Goal: Task Accomplishment & Management: Complete application form

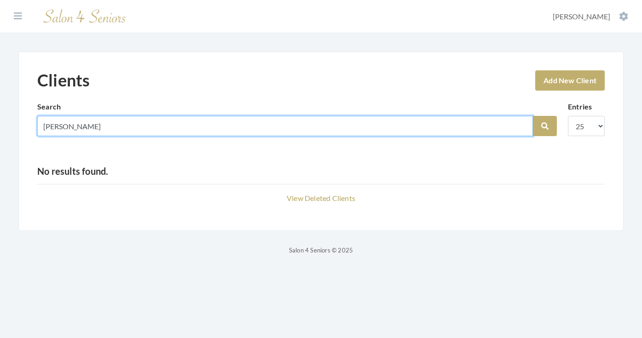
click at [522, 126] on input "burford" at bounding box center [285, 126] width 496 height 20
type input "mildred"
click at [545, 126] on button "Search" at bounding box center [545, 126] width 24 height 20
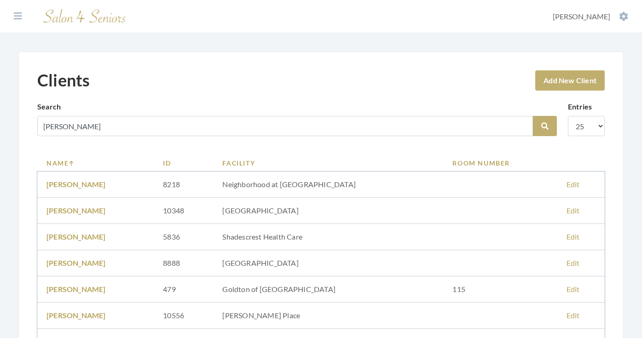
click at [285, 162] on link "Facility" at bounding box center [328, 163] width 212 height 10
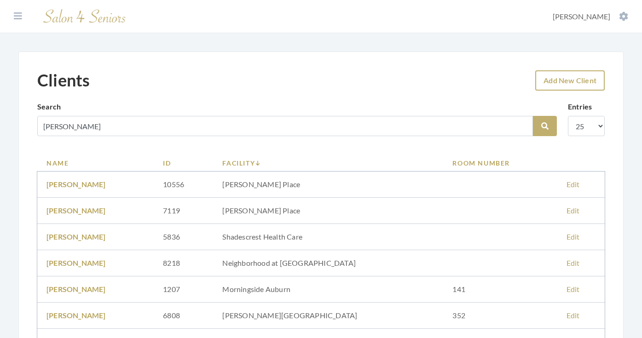
click at [566, 79] on link "Add New Client" at bounding box center [570, 80] width 70 height 20
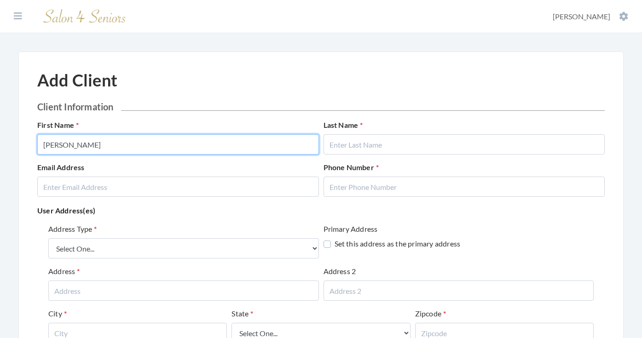
type input "MILDRED"
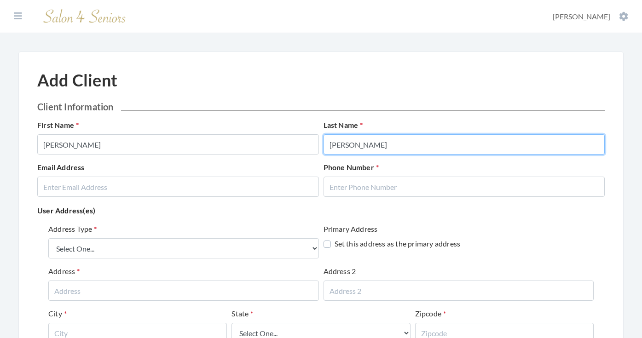
type input "[PERSON_NAME]"
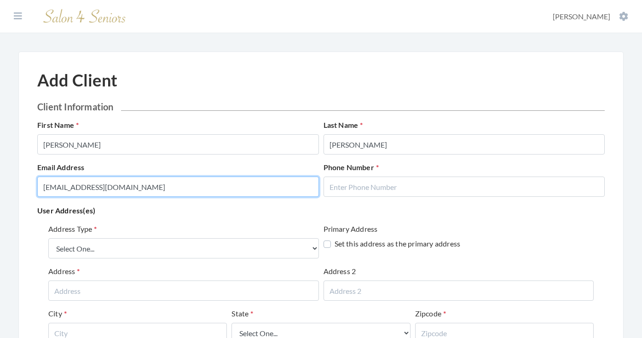
type input "210SISSIE@GMAIL.COM"
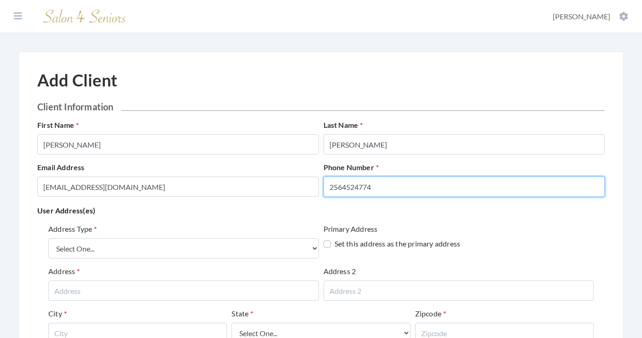
type input "2564524774"
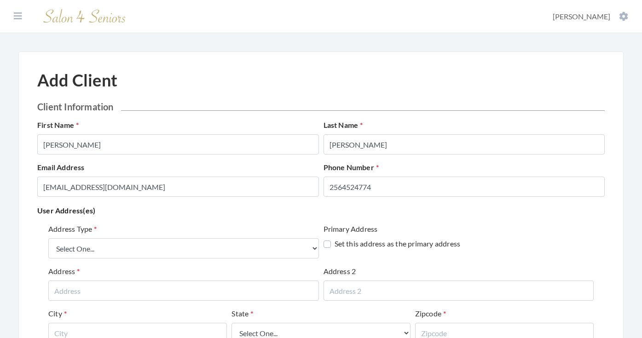
click at [206, 214] on p "User Address(es)" at bounding box center [321, 210] width 568 height 13
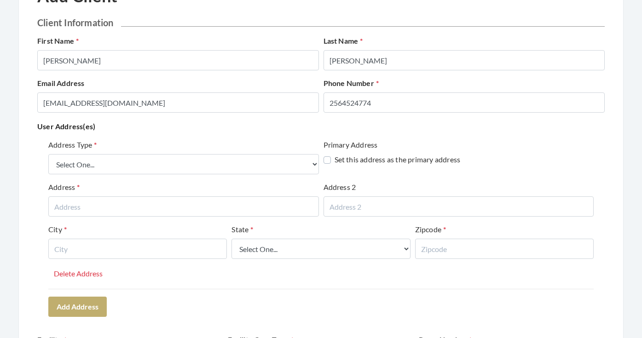
scroll to position [103, 0]
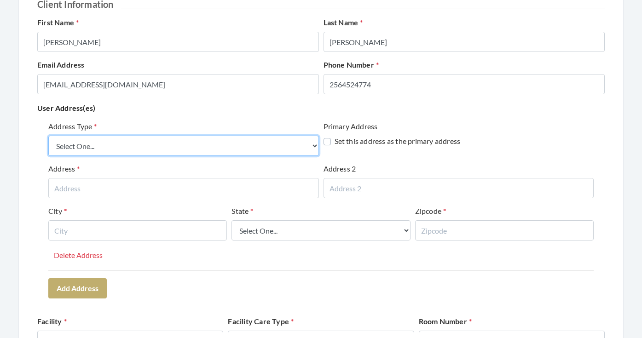
select select "billing"
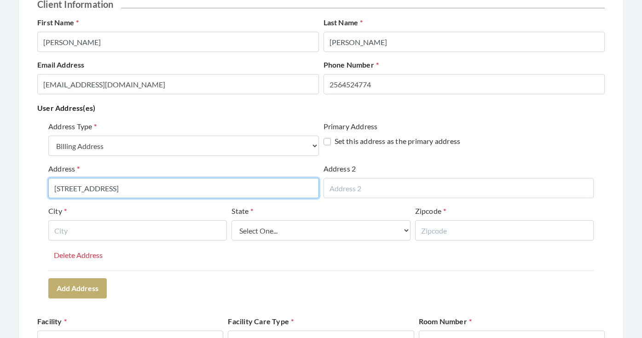
type input "[STREET_ADDRESS]"
drag, startPoint x: 174, startPoint y: 191, endPoint x: 37, endPoint y: 189, distance: 137.6
click at [37, 189] on div "Add Client Client Information First Name MILDRED Last Name BURFORD Email Addres…" at bounding box center [320, 282] width 605 height 666
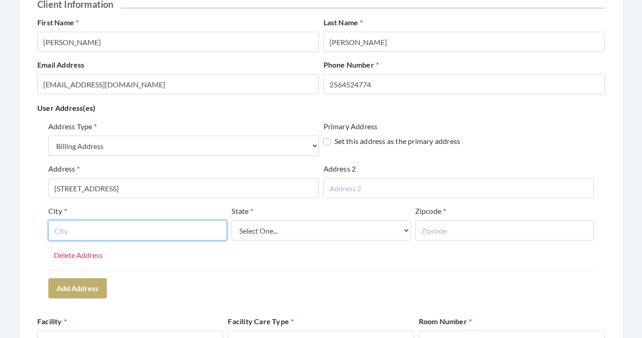
click at [176, 228] on input "text" at bounding box center [137, 230] width 179 height 20
type input "JACKSONVILLE"
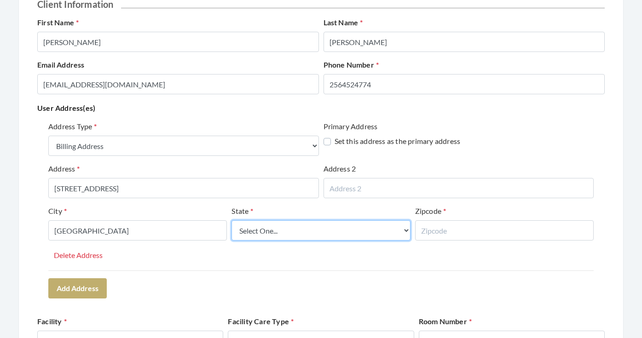
select select "al"
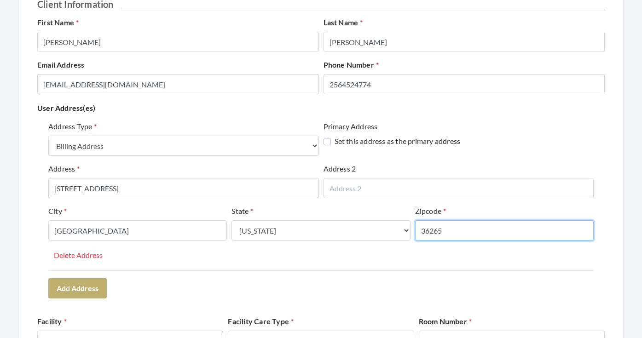
type input "36265"
click at [236, 295] on div "Address Type Select One... Office Address Home Address Billing Address Primary …" at bounding box center [321, 209] width 568 height 185
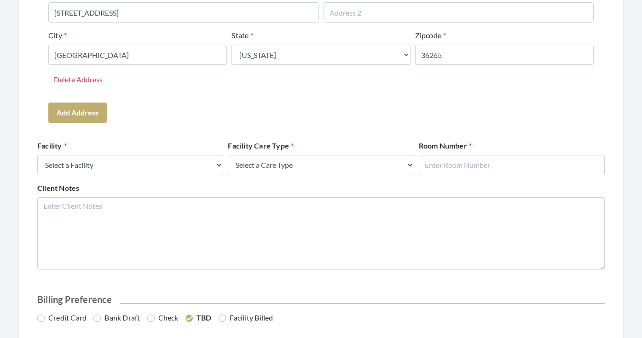
scroll to position [280, 0]
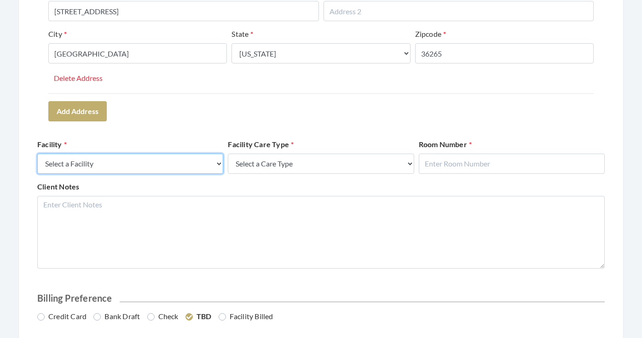
select select "9"
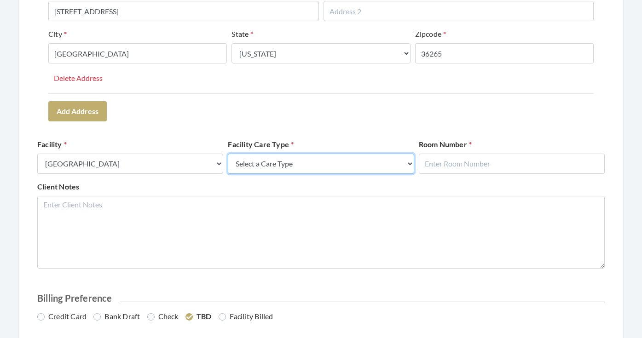
select select "4"
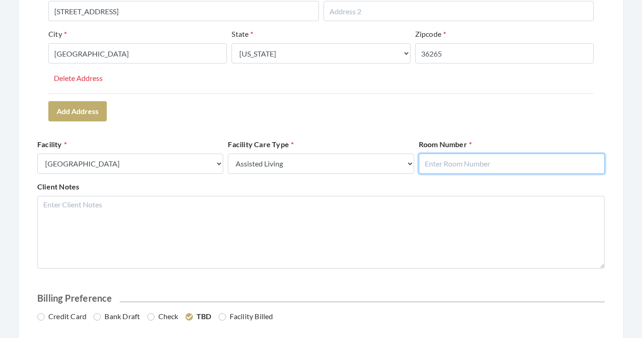
click at [446, 168] on input "text" at bounding box center [512, 164] width 186 height 20
type input "17"
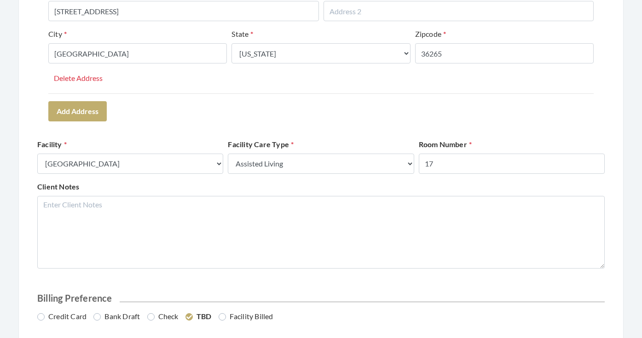
click at [458, 130] on form "Client Information First Name MILDRED Last Name BURFORD Email Address 210SISSIE…" at bounding box center [321, 119] width 568 height 597
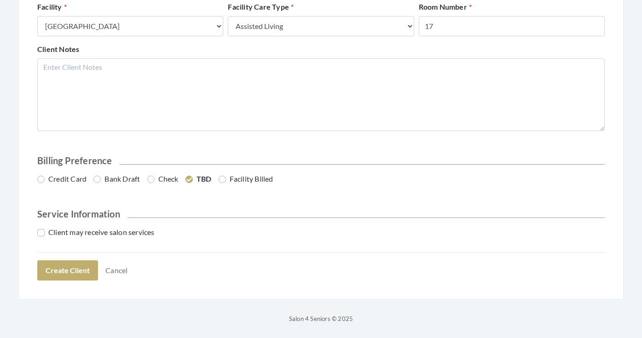
scroll to position [417, 0]
click at [80, 180] on label "Credit Card" at bounding box center [61, 179] width 49 height 11
radio input "true"
click at [82, 230] on label "Client may receive salon services" at bounding box center [95, 232] width 117 height 11
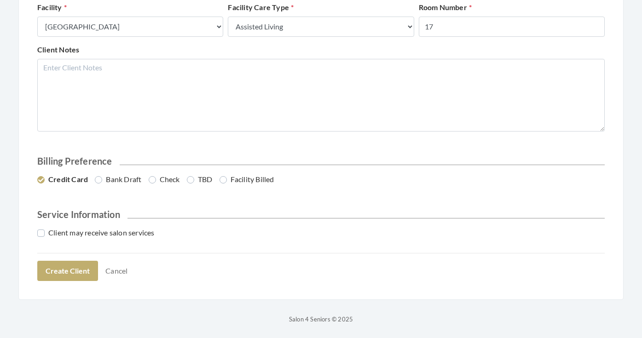
checkbox input "true"
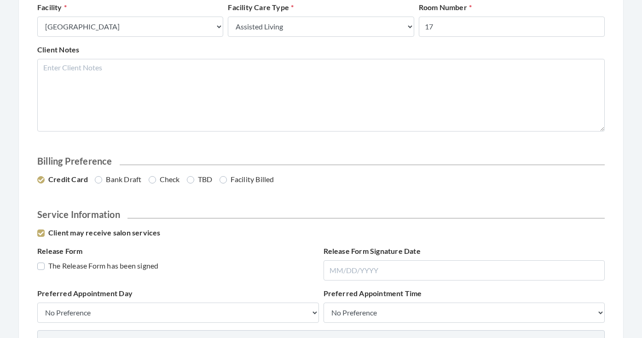
click at [82, 264] on label "The Release Form has been signed" at bounding box center [97, 266] width 121 height 11
checkbox input "true"
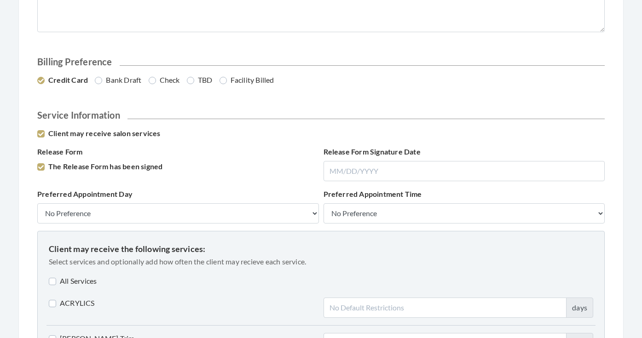
scroll to position [539, 0]
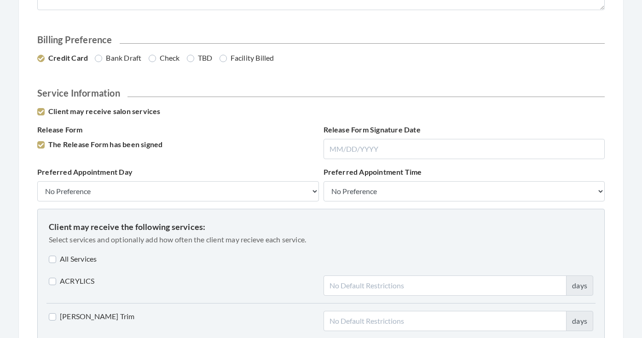
click at [80, 259] on label "All Services" at bounding box center [73, 259] width 48 height 11
checkbox input "true"
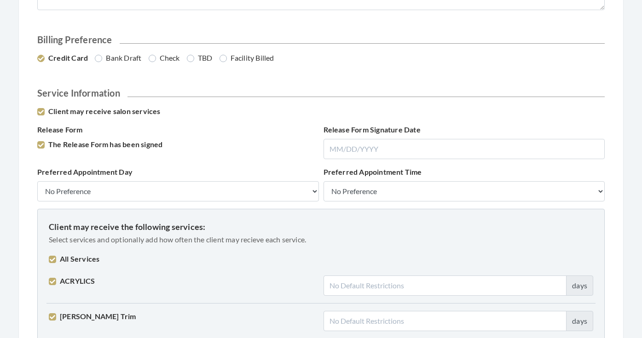
checkbox input "true"
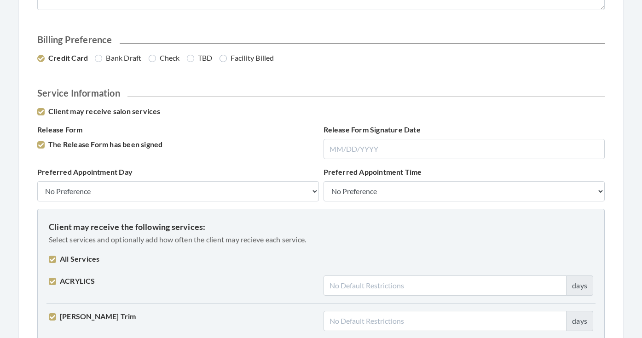
checkbox input "true"
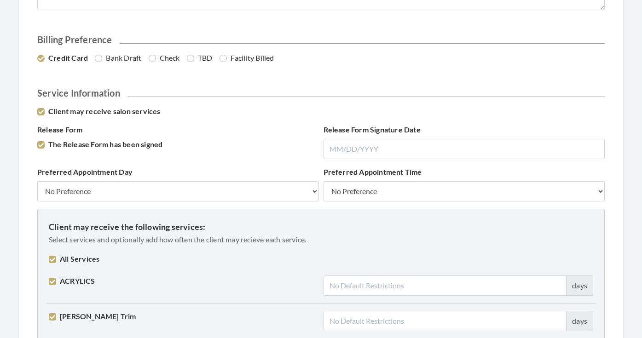
checkbox input "true"
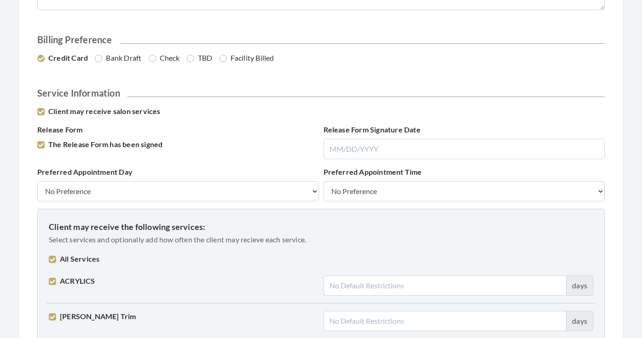
checkbox input "true"
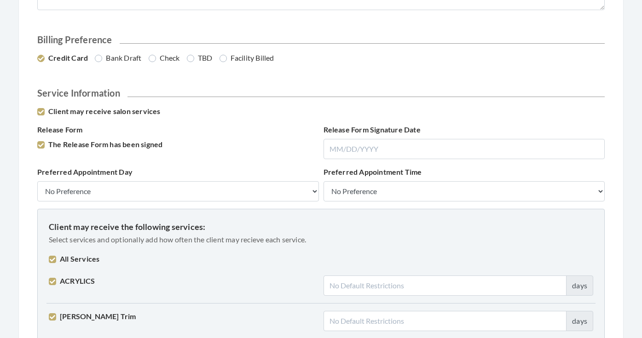
checkbox input "true"
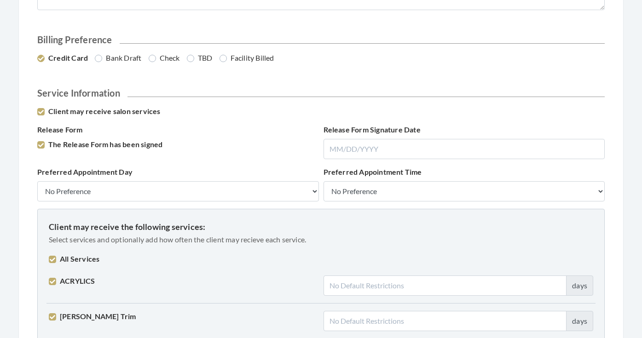
checkbox input "true"
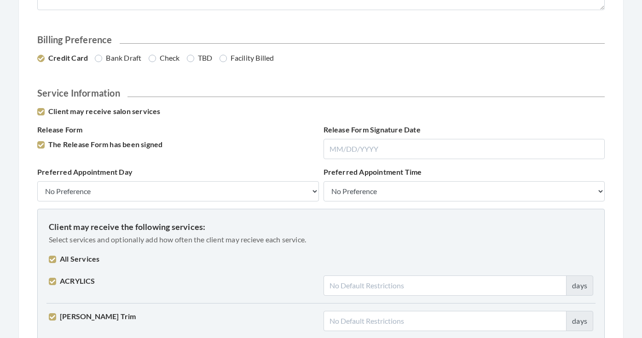
checkbox input "true"
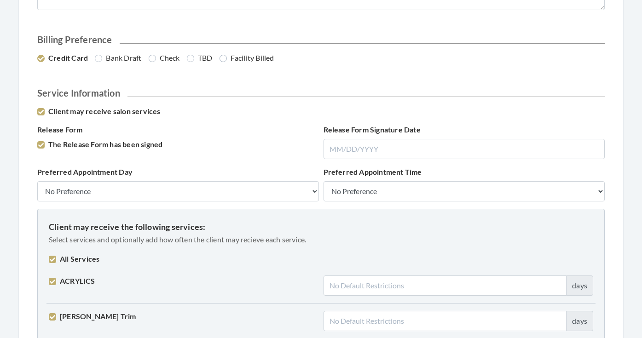
checkbox input "true"
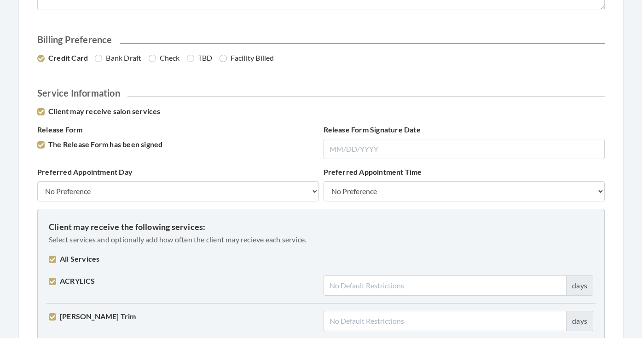
checkbox input "true"
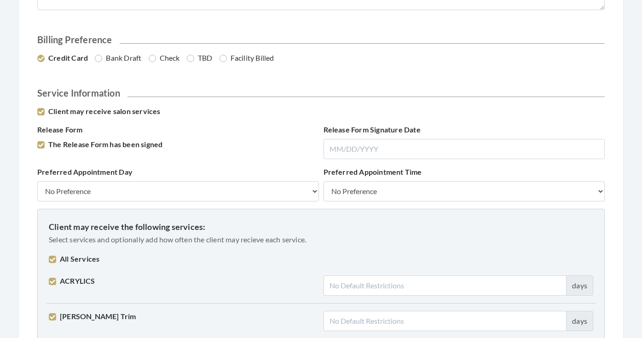
checkbox input "true"
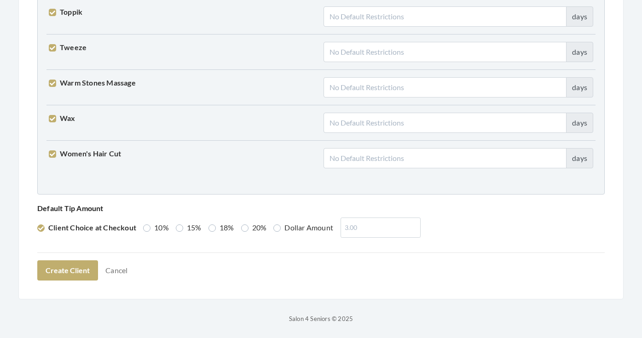
scroll to position [2332, 0]
click at [186, 227] on label "15%" at bounding box center [189, 228] width 26 height 11
radio input "true"
click at [79, 265] on button "Create Client" at bounding box center [67, 271] width 61 height 20
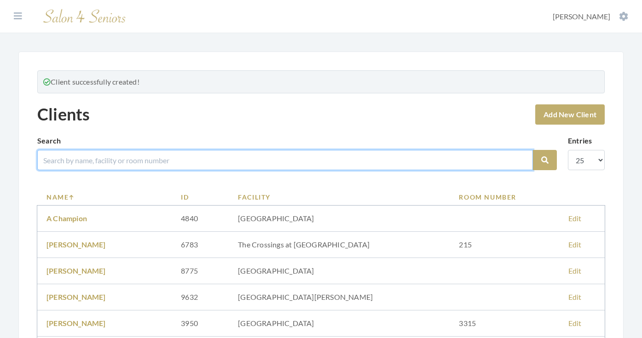
click at [176, 167] on input "search" at bounding box center [285, 160] width 496 height 20
type input "[PERSON_NAME]"
click at [545, 160] on button "Search" at bounding box center [545, 160] width 24 height 20
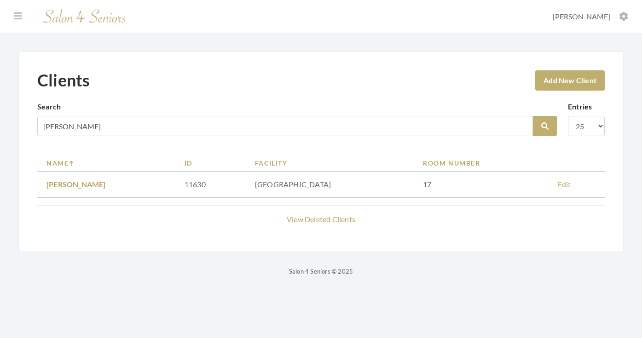
click at [101, 180] on link "MILDRED BURFORD" at bounding box center [75, 184] width 59 height 9
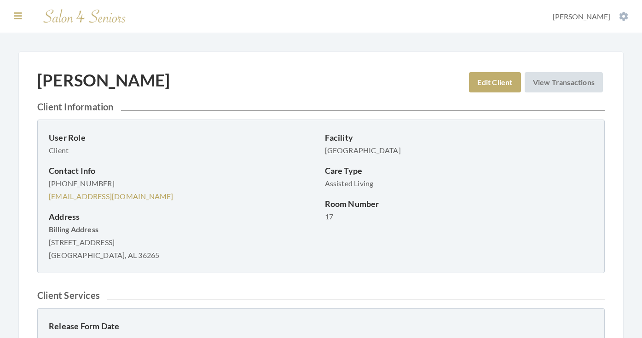
click at [17, 15] on icon at bounding box center [18, 16] width 8 height 9
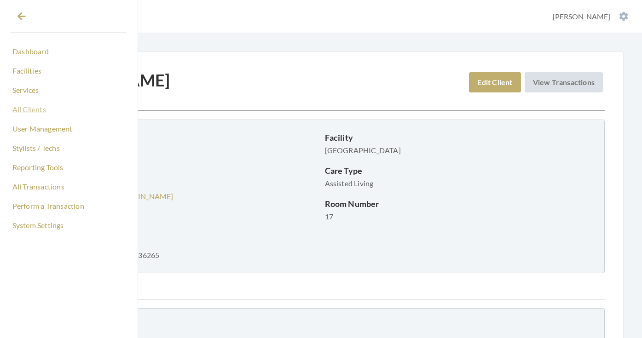
click at [35, 114] on link "All Clients" at bounding box center [69, 110] width 116 height 16
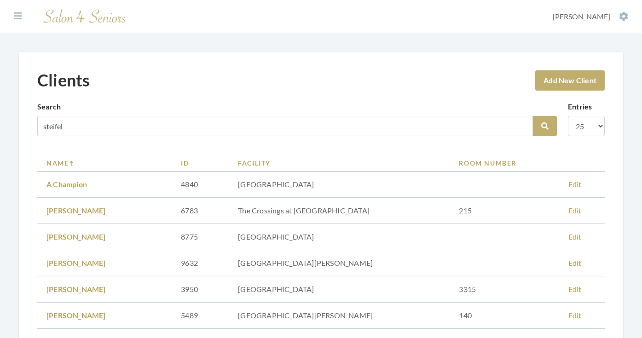
type input "steifel"
click at [545, 126] on button "Search" at bounding box center [545, 126] width 24 height 20
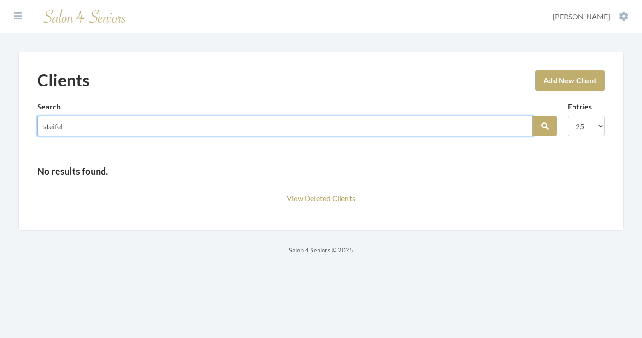
click at [135, 133] on input "steifel" at bounding box center [285, 126] width 496 height 20
click at [521, 128] on input "steifel" at bounding box center [285, 126] width 496 height 20
click at [522, 125] on input "search" at bounding box center [285, 126] width 496 height 20
type input "steifel"
click at [545, 126] on button "Search" at bounding box center [545, 126] width 24 height 20
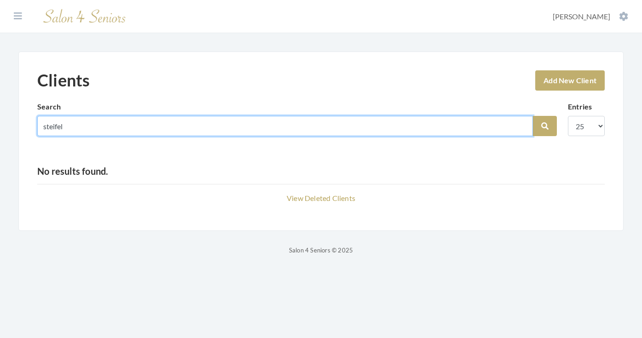
click at [522, 126] on input "steifel" at bounding box center [285, 126] width 496 height 20
type input "[PERSON_NAME]"
click at [545, 126] on button "Search" at bounding box center [545, 126] width 24 height 20
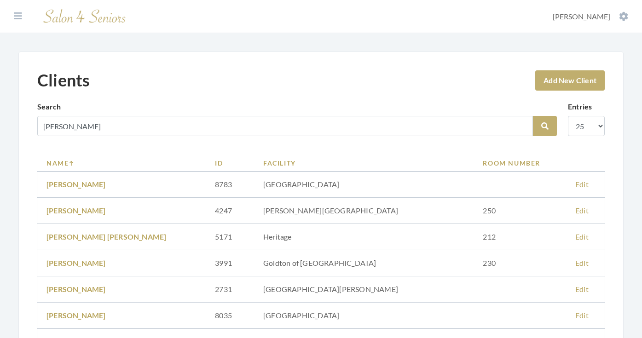
click at [280, 162] on link "Facility" at bounding box center [363, 163] width 201 height 10
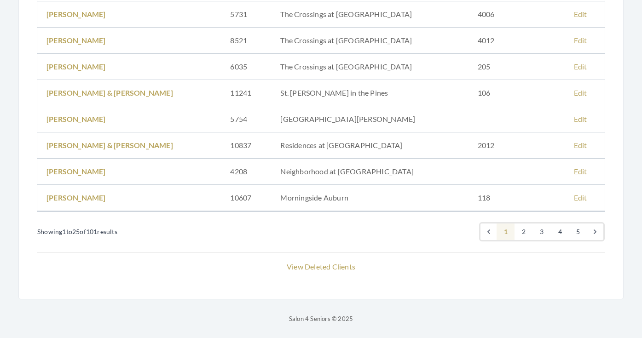
scroll to position [616, 0]
click at [522, 232] on link "2" at bounding box center [524, 232] width 18 height 17
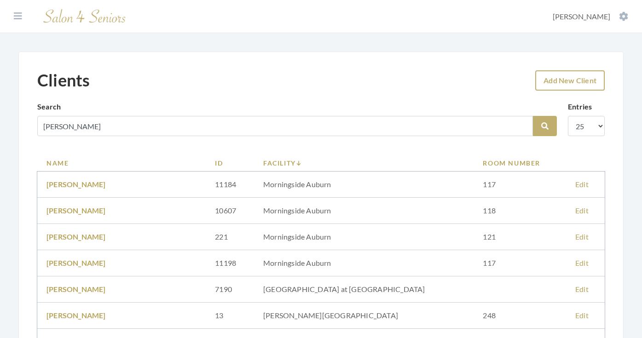
click at [566, 81] on link "Add New Client" at bounding box center [570, 80] width 70 height 20
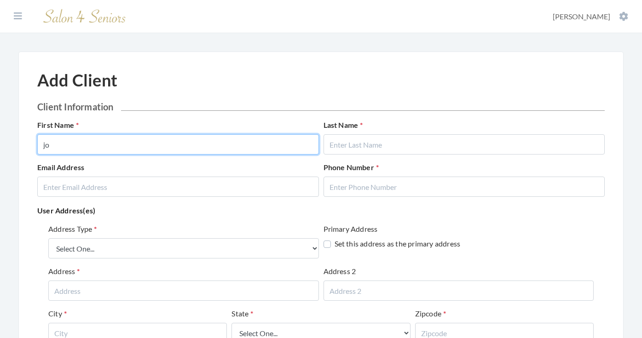
type input "j"
type input "JOAN"
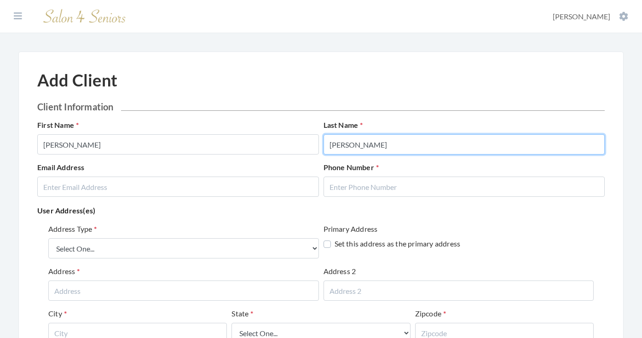
type input "[PERSON_NAME]"
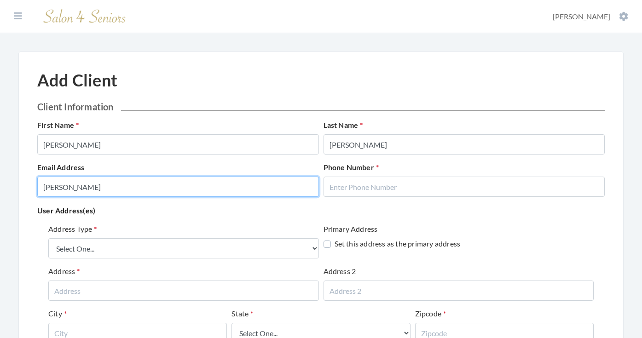
click at [75, 189] on input "STIEFEL, ANITAJ" at bounding box center [178, 187] width 282 height 20
click at [119, 186] on input "STIEFEL.ANITAJ" at bounding box center [178, 187] width 282 height 20
type input "STIEFEL.ANITAJ@GMAIL.COM"
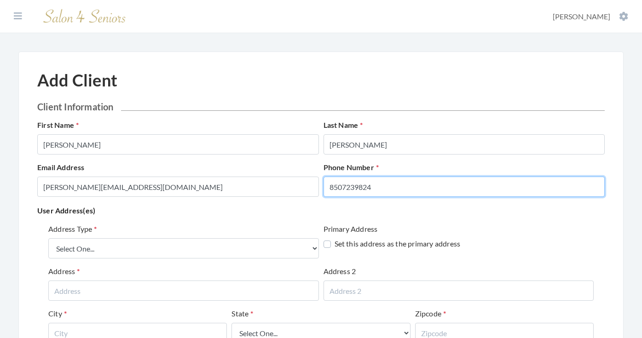
type input "8507239824"
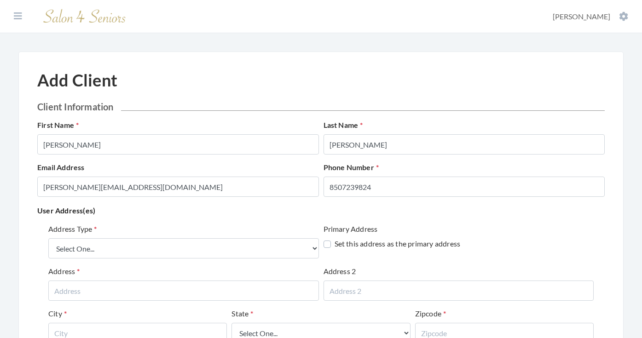
click at [129, 227] on div "Address Type Select One... Office Address Home Address Billing Address" at bounding box center [183, 241] width 271 height 35
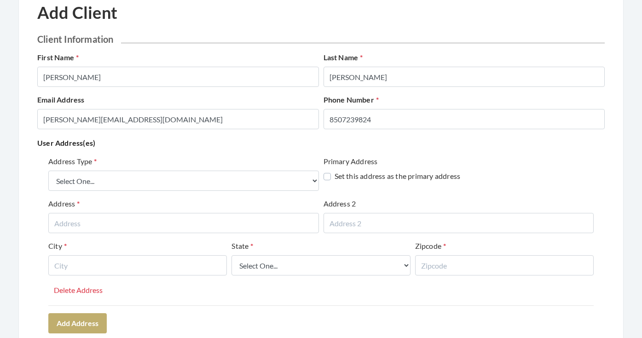
scroll to position [71, 0]
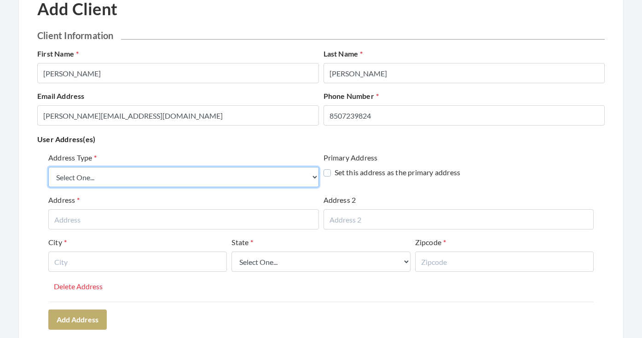
select select "billing"
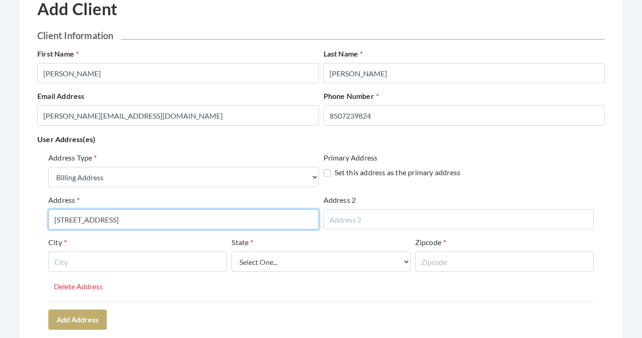
type input "1196 NORTHLAKE DRIVE"
drag, startPoint x: 150, startPoint y: 223, endPoint x: 28, endPoint y: 219, distance: 121.6
click at [28, 219] on div "Add Client Client Information First Name JOAN Last Name STIEFEL Email Address S…" at bounding box center [320, 313] width 605 height 666
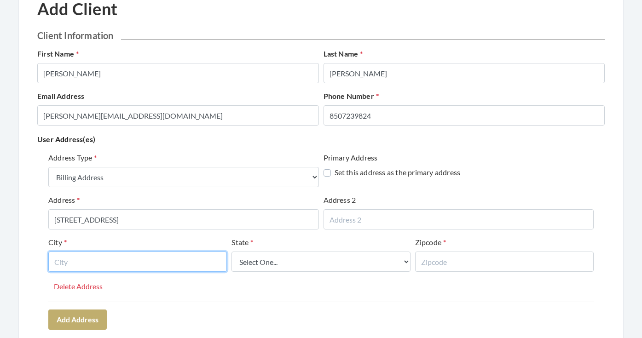
click at [139, 256] on input "text" at bounding box center [137, 262] width 179 height 20
type input "AUBURN"
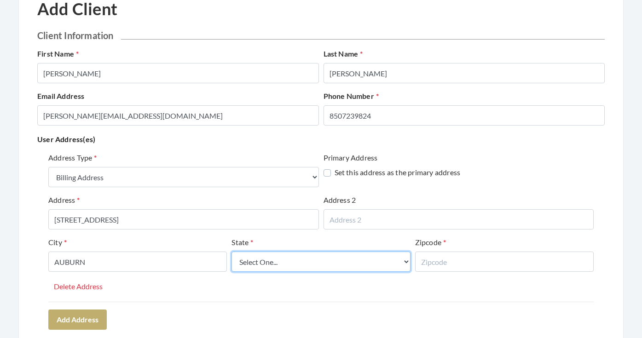
select select "al"
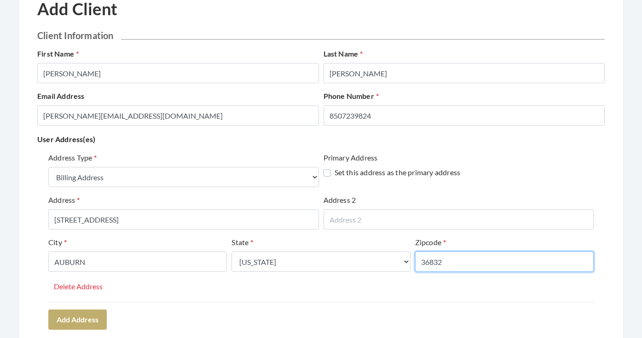
type input "36832"
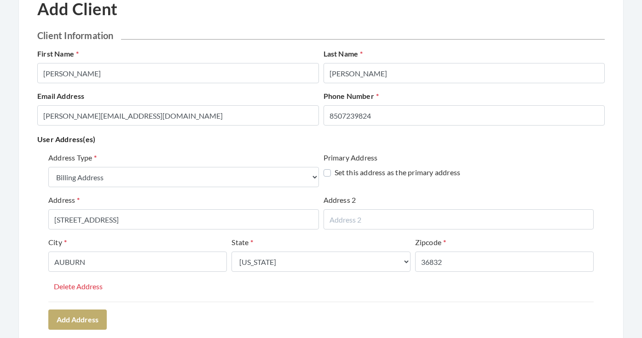
click at [199, 309] on div "Address Type Select One... Office Address Home Address Billing Address Primary …" at bounding box center [321, 241] width 568 height 185
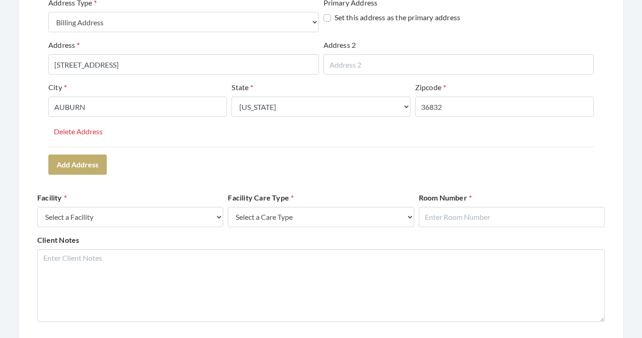
scroll to position [250, 0]
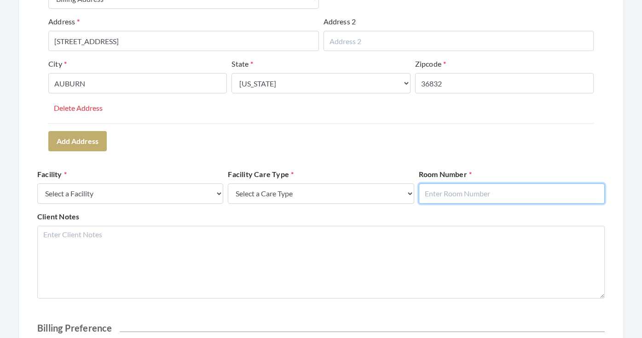
click at [438, 196] on input "text" at bounding box center [512, 194] width 186 height 20
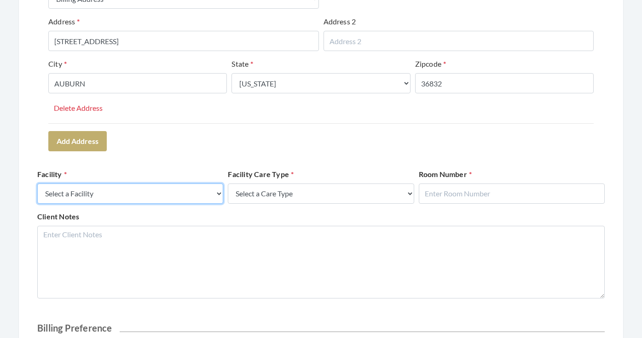
select select "20"
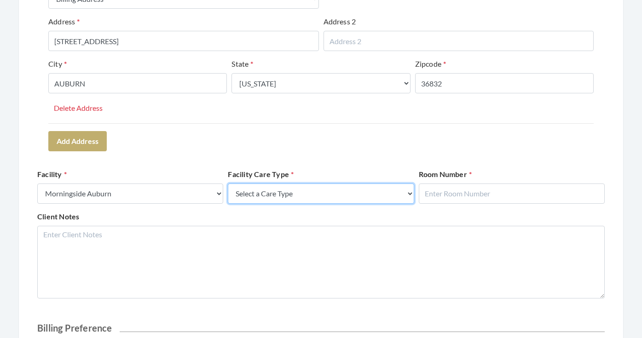
select select "4"
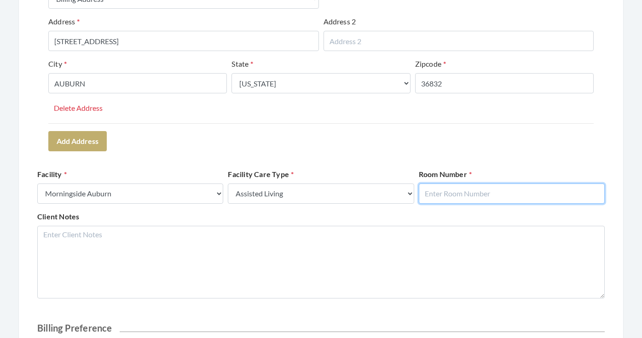
click at [440, 192] on input "text" at bounding box center [512, 194] width 186 height 20
type input "125"
click at [447, 150] on div "Address Type Select One... Office Address Home Address Billing Address Primary …" at bounding box center [321, 62] width 568 height 185
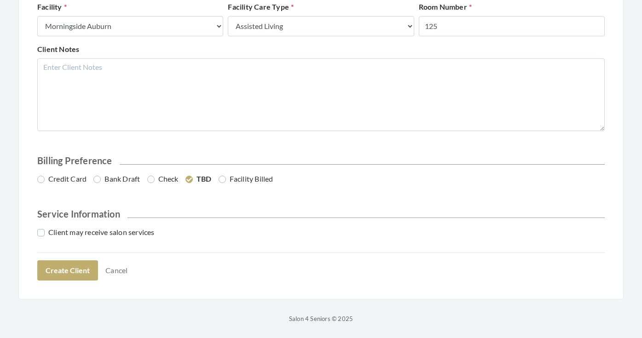
scroll to position [417, 0]
click at [109, 177] on label "Bank Draft" at bounding box center [116, 179] width 46 height 11
radio input "true"
click at [109, 237] on label "Client may receive salon services" at bounding box center [95, 232] width 117 height 11
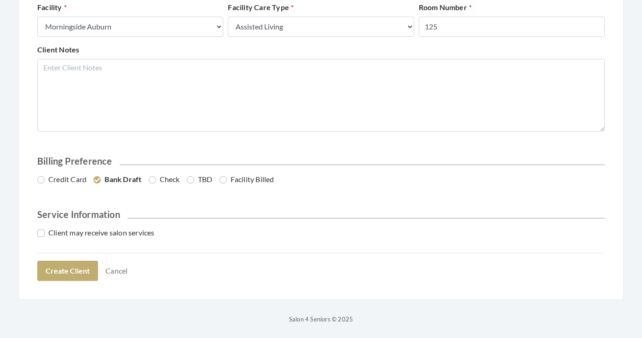
checkbox input "true"
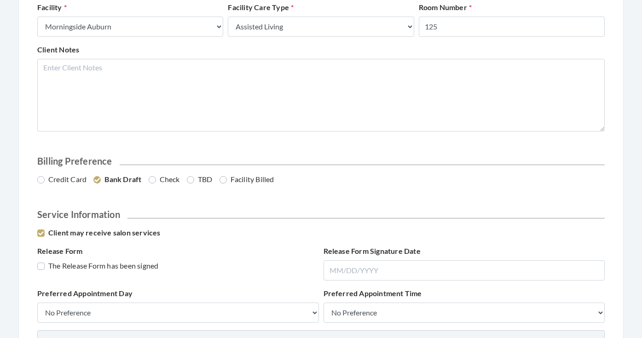
click at [97, 265] on label "The Release Form has been signed" at bounding box center [97, 266] width 121 height 11
checkbox input "true"
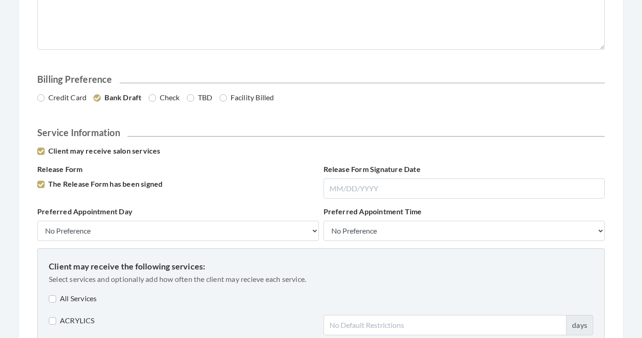
scroll to position [503, 0]
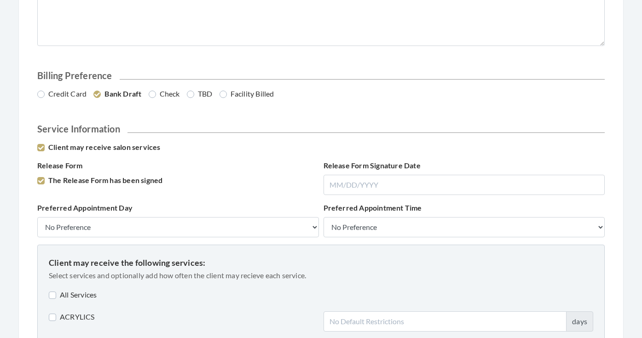
click at [81, 290] on label "All Services" at bounding box center [73, 295] width 48 height 11
checkbox input "true"
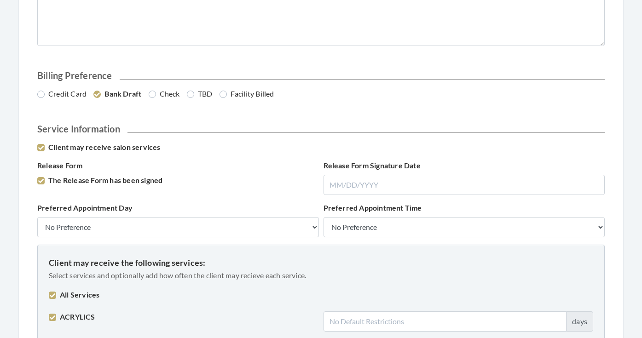
checkbox input "true"
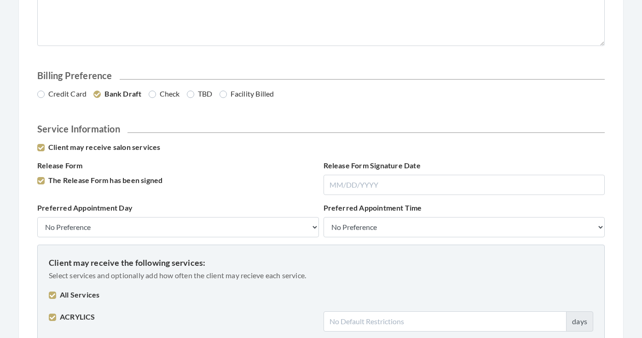
checkbox input "true"
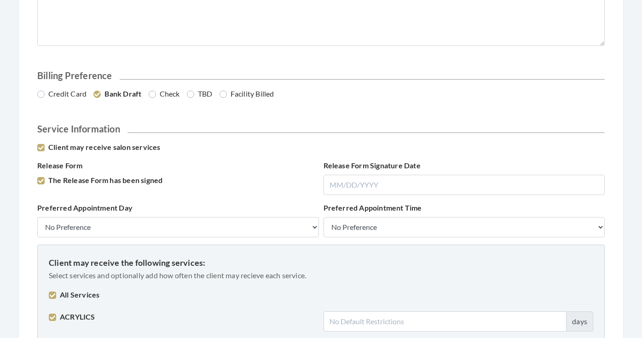
checkbox input "true"
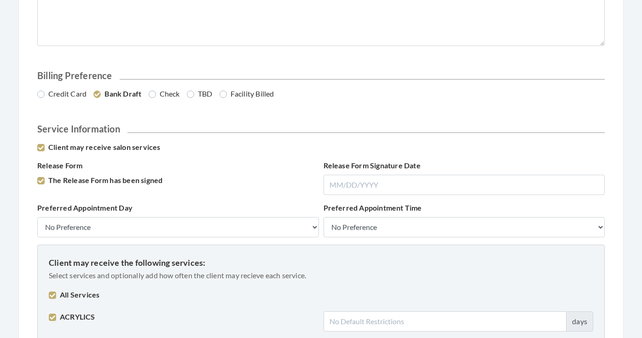
checkbox input "true"
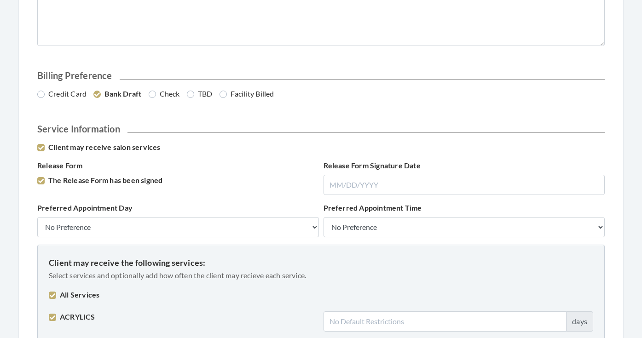
checkbox input "true"
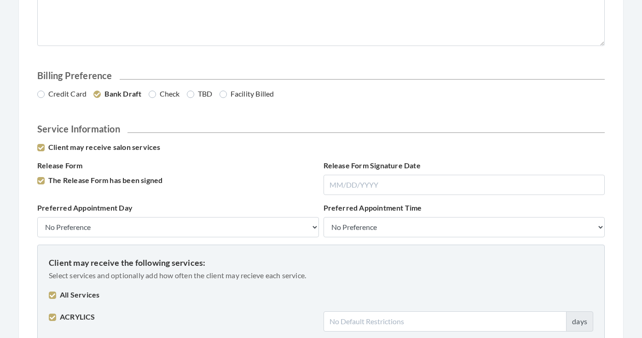
checkbox input "true"
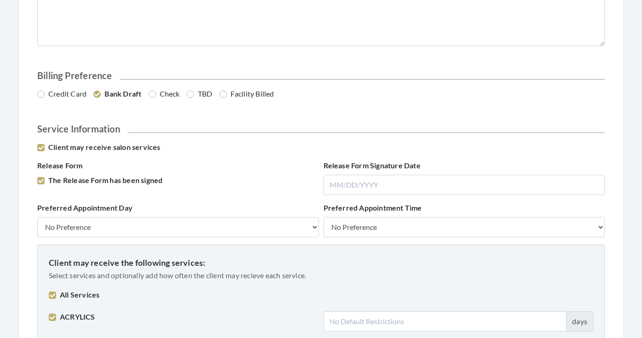
checkbox input "true"
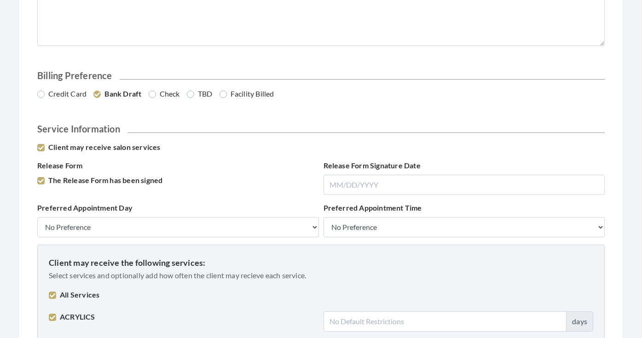
checkbox input "true"
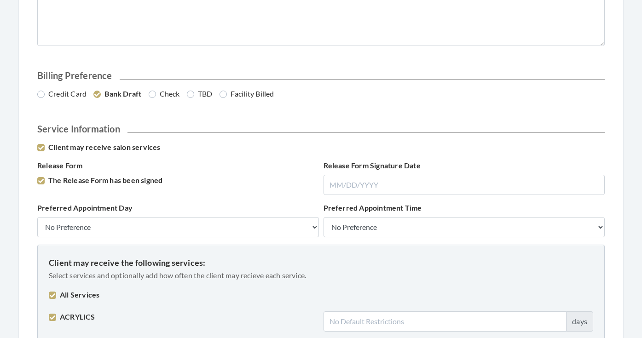
checkbox input "true"
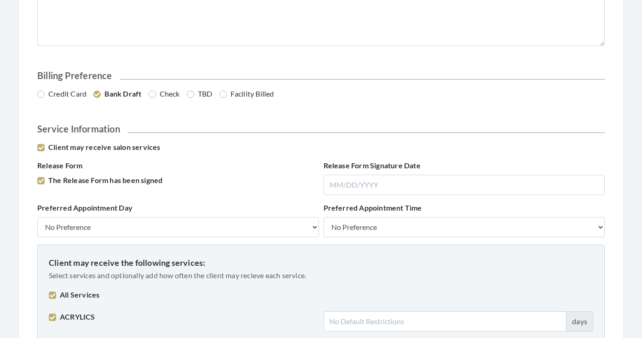
checkbox input "true"
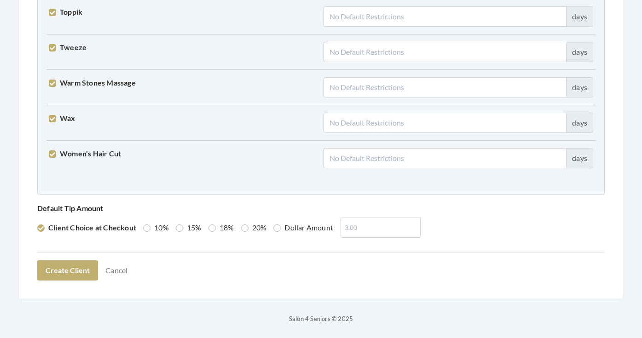
scroll to position [2332, 0]
click at [306, 229] on label "Dollar Amount" at bounding box center [303, 228] width 60 height 11
radio input "true"
click at [361, 226] on input "number" at bounding box center [378, 228] width 80 height 20
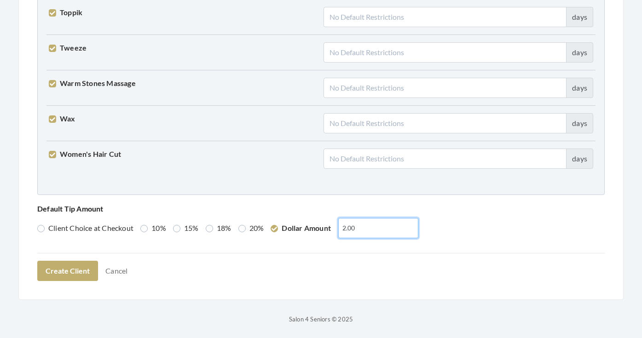
type input "2.00"
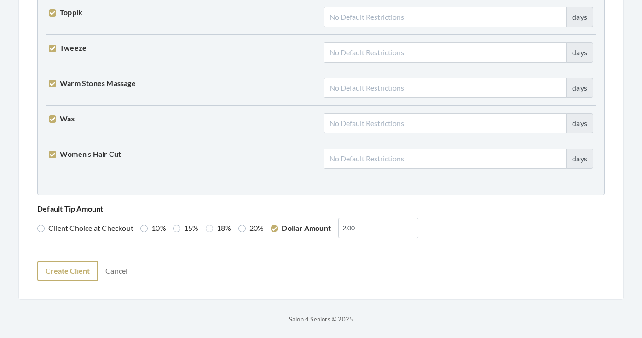
click at [73, 274] on button "Create Client" at bounding box center [67, 271] width 61 height 20
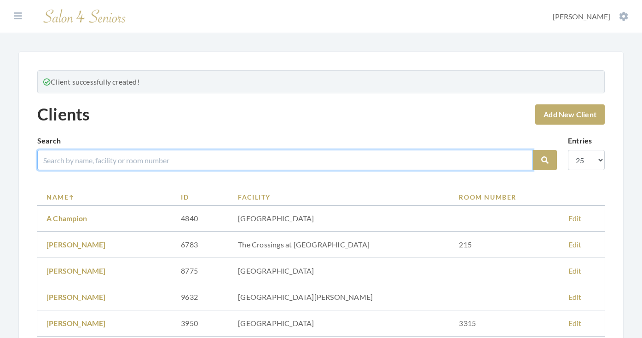
click at [177, 165] on input "search" at bounding box center [285, 160] width 496 height 20
type input "[PERSON_NAME]"
click at [545, 160] on button "Search" at bounding box center [545, 160] width 24 height 20
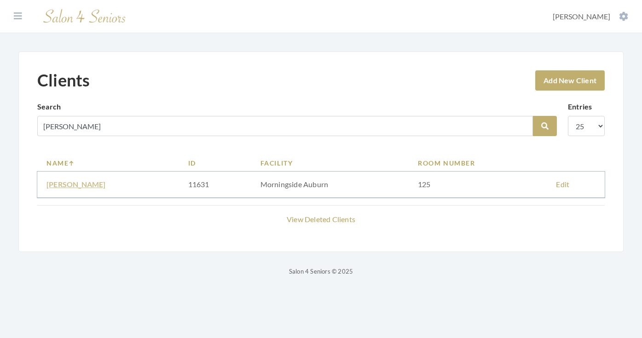
click at [62, 185] on link "[PERSON_NAME]" at bounding box center [75, 184] width 59 height 9
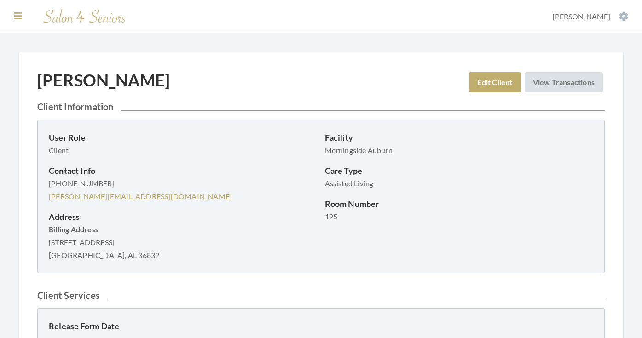
click at [21, 17] on icon at bounding box center [18, 16] width 8 height 9
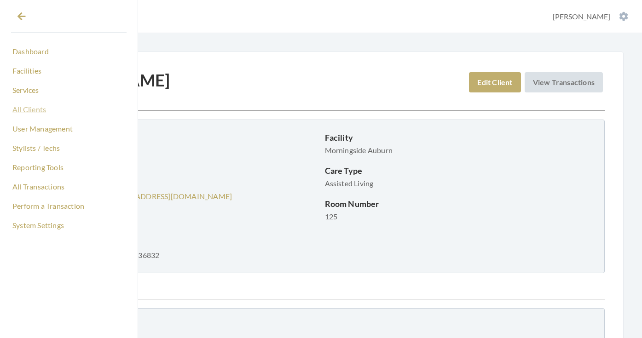
click at [35, 110] on link "All Clients" at bounding box center [69, 110] width 116 height 16
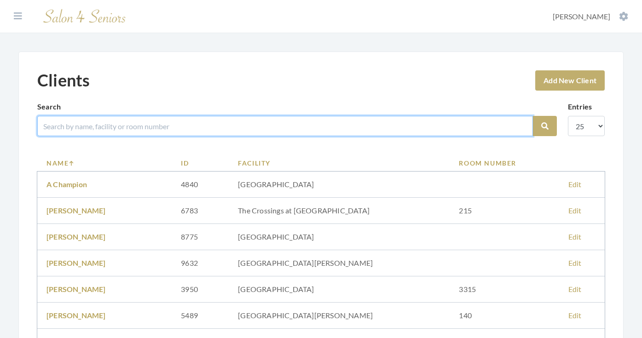
click at [62, 119] on input "search" at bounding box center [285, 126] width 496 height 20
type input "[PERSON_NAME]"
click at [545, 126] on button "Search" at bounding box center [545, 126] width 24 height 20
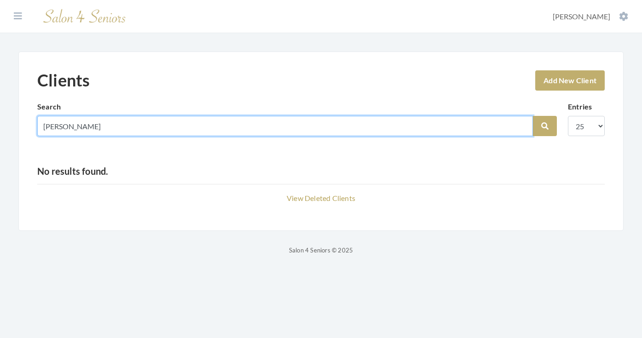
click at [522, 127] on input "[PERSON_NAME]" at bounding box center [285, 126] width 496 height 20
type input "[PERSON_NAME]"
click at [545, 126] on button "Search" at bounding box center [545, 126] width 24 height 20
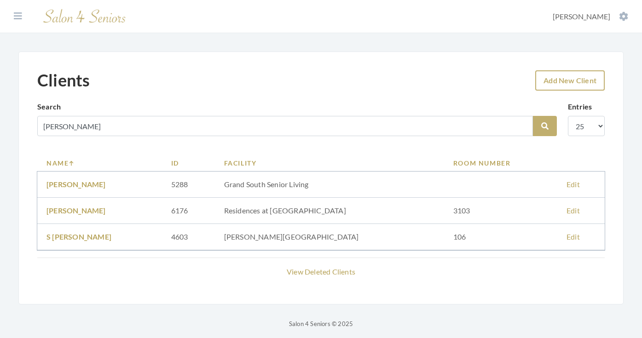
click at [558, 79] on link "Add New Client" at bounding box center [570, 80] width 70 height 20
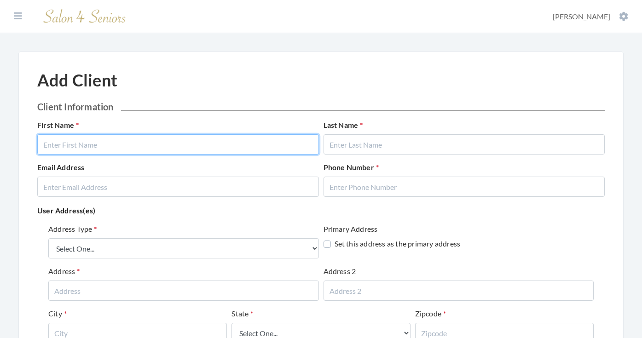
drag, startPoint x: 0, startPoint y: 0, endPoint x: 254, endPoint y: 142, distance: 290.8
type input "[PERSON_NAME]"
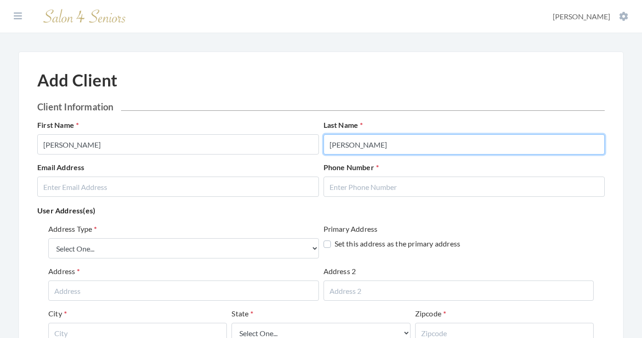
type input "[PERSON_NAME]"
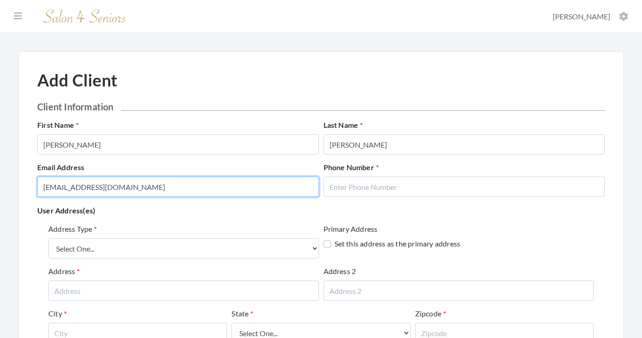
type input "[EMAIL_ADDRESS][DOMAIN_NAME]"
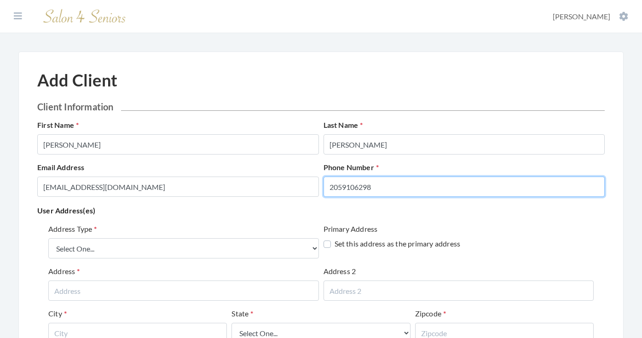
type input "2059106298"
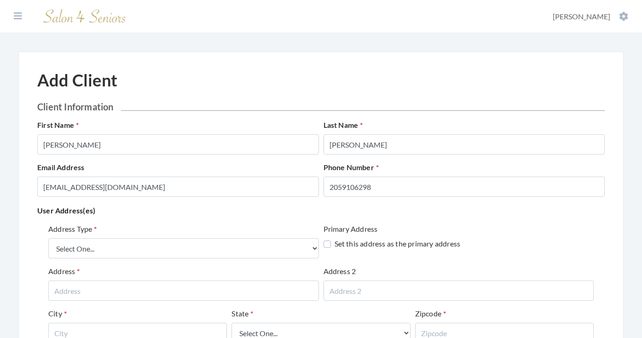
click at [226, 222] on div "Address Type Select One... Office Address Home Address Billing Address Primary …" at bounding box center [321, 312] width 568 height 185
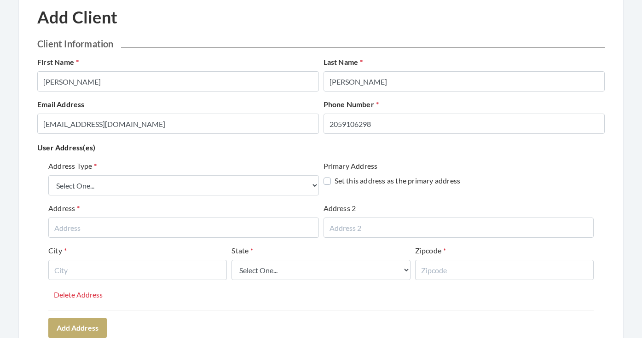
scroll to position [64, 0]
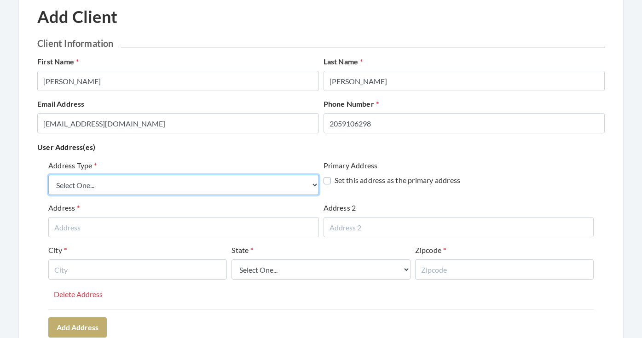
select select "billing"
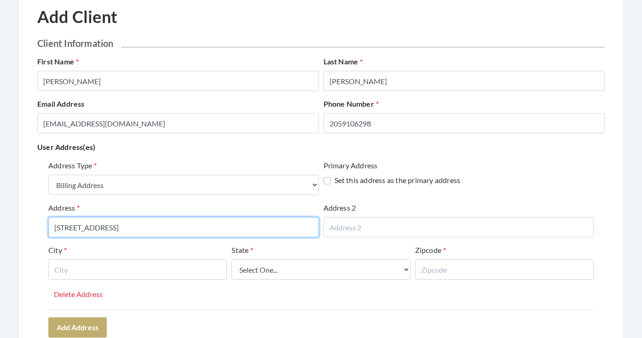
type input "2171 PARKWAY LAKE DRIVE"
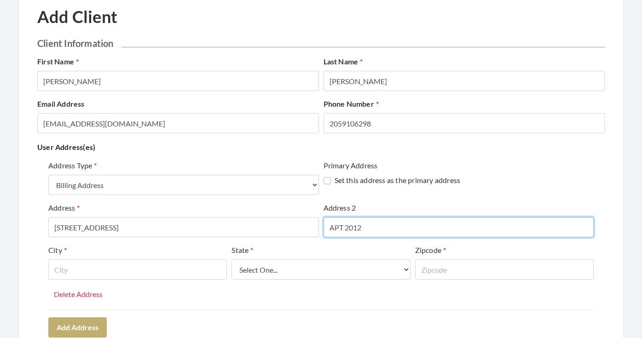
type input "APT 2012"
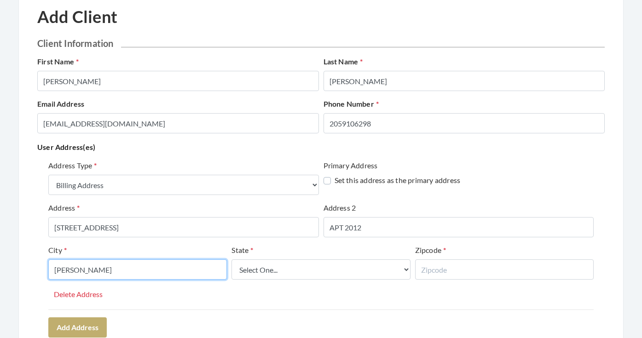
type input "HOOVER"
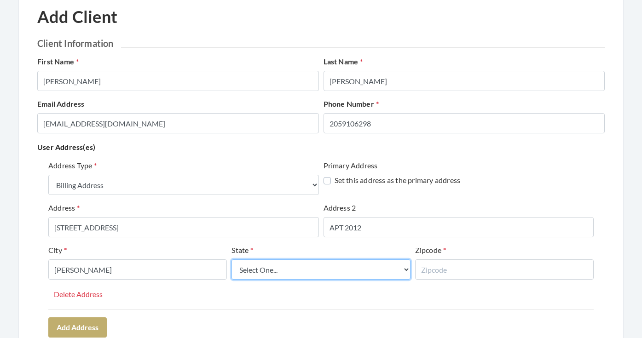
select select "al"
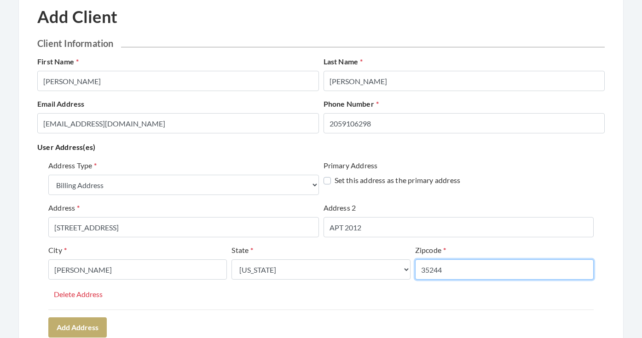
type input "35244"
click at [267, 292] on div "Address Type Select One... Office Address Home Address Billing Address Primary …" at bounding box center [320, 235] width 545 height 150
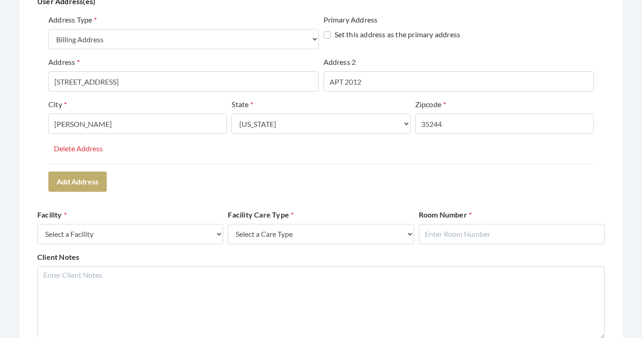
scroll to position [210, 0]
select select "41"
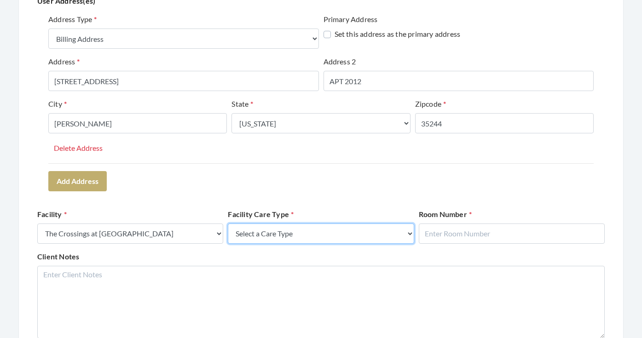
select select "4"
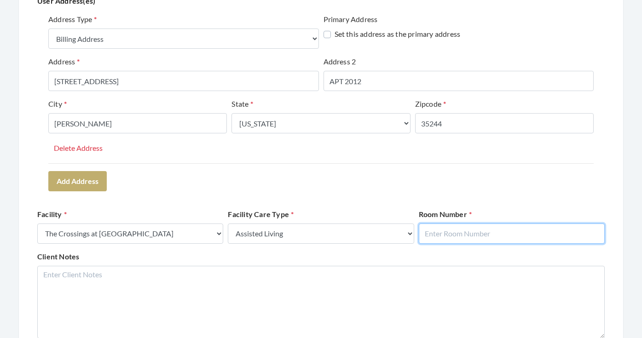
click at [463, 232] on input "text" at bounding box center [512, 234] width 186 height 20
type input "2012"
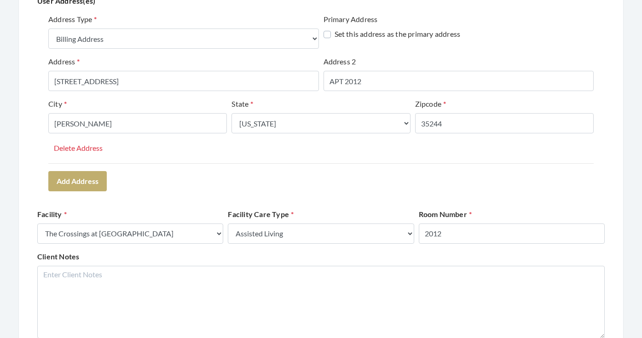
click at [522, 204] on form "Client Information First Name REGINA Last Name MCKENNA Email Address RENEMC926@…" at bounding box center [321, 189] width 568 height 597
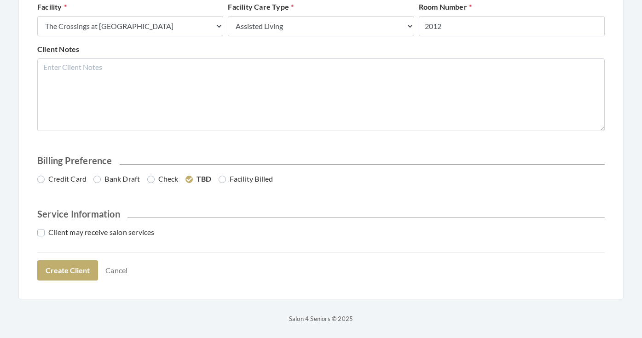
scroll to position [417, 0]
click at [58, 179] on label "Credit Card" at bounding box center [61, 179] width 49 height 11
radio input "true"
click at [64, 231] on label "Client may receive salon services" at bounding box center [95, 232] width 117 height 11
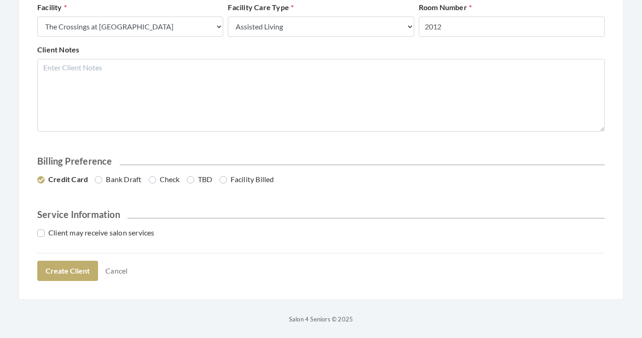
checkbox input "true"
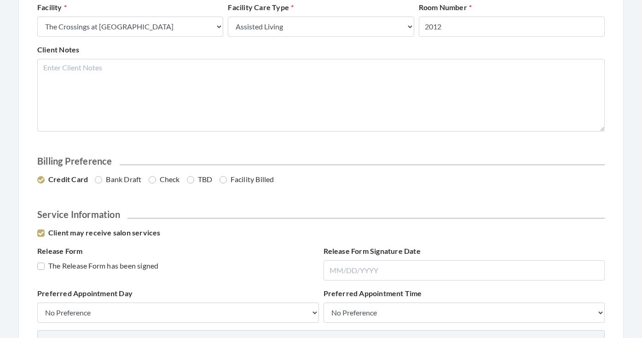
click at [80, 264] on label "The Release Form has been signed" at bounding box center [97, 266] width 121 height 11
checkbox input "true"
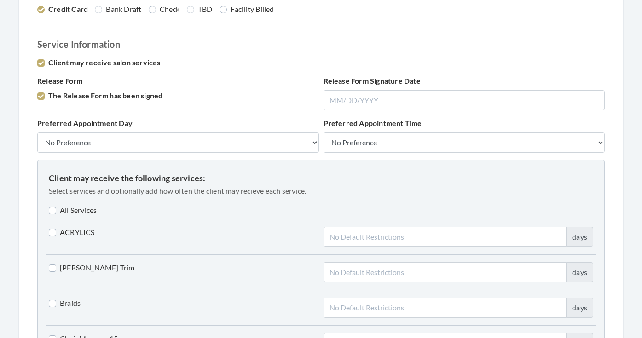
scroll to position [593, 0]
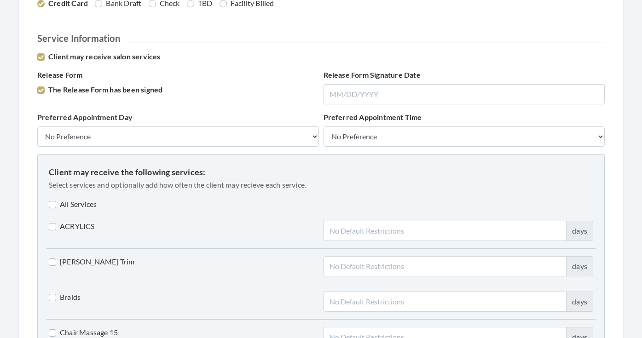
click at [77, 201] on label "All Services" at bounding box center [73, 204] width 48 height 11
checkbox input "true"
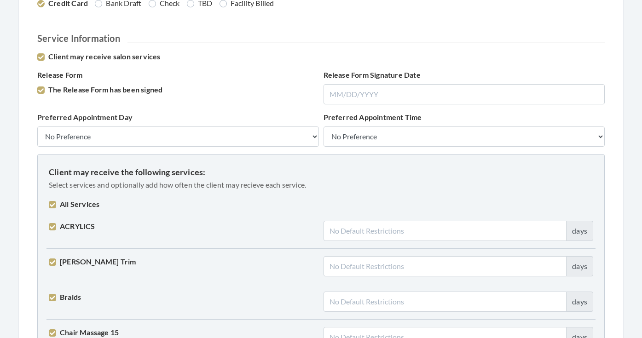
checkbox input "true"
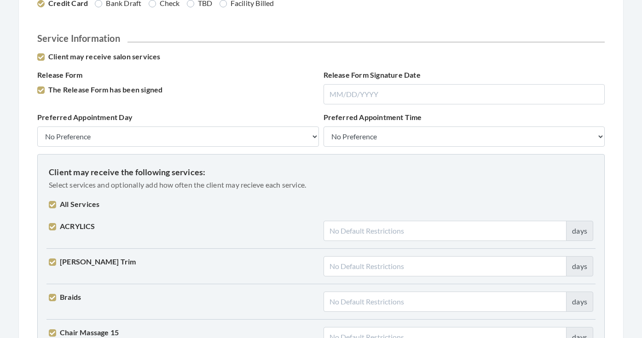
checkbox input "true"
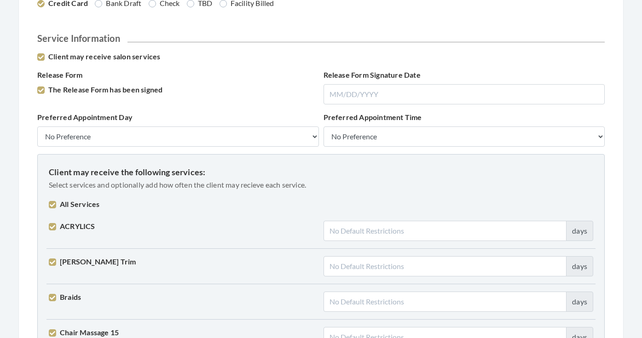
checkbox input "true"
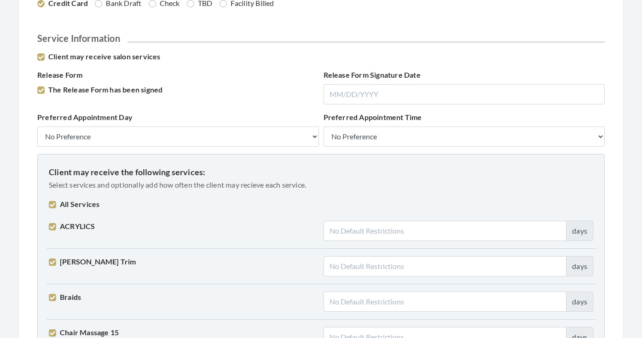
checkbox input "true"
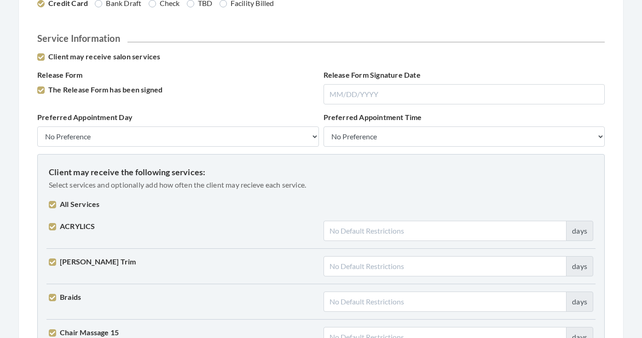
checkbox input "true"
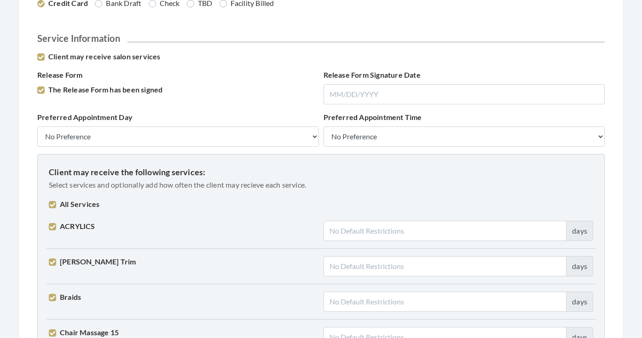
checkbox input "true"
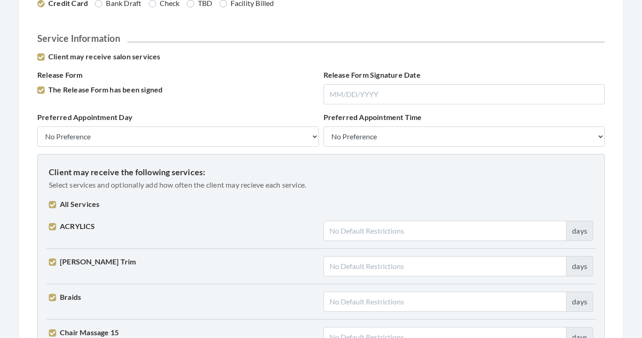
checkbox input "true"
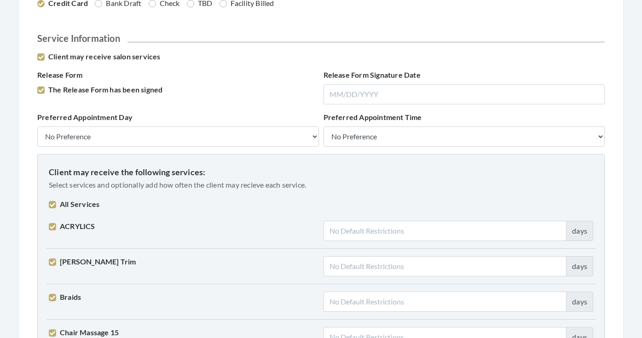
checkbox input "true"
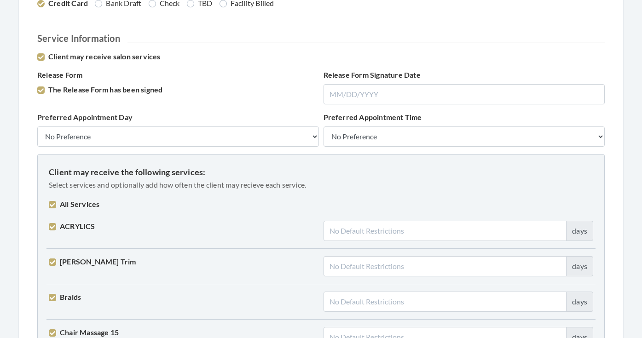
checkbox input "true"
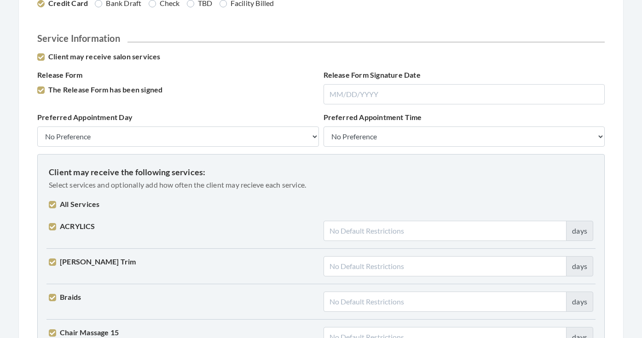
checkbox input "true"
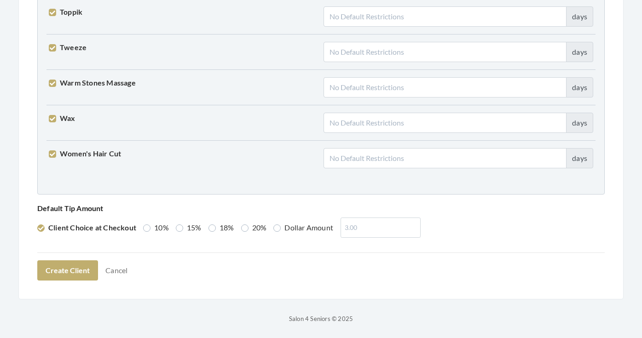
scroll to position [2332, 0]
click at [177, 227] on label "15%" at bounding box center [189, 228] width 26 height 11
radio input "true"
click at [72, 271] on button "Create Client" at bounding box center [67, 271] width 61 height 20
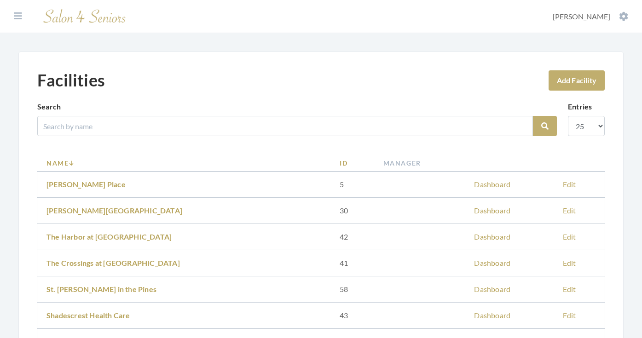
click at [75, 261] on link "The Crossings at [GEOGRAPHIC_DATA]" at bounding box center [112, 263] width 133 height 9
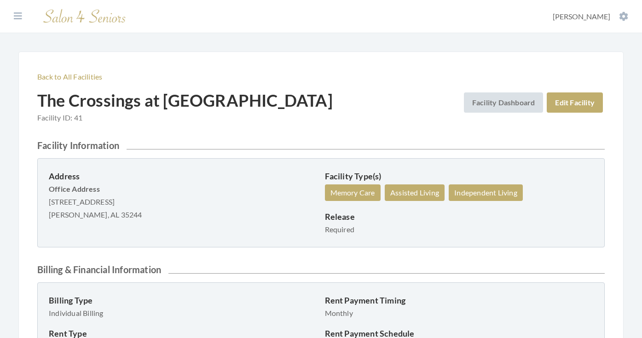
drag, startPoint x: 50, startPoint y: 201, endPoint x: 146, endPoint y: 201, distance: 96.2
click at [146, 201] on p "Office Address [STREET_ADDRESS] Hoover, AL 35244" at bounding box center [183, 202] width 269 height 39
copy p "[STREET_ADDRESS]"
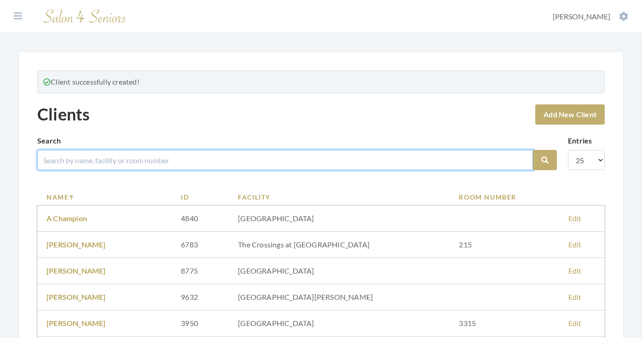
click at [177, 161] on input "search" at bounding box center [285, 160] width 496 height 20
type input "[PERSON_NAME]"
click at [545, 160] on button "Search" at bounding box center [545, 160] width 24 height 20
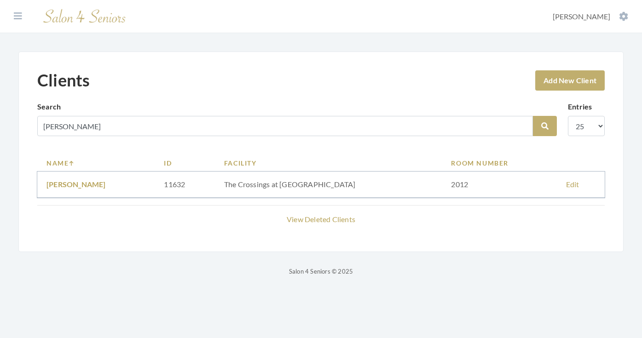
click at [78, 182] on link "[PERSON_NAME]" at bounding box center [75, 184] width 59 height 9
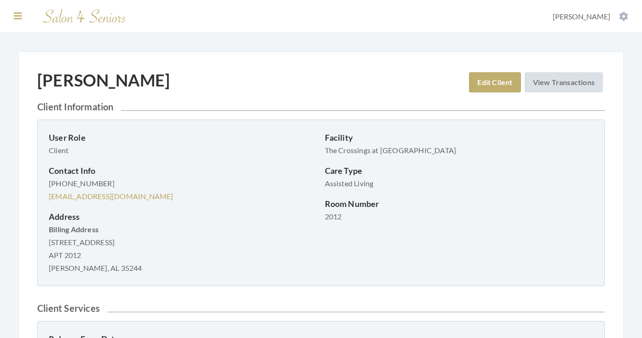
click at [14, 12] on icon at bounding box center [18, 16] width 8 height 9
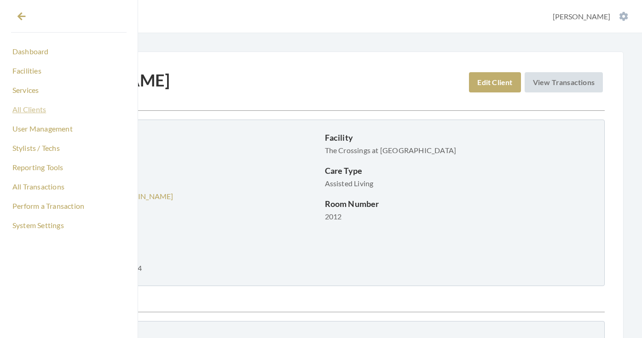
click at [33, 109] on link "All Clients" at bounding box center [69, 110] width 116 height 16
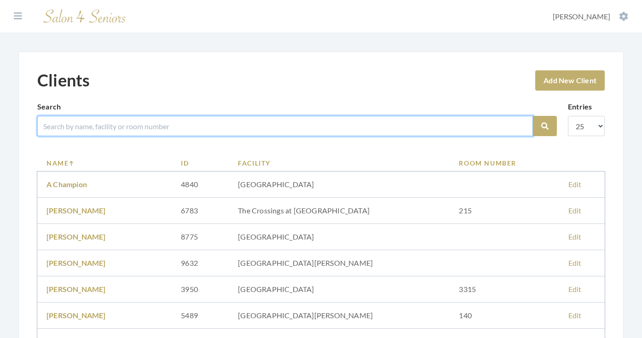
click at [103, 128] on input "search" at bounding box center [285, 126] width 496 height 20
type input "MULLEUIX"
click at [545, 126] on button "Search" at bounding box center [545, 126] width 24 height 20
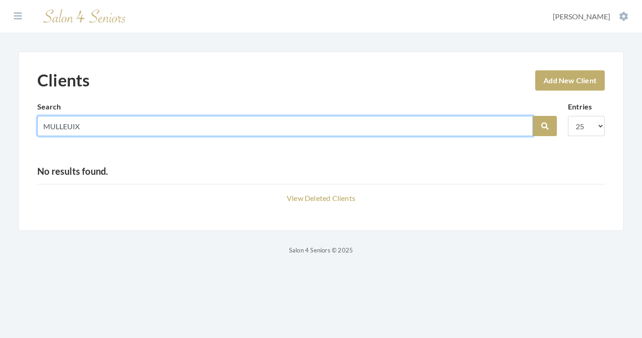
click at [520, 123] on input "MULLEUIX" at bounding box center [285, 126] width 496 height 20
type input "[PERSON_NAME]"
click at [545, 126] on button "Search" at bounding box center [545, 126] width 24 height 20
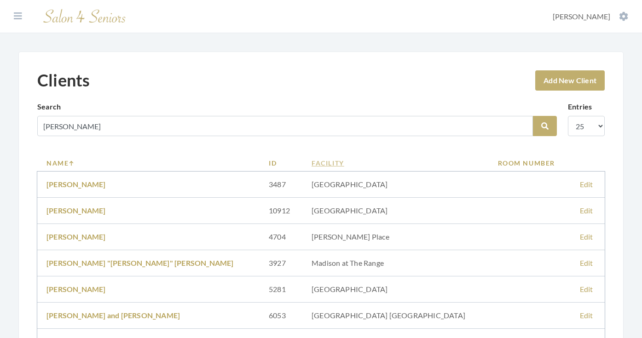
drag, startPoint x: 0, startPoint y: 0, endPoint x: 293, endPoint y: 161, distance: 334.4
click at [312, 161] on link "Facility" at bounding box center [396, 163] width 168 height 10
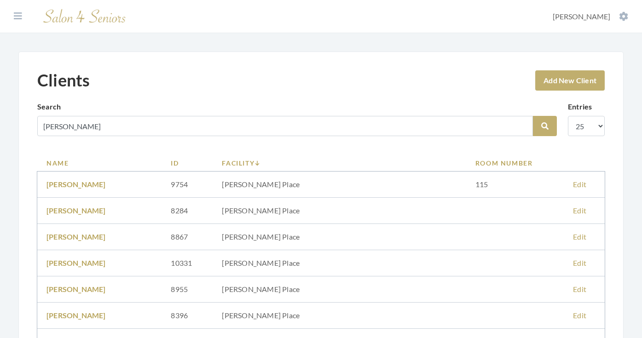
click at [574, 75] on link "Add New Client" at bounding box center [570, 80] width 70 height 20
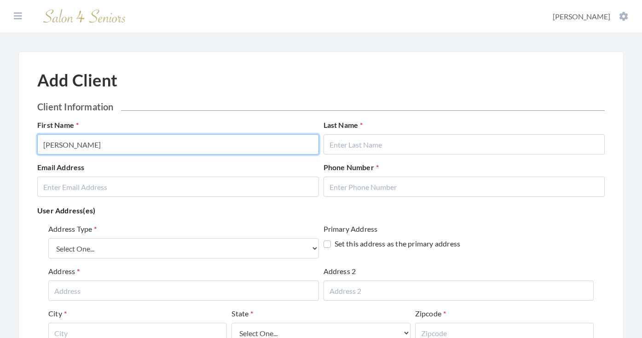
type input "LINDA"
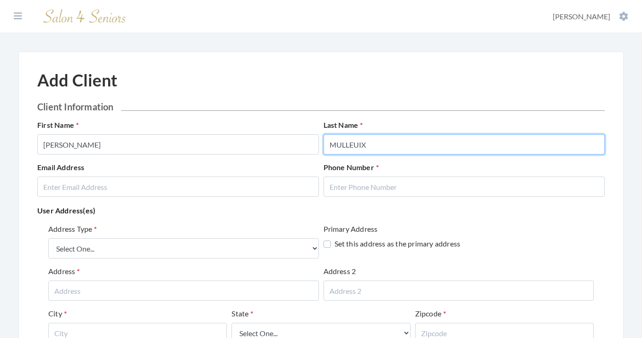
type input "MULLEUIX"
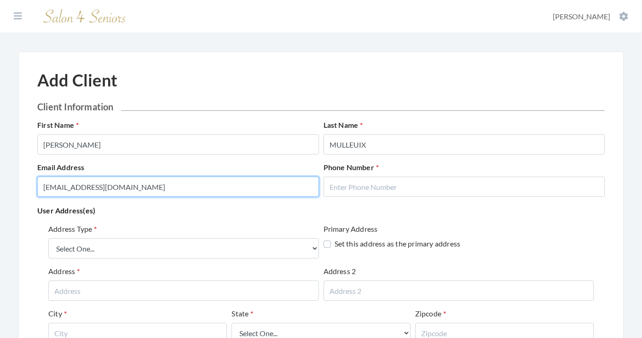
type input "CASKELLANE20@GMAIL.COM"
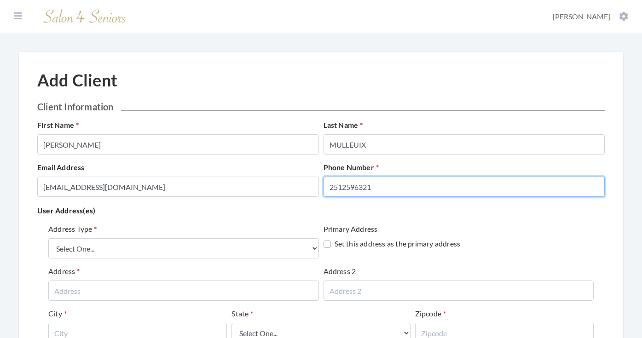
type input "2512596321"
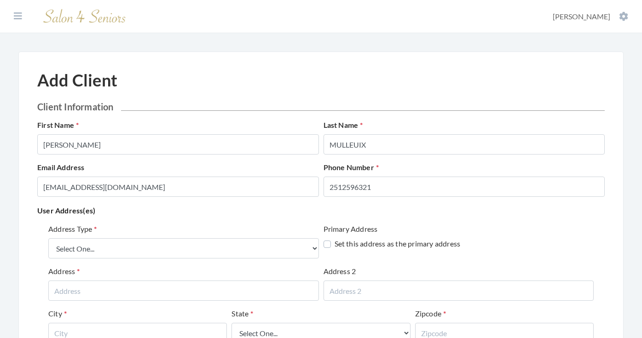
click at [278, 233] on div "Address Type Select One... Office Address Home Address Billing Address" at bounding box center [183, 241] width 271 height 35
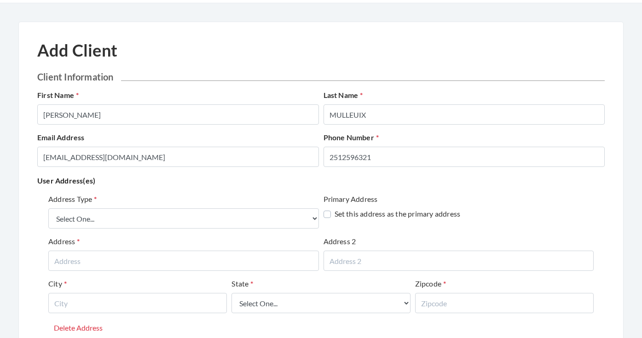
scroll to position [31, 0]
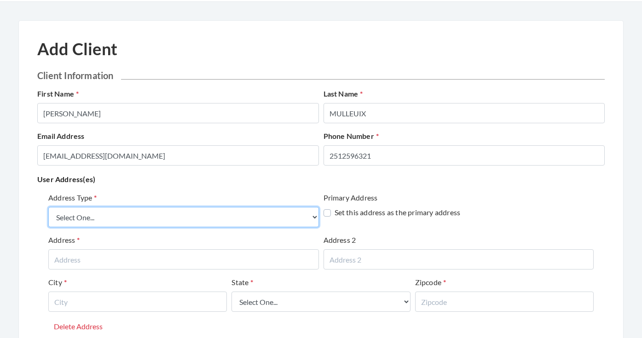
select select "billing"
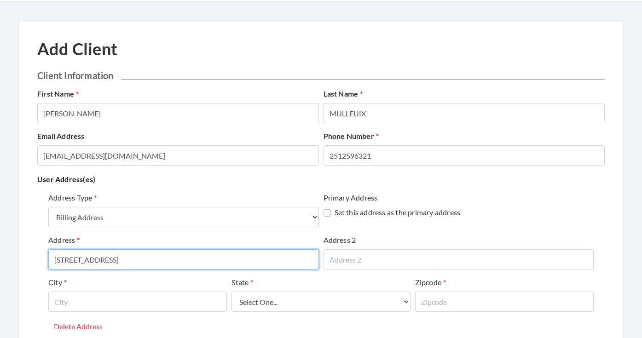
type input "18258 CUSACHS DRIVE"
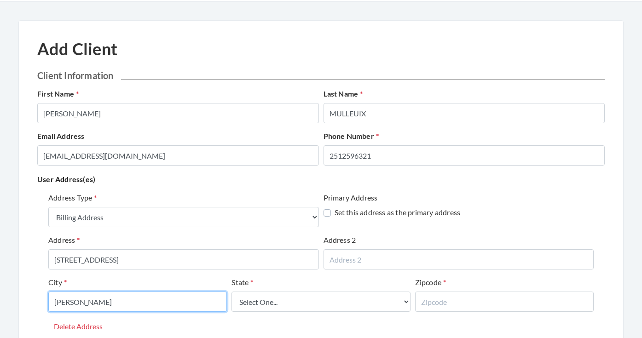
type input "COVINGTON"
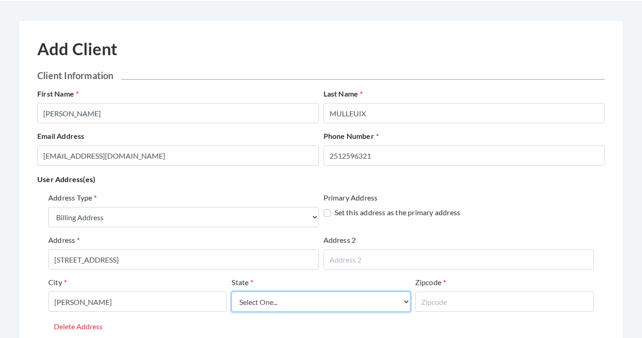
select select "la"
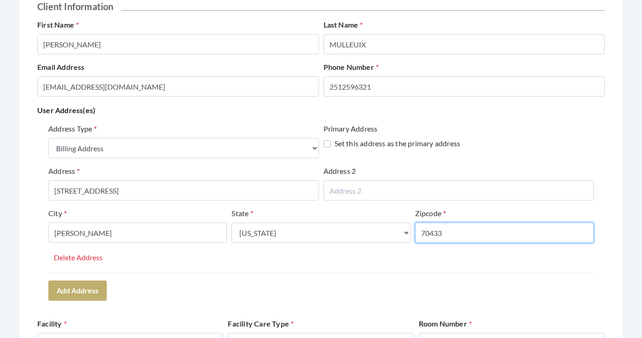
scroll to position [105, 0]
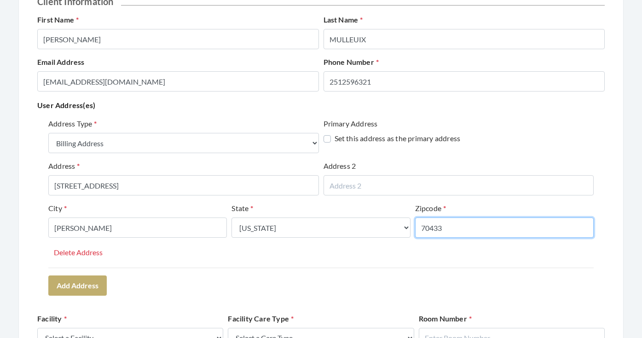
type input "70433"
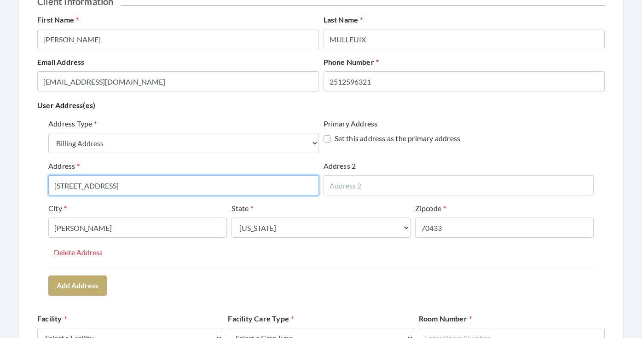
drag, startPoint x: 163, startPoint y: 184, endPoint x: 34, endPoint y: 186, distance: 128.9
click at [34, 186] on div "Add Client Client Information First Name LINDA Last Name MULLEUIX Email Address…" at bounding box center [320, 279] width 605 height 666
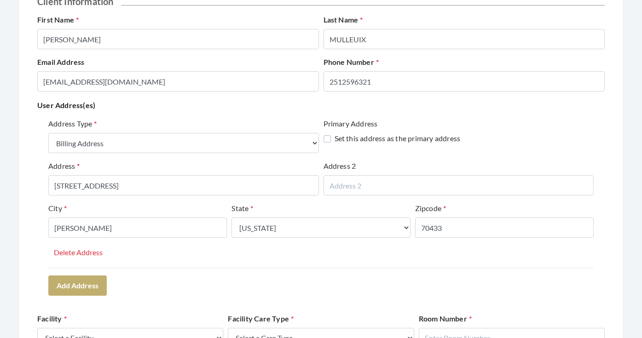
click at [271, 251] on div "Address Type Select One... Office Address Home Address Billing Address Primary …" at bounding box center [320, 193] width 545 height 150
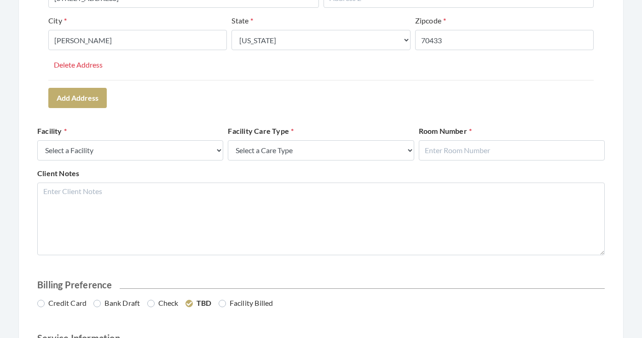
scroll to position [316, 0]
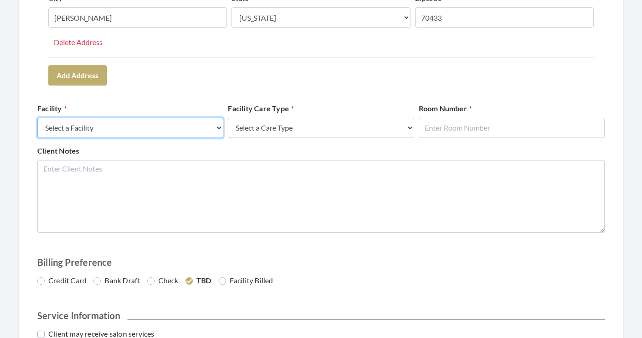
select select "41"
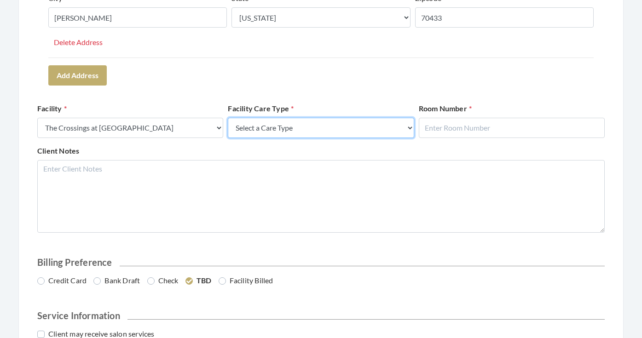
select select "4"
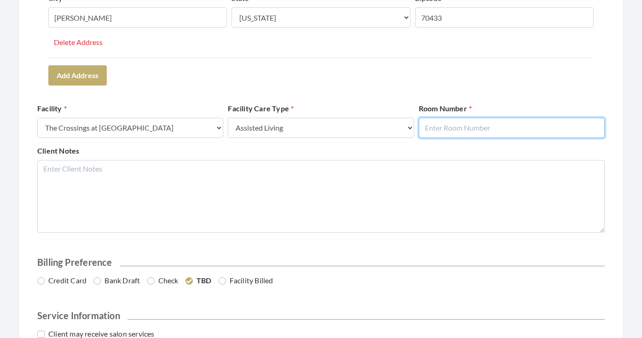
click at [482, 121] on input "text" at bounding box center [512, 128] width 186 height 20
type input "232"
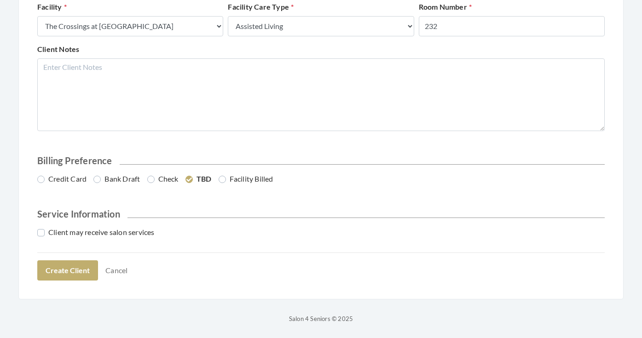
scroll to position [417, 0]
click at [105, 177] on label "Bank Draft" at bounding box center [116, 179] width 46 height 11
radio input "true"
click at [97, 234] on label "Client may receive salon services" at bounding box center [95, 232] width 117 height 11
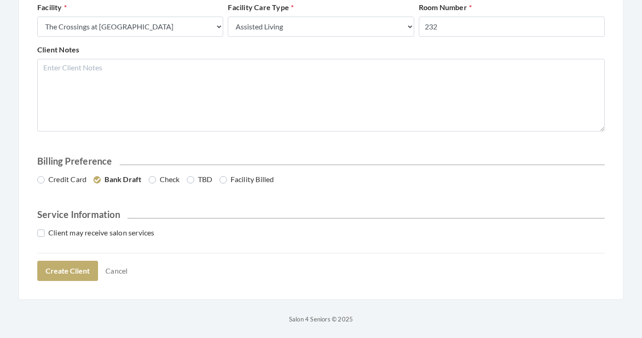
checkbox input "true"
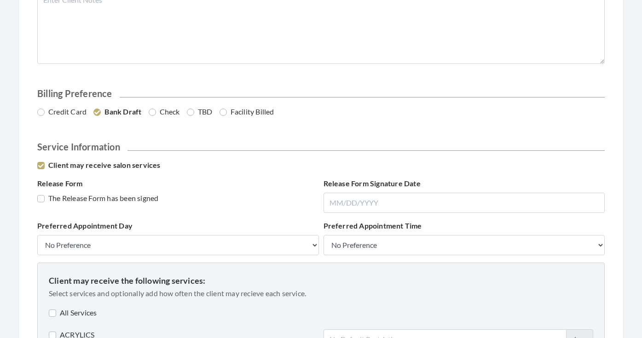
scroll to position [487, 0]
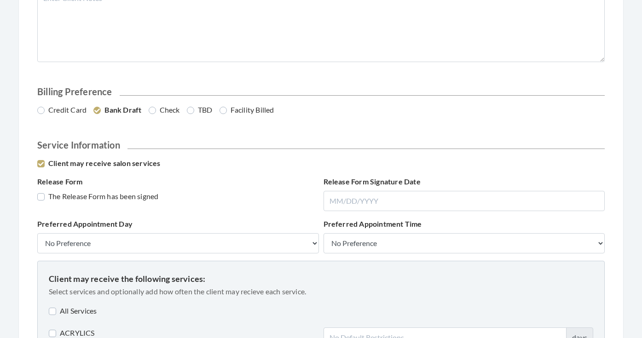
click at [110, 193] on label "The Release Form has been signed" at bounding box center [97, 196] width 121 height 11
checkbox input "true"
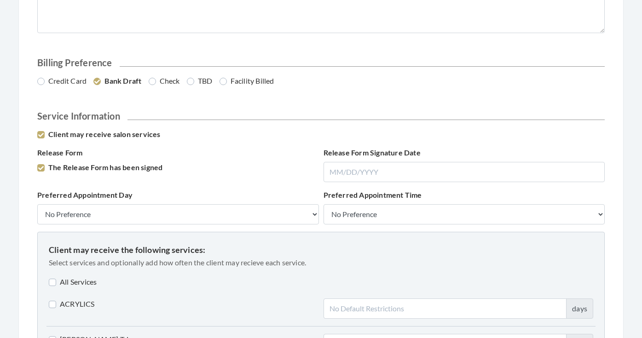
scroll to position [542, 0]
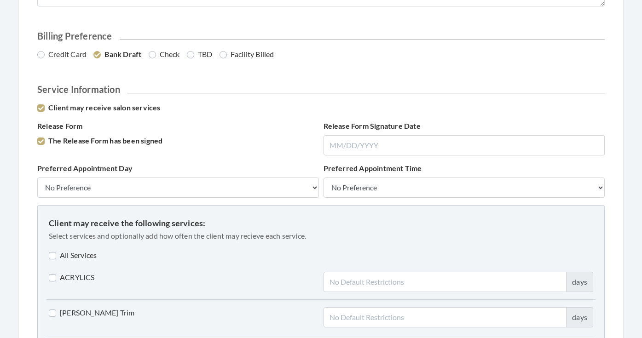
click at [93, 253] on label "All Services" at bounding box center [73, 255] width 48 height 11
checkbox input "true"
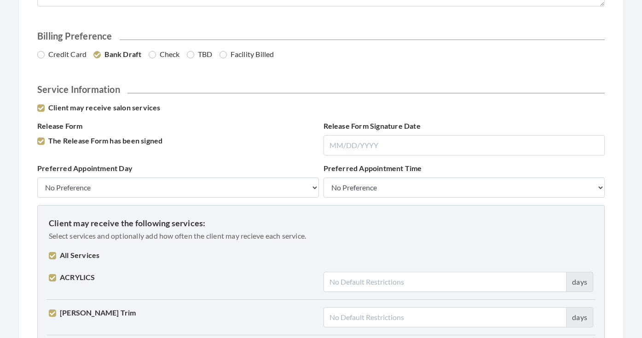
checkbox input "true"
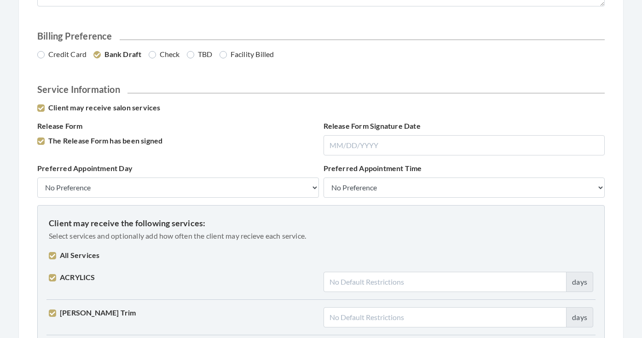
checkbox input "true"
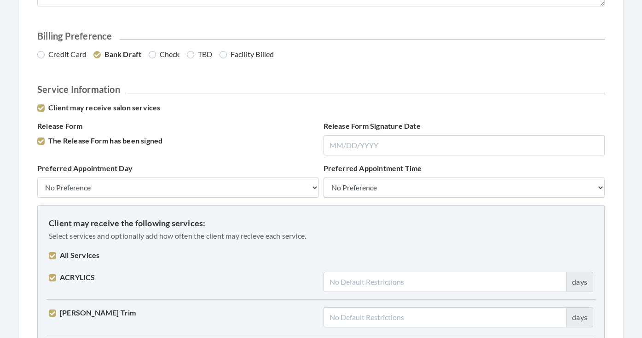
checkbox input "true"
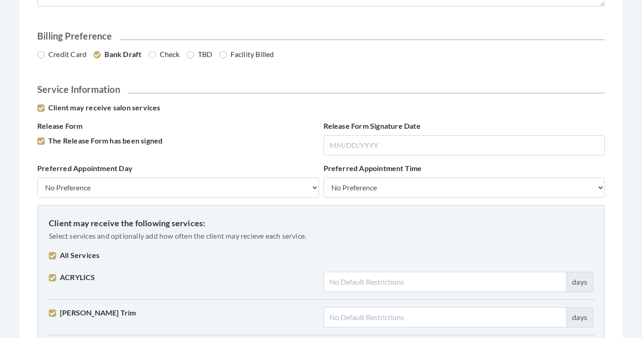
checkbox input "true"
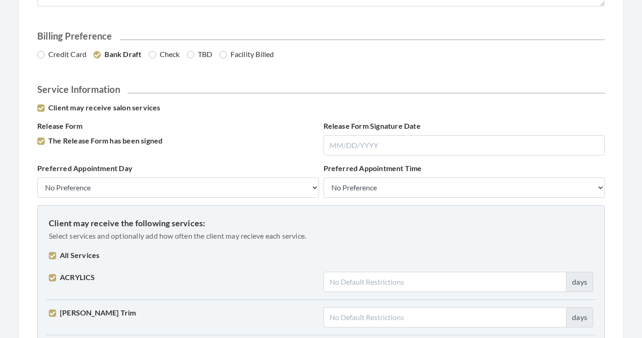
checkbox input "true"
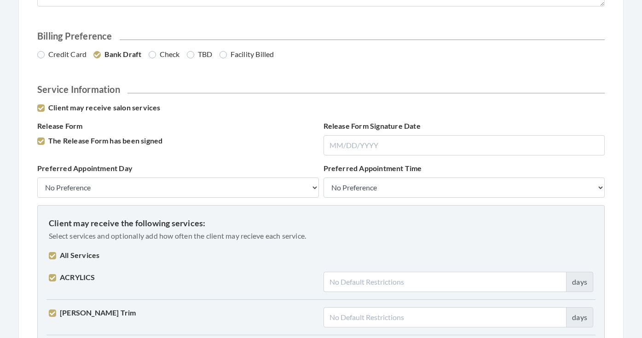
checkbox input "true"
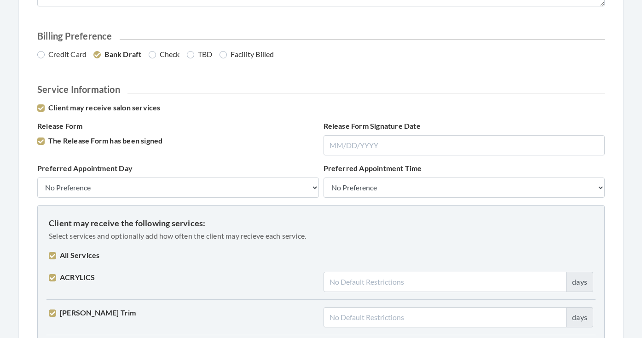
checkbox input "true"
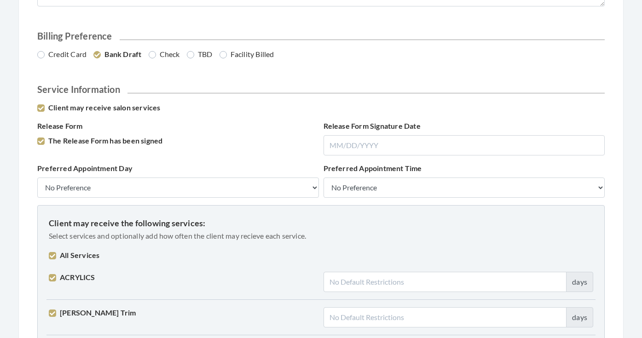
checkbox input "true"
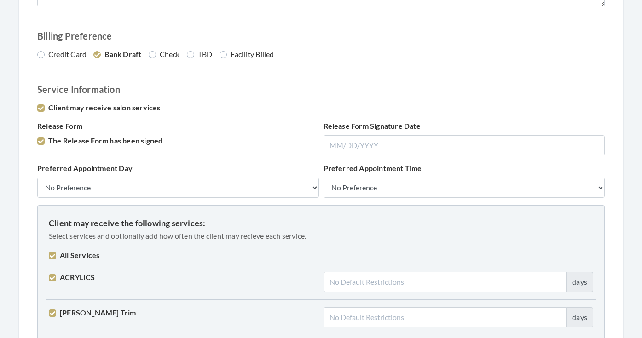
checkbox input "true"
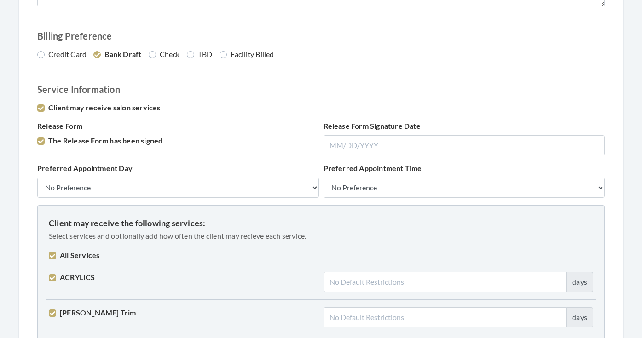
checkbox input "true"
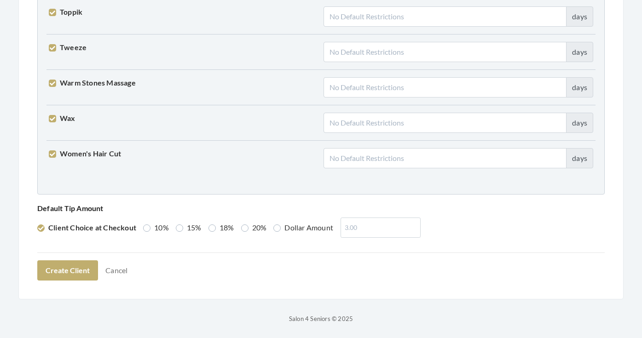
scroll to position [2332, 0]
click at [70, 269] on button "Create Client" at bounding box center [67, 271] width 61 height 20
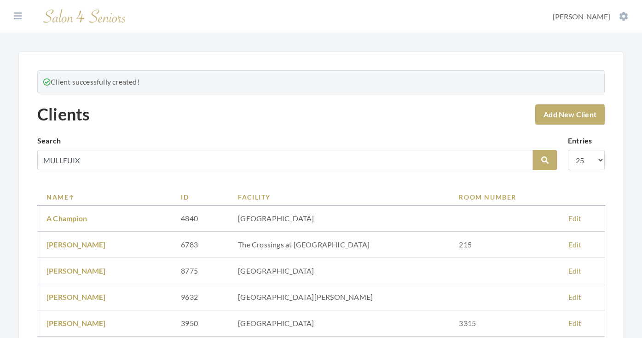
type input "MULLEUIX"
click at [545, 160] on button "Search" at bounding box center [545, 160] width 24 height 20
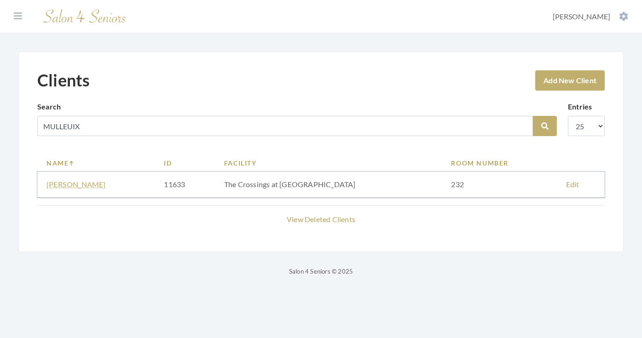
click at [81, 180] on link "[PERSON_NAME]" at bounding box center [75, 184] width 59 height 9
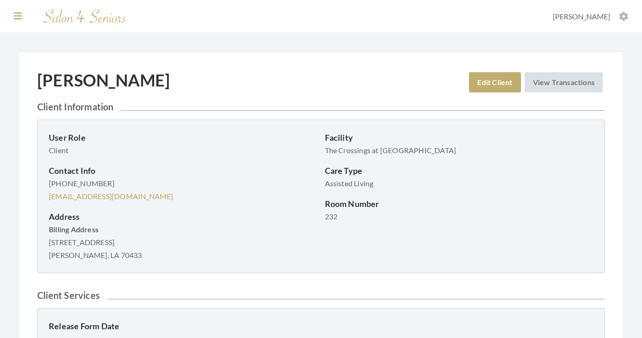
click at [18, 17] on icon at bounding box center [18, 16] width 8 height 9
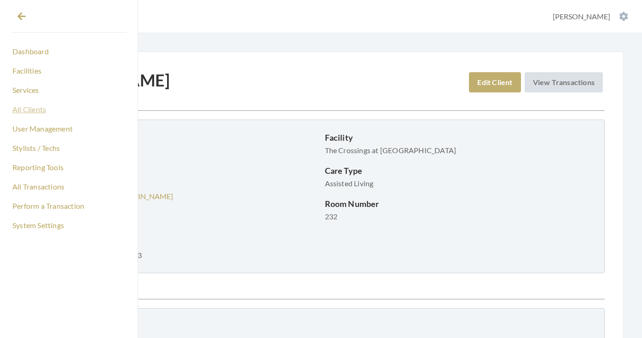
click at [35, 107] on link "All Clients" at bounding box center [69, 110] width 116 height 16
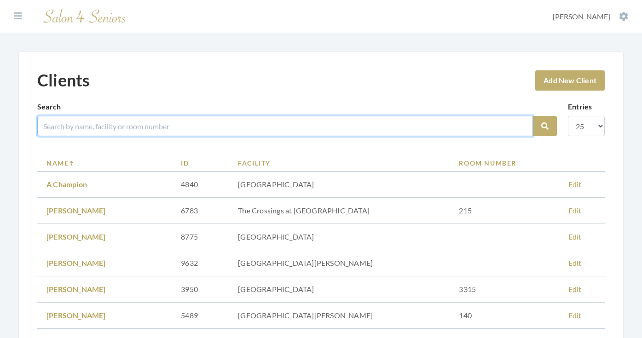
click at [98, 128] on input "search" at bounding box center [285, 126] width 496 height 20
type input "MILLING"
click at [545, 126] on button "Search" at bounding box center [545, 126] width 24 height 20
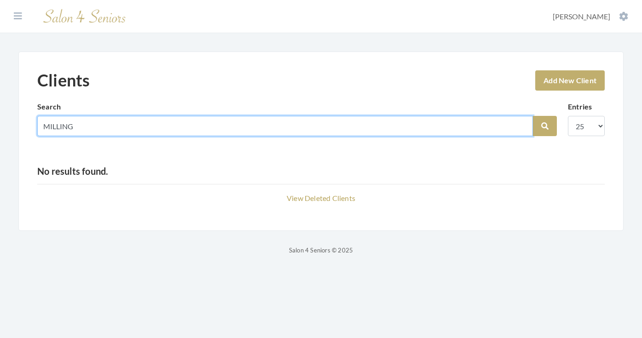
click at [521, 126] on input "MILLING" at bounding box center [285, 126] width 496 height 20
type input "[PERSON_NAME]"
click at [545, 126] on button "Search" at bounding box center [545, 126] width 24 height 20
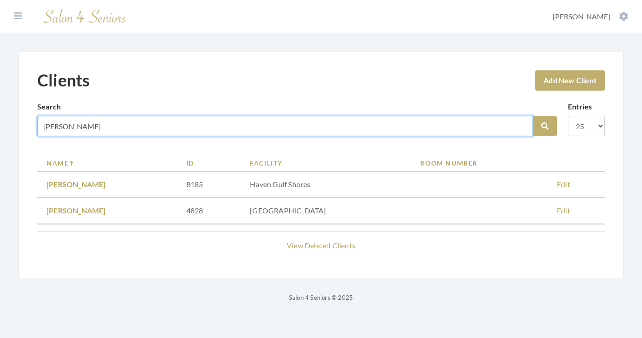
click at [523, 124] on input "[PERSON_NAME]" at bounding box center [285, 126] width 496 height 20
type input "[PERSON_NAME]"
click at [545, 126] on button "Search" at bounding box center [545, 126] width 24 height 20
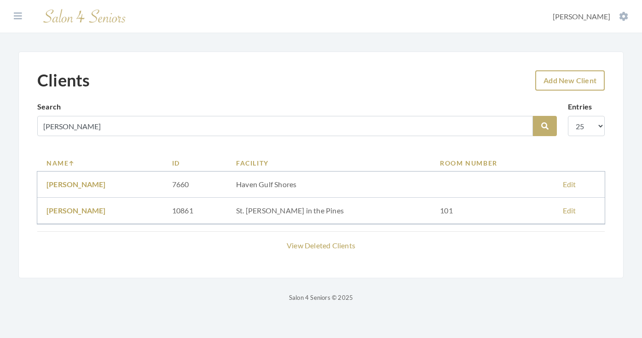
click at [562, 83] on link "Add New Client" at bounding box center [570, 80] width 70 height 20
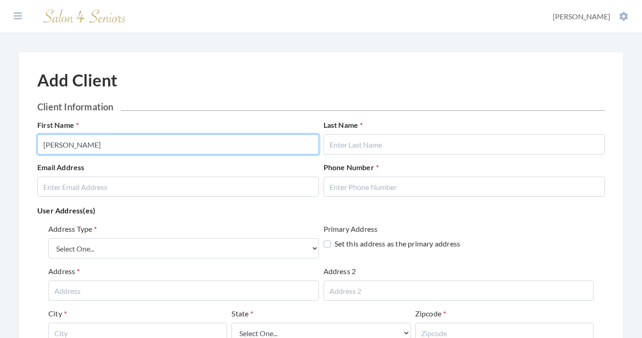
type input "[PERSON_NAME]"
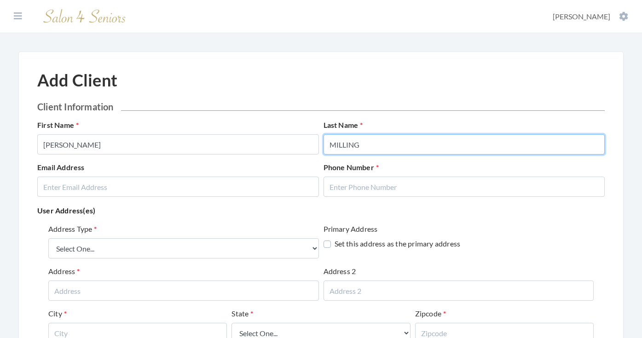
type input "MILLING"
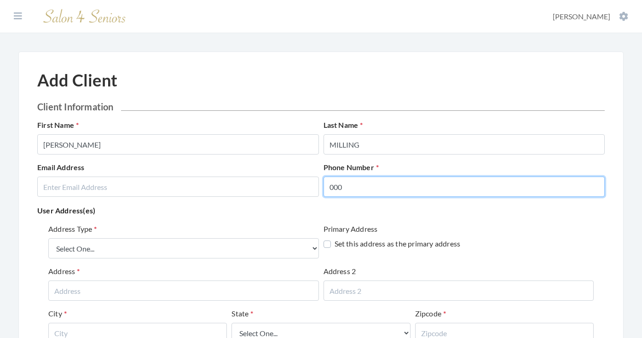
type input "000"
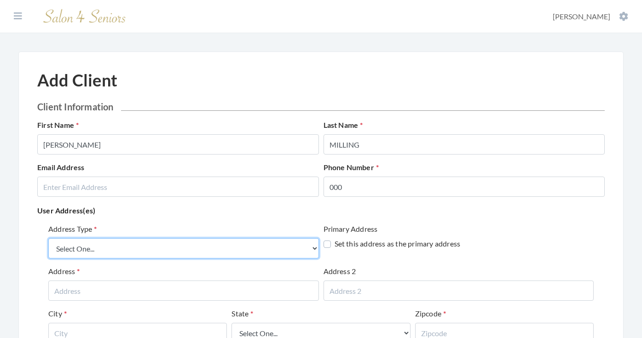
select select "billing"
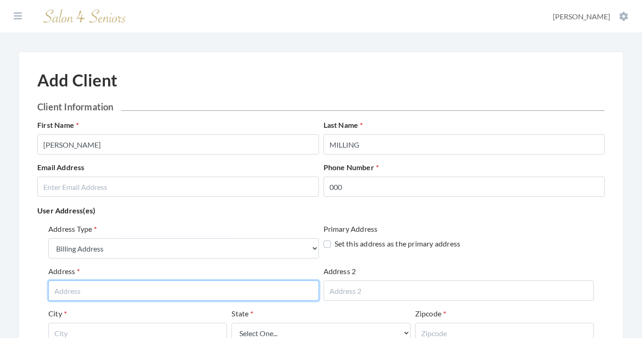
click at [230, 290] on input "text" at bounding box center [183, 291] width 271 height 20
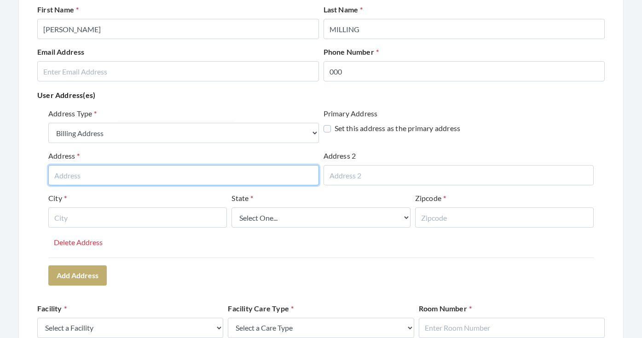
scroll to position [123, 0]
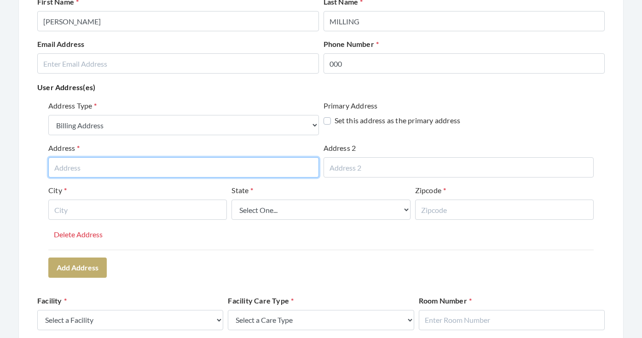
type input "H"
paste input "2171 Parkway Lake Dr."
type input "2171 Parkway Lake Dr."
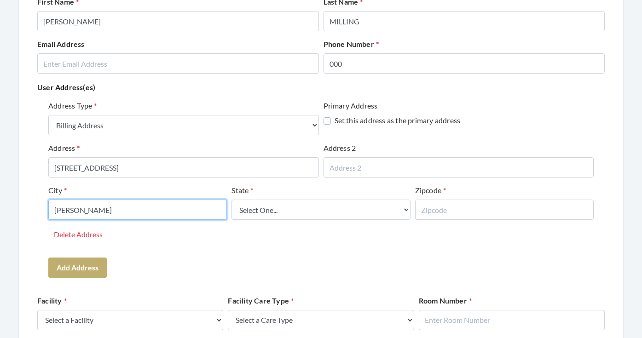
type input "HOOVER"
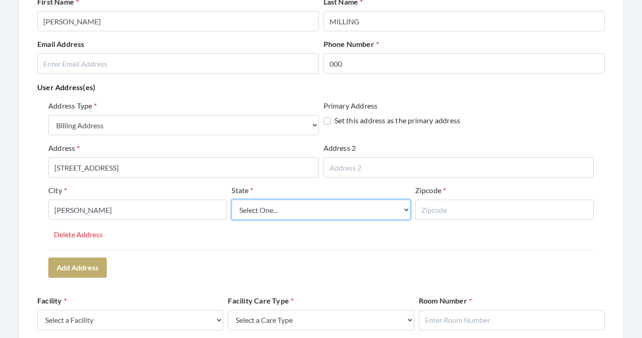
select select "al"
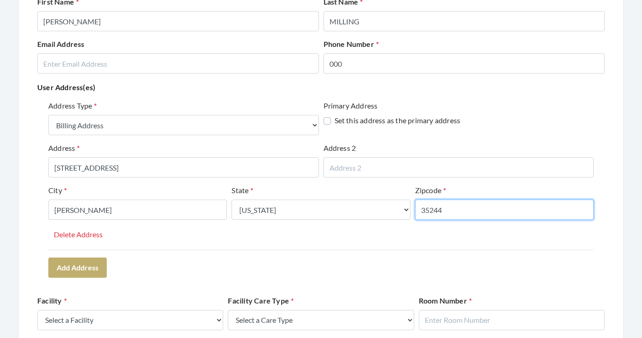
type input "35244"
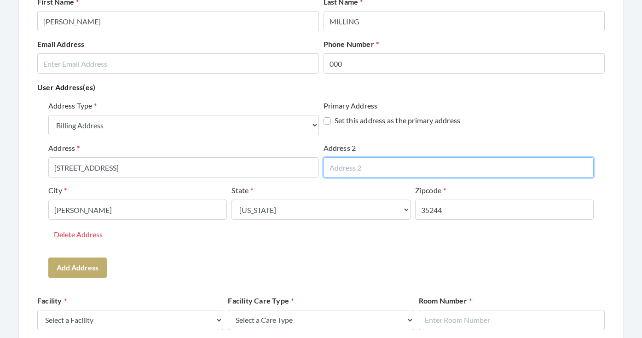
click at [347, 168] on input "text" at bounding box center [459, 167] width 271 height 20
type input "APT 13"
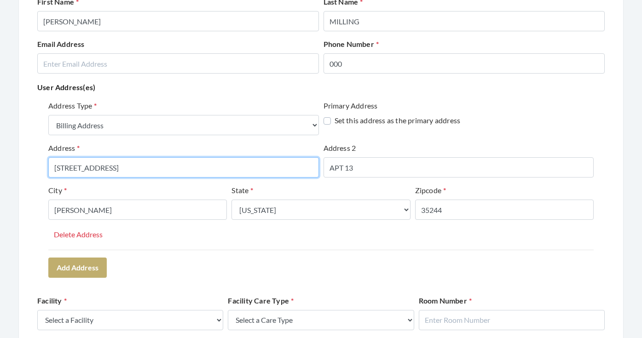
drag, startPoint x: 206, startPoint y: 173, endPoint x: 72, endPoint y: 165, distance: 134.2
click at [72, 165] on input "2171 Parkway Lake Dr." at bounding box center [183, 167] width 271 height 20
type input "2171 PARKWAY LAKE DRIVE"
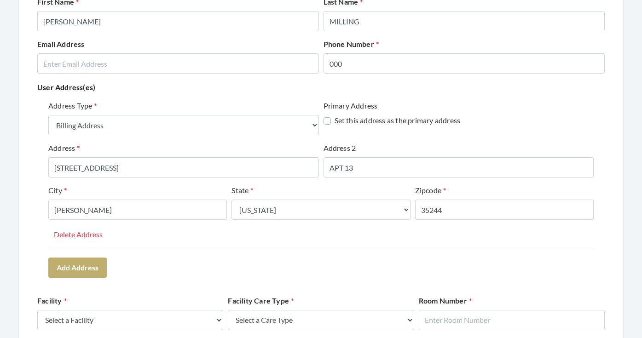
click at [209, 271] on div "Address Type Select One... Office Address Home Address Billing Address Primary …" at bounding box center [321, 189] width 568 height 185
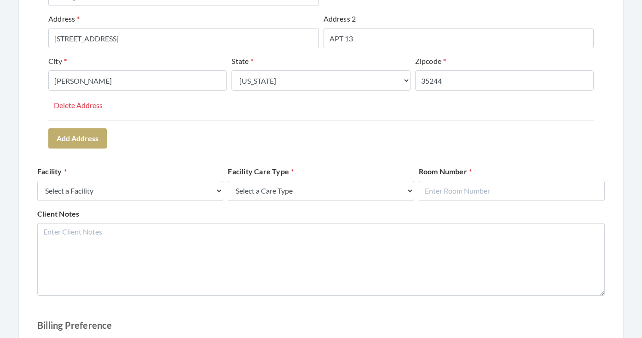
scroll to position [254, 0]
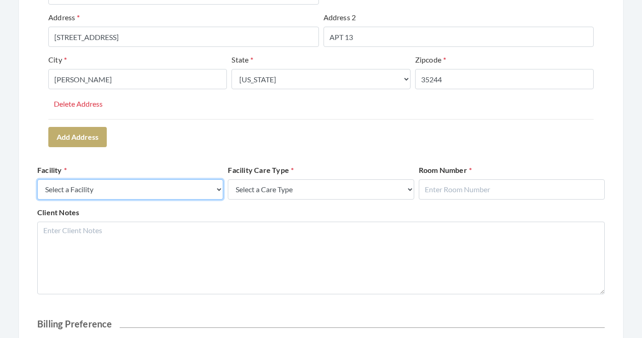
select select "41"
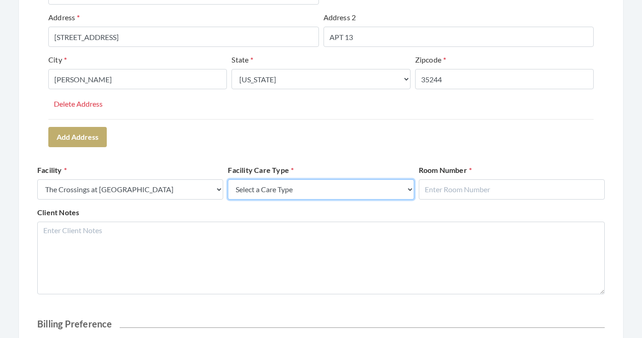
select select "3"
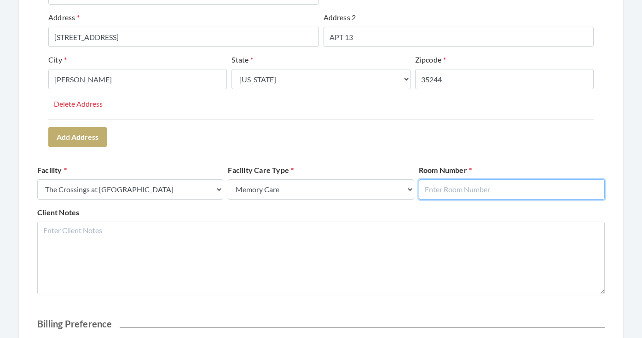
click at [456, 187] on input "text" at bounding box center [512, 190] width 186 height 20
type input "13"
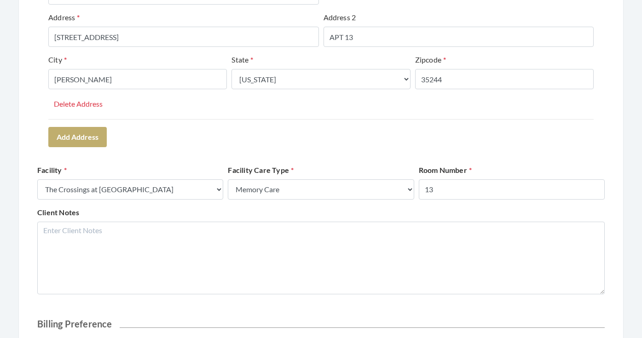
click at [442, 151] on form "Client Information First Name JEANNIE Last Name MILLING Email Address Phone Num…" at bounding box center [321, 145] width 568 height 597
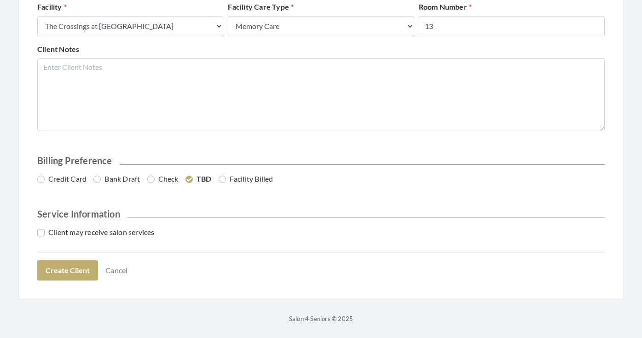
scroll to position [417, 0]
click at [68, 176] on label "Credit Card" at bounding box center [61, 179] width 49 height 11
radio input "true"
click at [69, 232] on label "Client may receive salon services" at bounding box center [95, 232] width 117 height 11
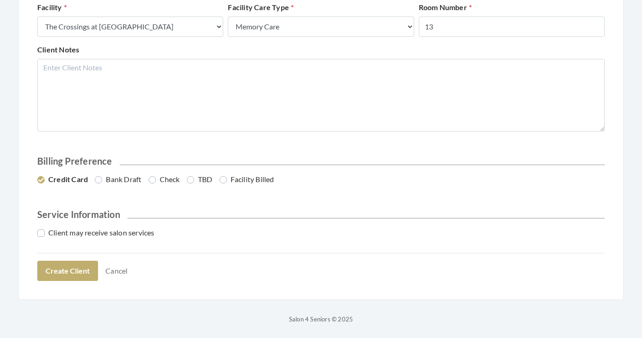
checkbox input "true"
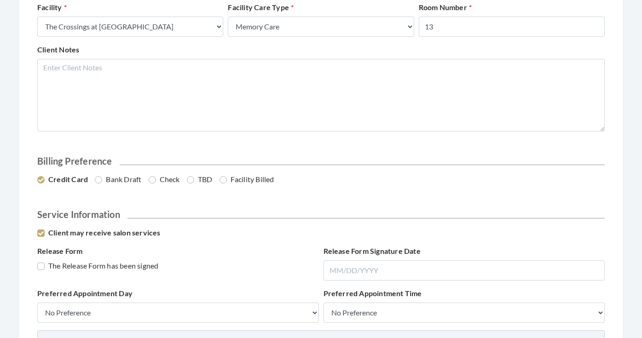
click at [68, 268] on label "The Release Form has been signed" at bounding box center [97, 266] width 121 height 11
checkbox input "true"
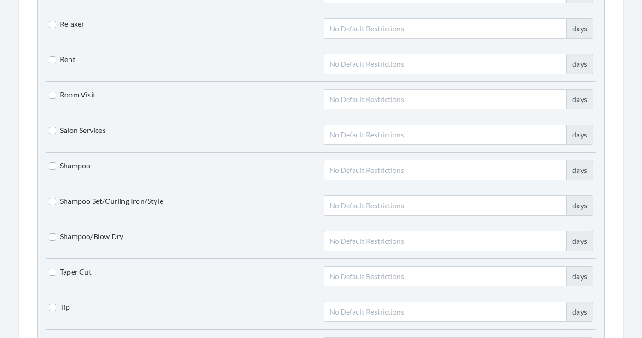
scroll to position [1967, 0]
click at [67, 234] on label "Shampoo/Blow Dry" at bounding box center [86, 235] width 75 height 11
checkbox input "true"
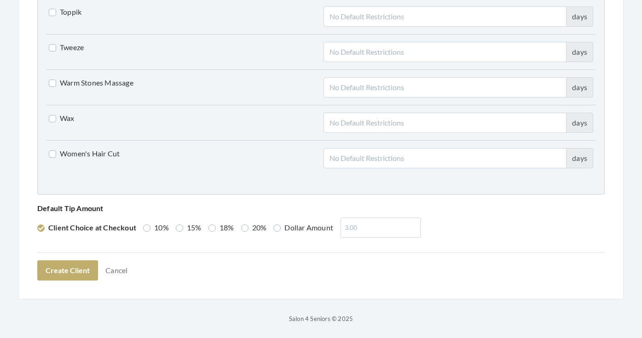
scroll to position [2332, 0]
click at [188, 225] on label "15%" at bounding box center [189, 228] width 26 height 11
radio input "true"
click at [92, 265] on button "Create Client" at bounding box center [67, 271] width 61 height 20
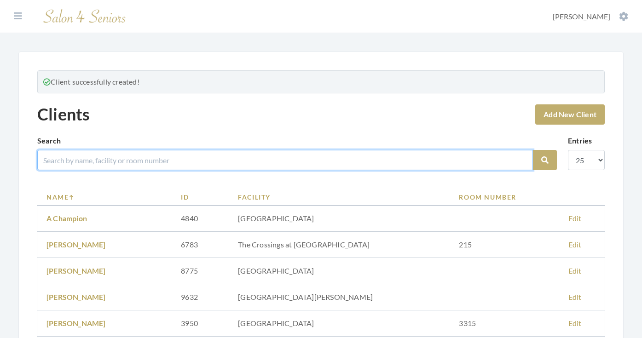
click at [191, 162] on input "search" at bounding box center [285, 160] width 496 height 20
type input "MILLING"
click at [545, 160] on button "Search" at bounding box center [545, 160] width 24 height 20
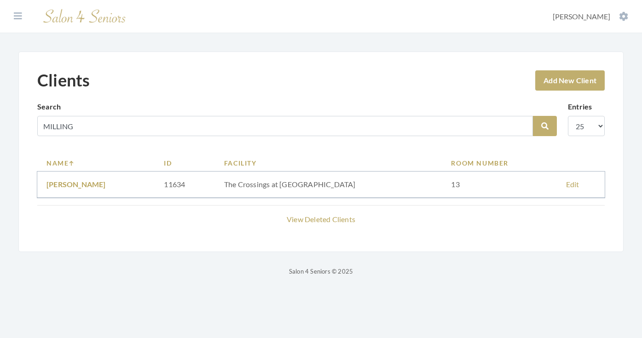
click at [98, 182] on link "[PERSON_NAME]" at bounding box center [75, 184] width 59 height 9
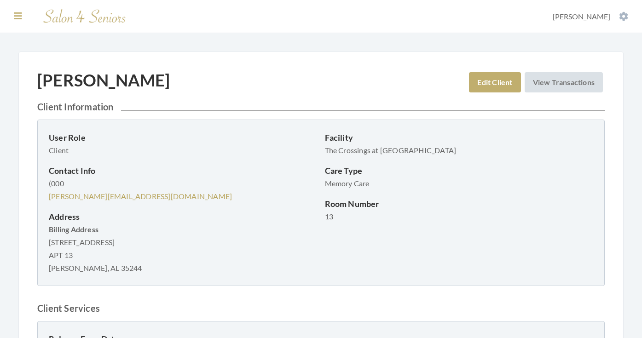
click at [19, 18] on icon at bounding box center [18, 16] width 8 height 9
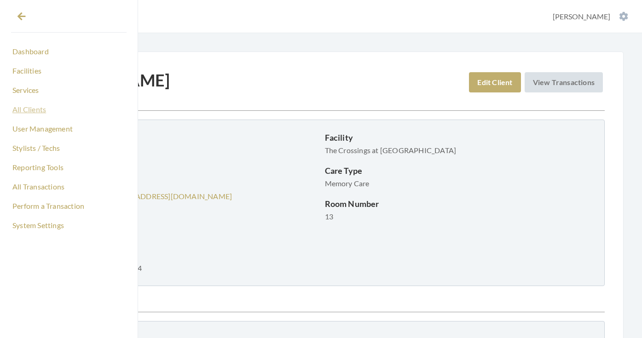
click at [34, 110] on link "All Clients" at bounding box center [69, 110] width 116 height 16
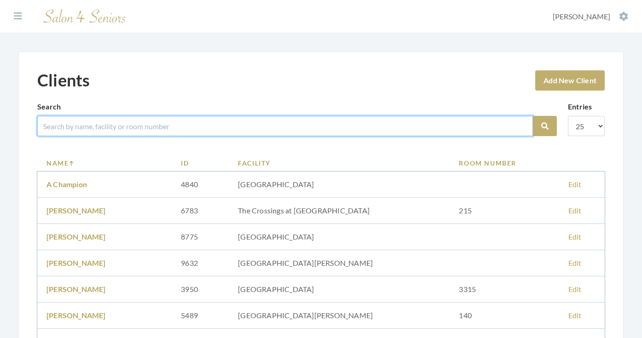
click at [139, 128] on input "search" at bounding box center [285, 126] width 496 height 20
type input "CASE"
click at [545, 126] on button "Search" at bounding box center [545, 126] width 24 height 20
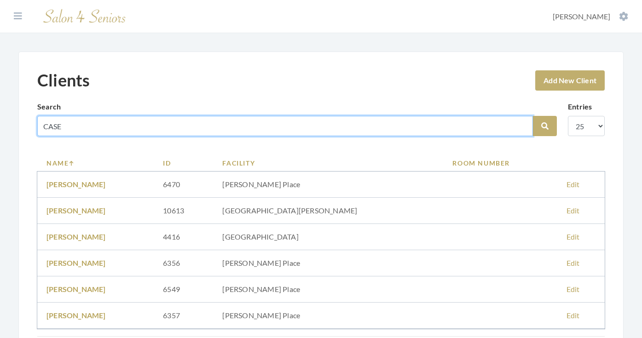
drag, startPoint x: 0, startPoint y: 0, endPoint x: 50, endPoint y: 43, distance: 66.3
click at [35, 52] on div "Clients Add New Client Search CASE Search Entries 10 25 50 100 Name ID Facility…" at bounding box center [320, 218] width 605 height 332
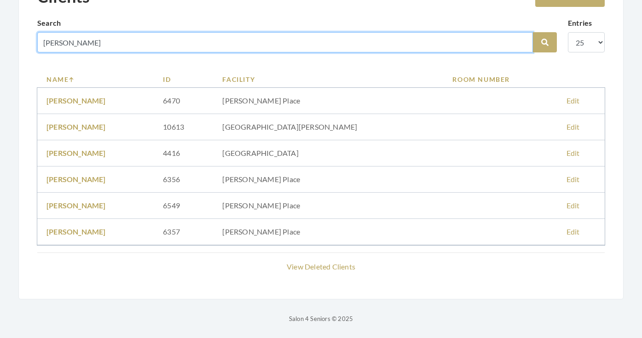
type input "[PERSON_NAME]"
click at [545, 42] on button "Search" at bounding box center [545, 42] width 24 height 20
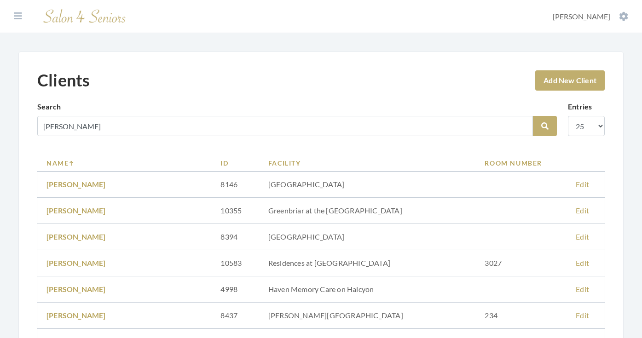
scroll to position [107, 0]
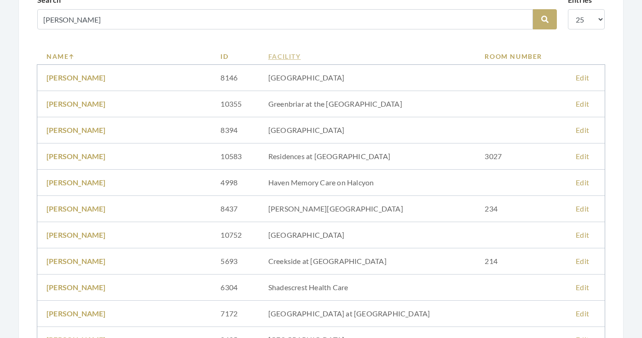
click at [295, 58] on link "Facility" at bounding box center [367, 57] width 198 height 10
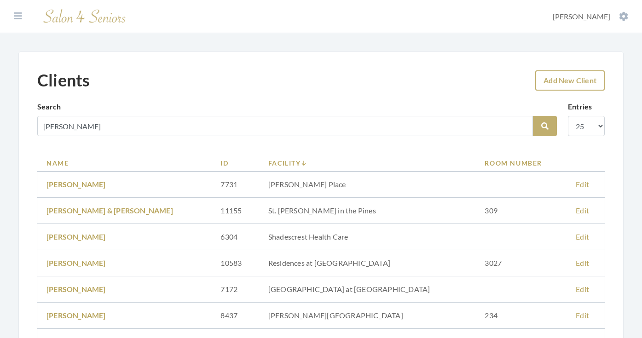
click at [549, 81] on link "Add New Client" at bounding box center [570, 80] width 70 height 20
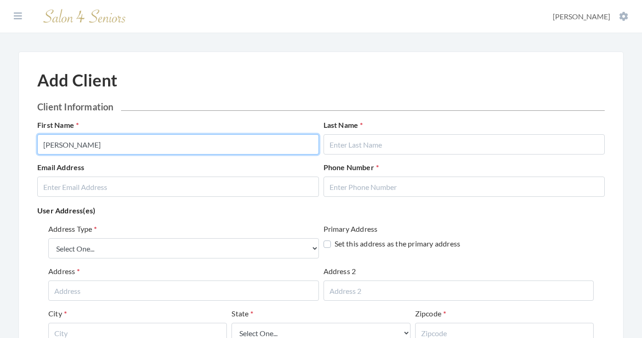
type input "DONALD"
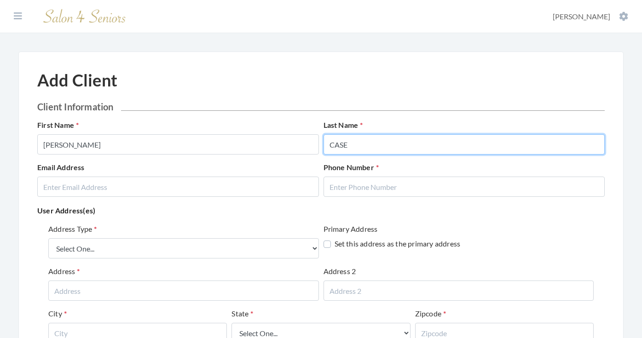
type input "CASE"
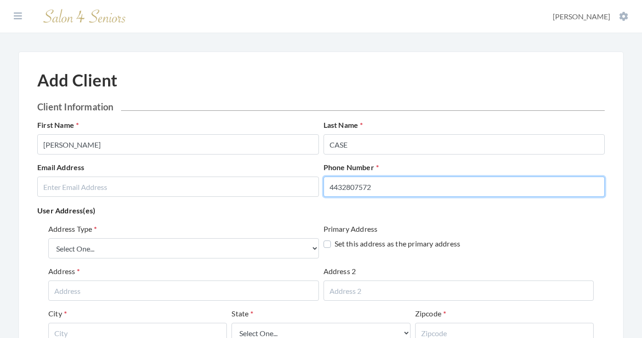
type input "4432807572"
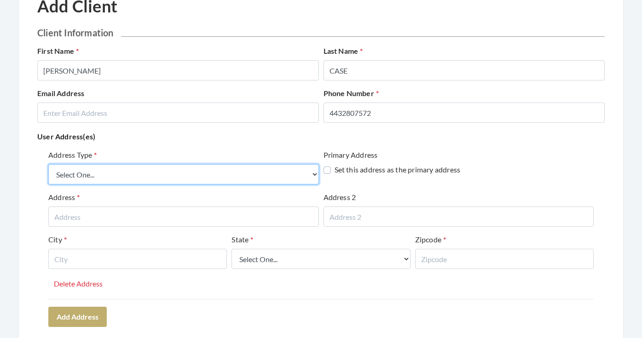
scroll to position [77, 0]
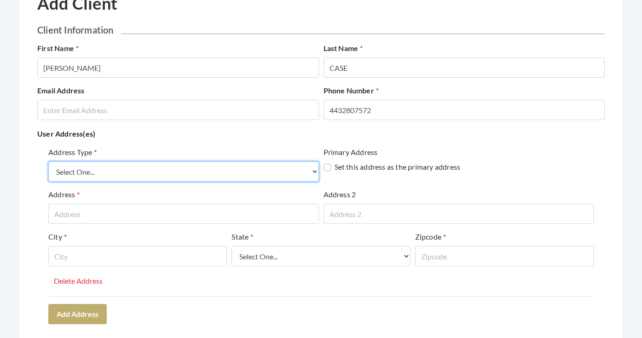
select select "billing"
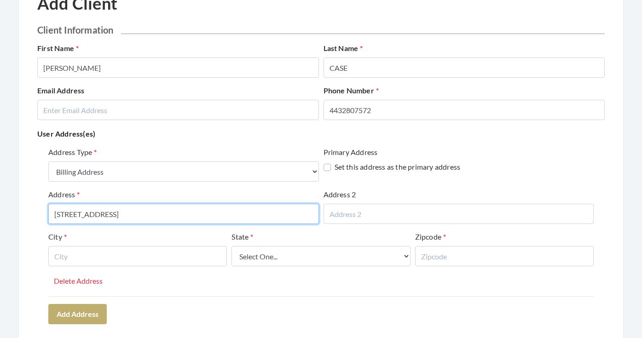
type input "105 CAMP GROUND ROAD"
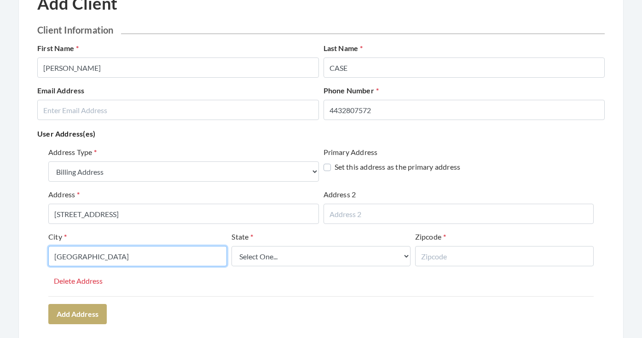
type input "BROWNSBORO"
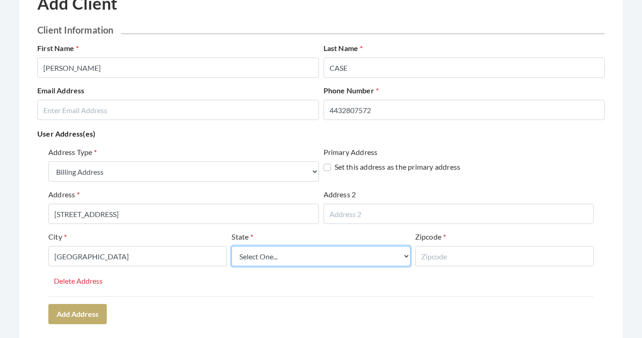
select select "al"
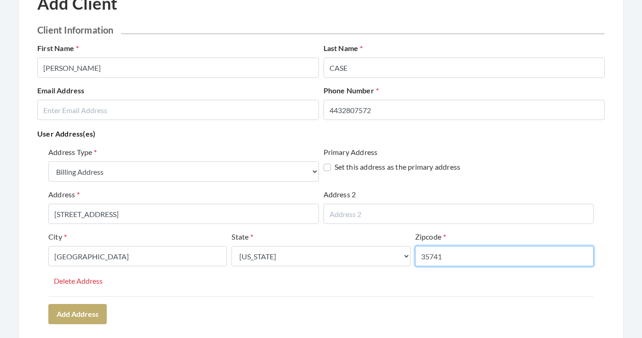
type input "35741"
click at [234, 301] on div "Address Type Select One... Office Address Home Address Billing Address Primary …" at bounding box center [321, 235] width 568 height 185
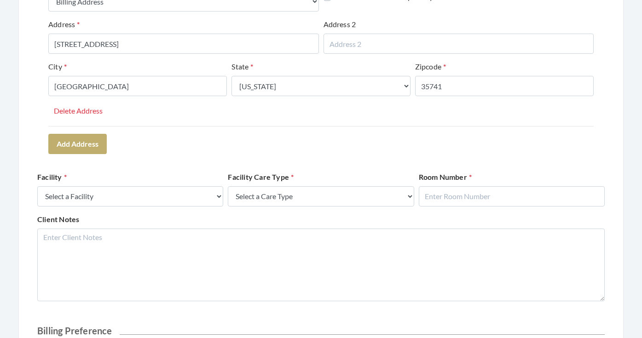
scroll to position [280, 0]
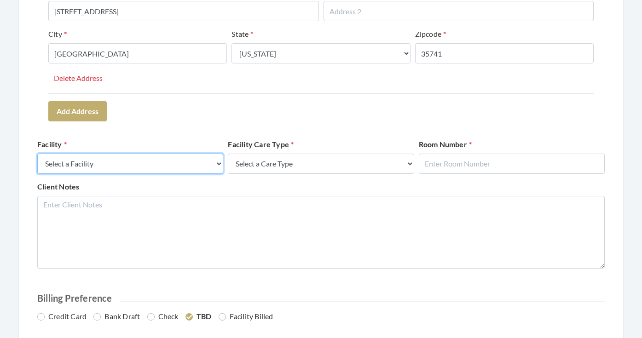
select select "45"
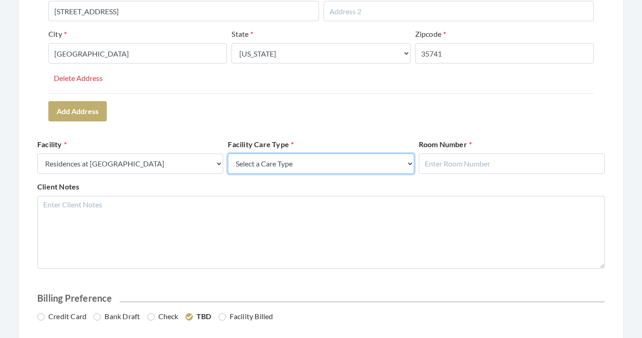
select select "4"
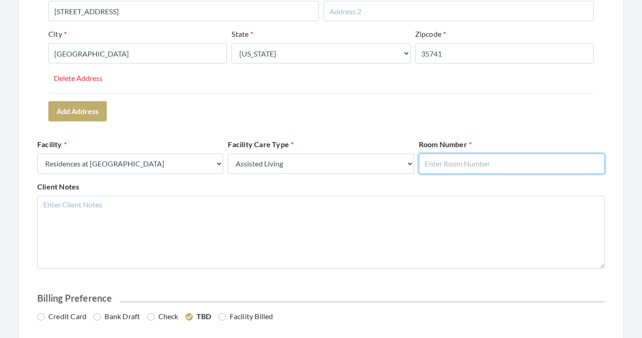
click at [433, 162] on input "text" at bounding box center [512, 164] width 186 height 20
type input "3012"
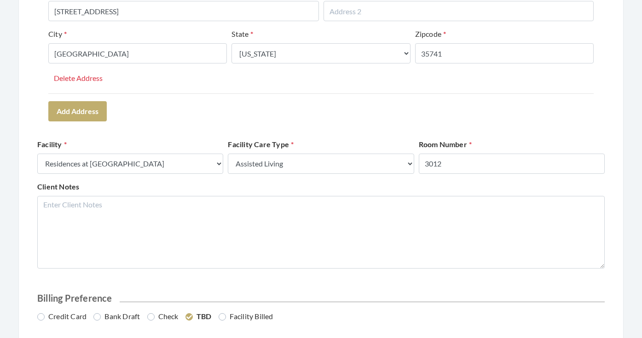
click at [394, 138] on form "Client Information First Name DONALD Last Name CASE Email Address Phone Number …" at bounding box center [321, 119] width 568 height 597
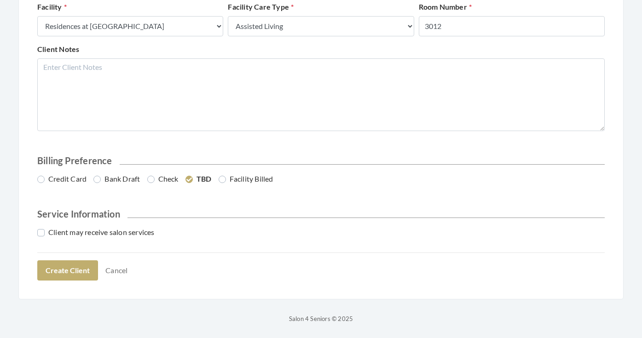
scroll to position [417, 0]
click at [118, 179] on label "Bank Draft" at bounding box center [116, 179] width 46 height 11
radio input "true"
click at [111, 230] on label "Client may receive salon services" at bounding box center [95, 232] width 117 height 11
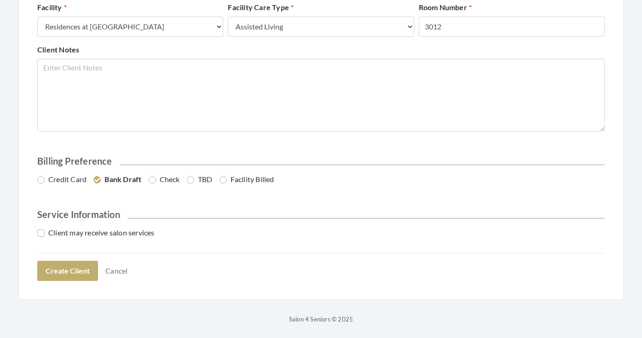
checkbox input "true"
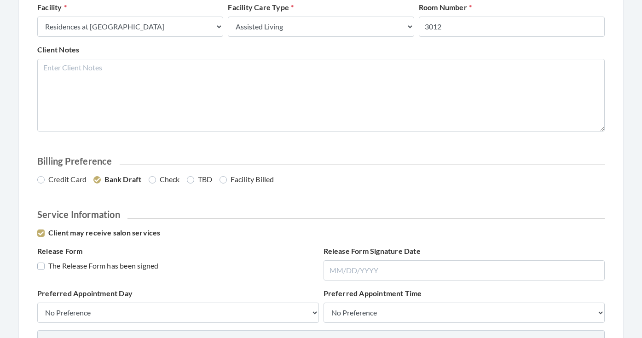
click at [116, 262] on label "The Release Form has been signed" at bounding box center [97, 266] width 121 height 11
checkbox input "true"
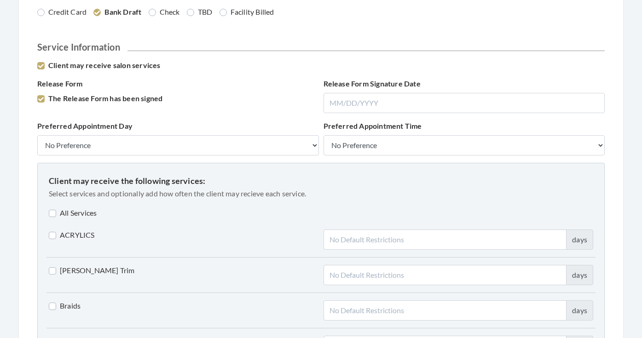
scroll to position [592, 0]
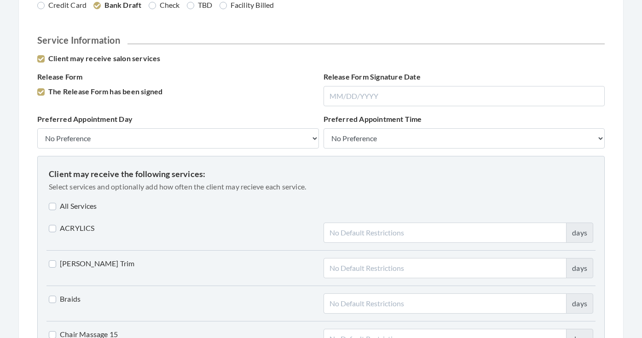
click at [80, 204] on label "All Services" at bounding box center [73, 206] width 48 height 11
checkbox input "true"
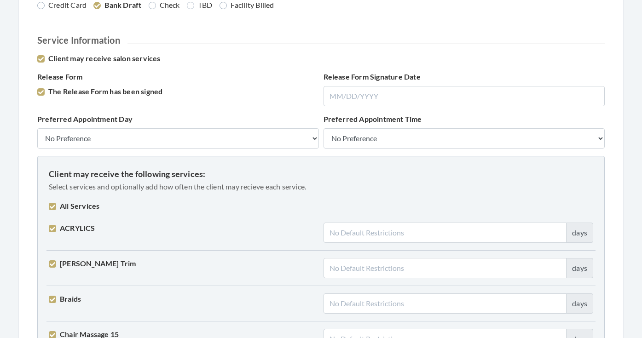
checkbox input "true"
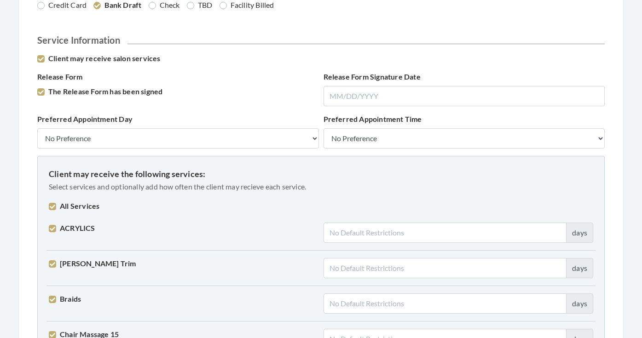
checkbox input "true"
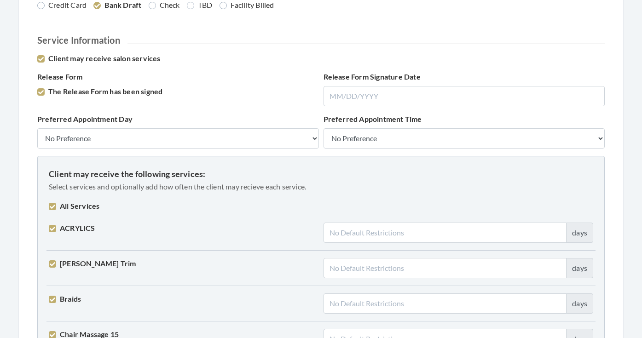
checkbox input "true"
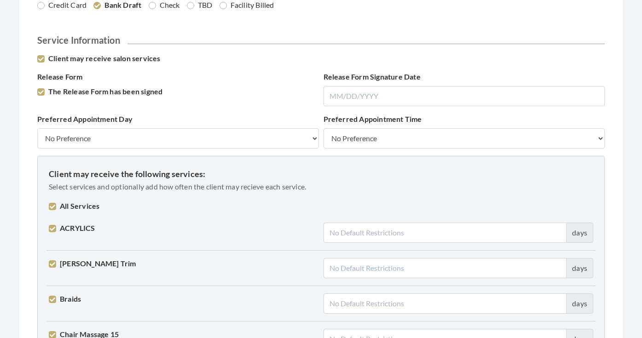
checkbox input "true"
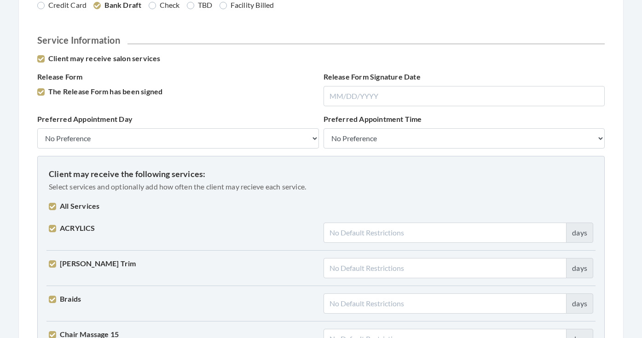
checkbox input "true"
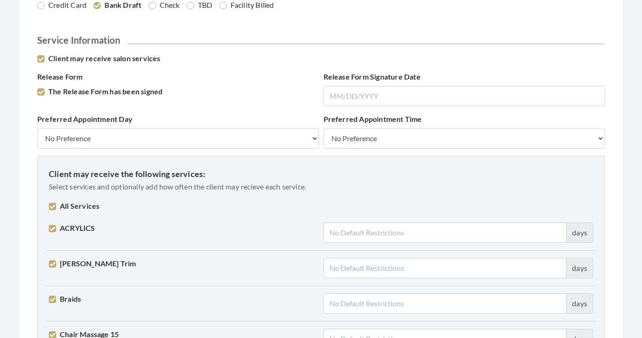
checkbox input "true"
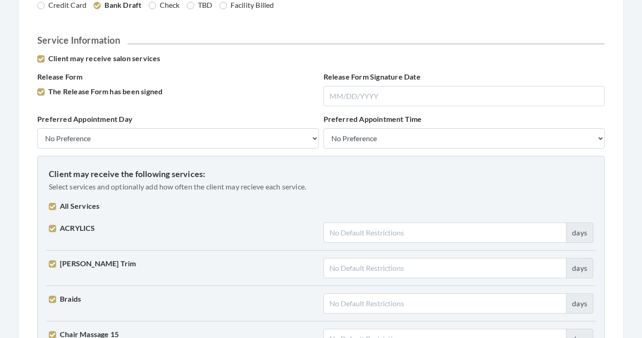
checkbox input "true"
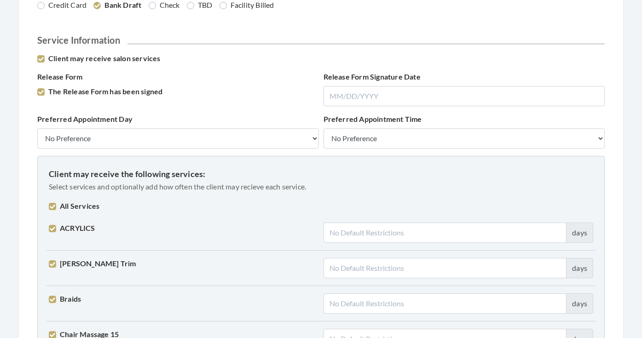
checkbox input "true"
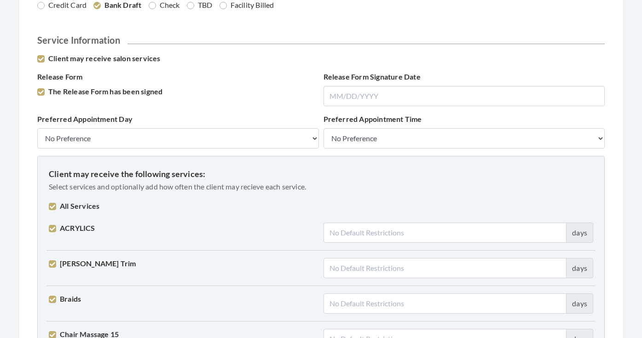
checkbox input "true"
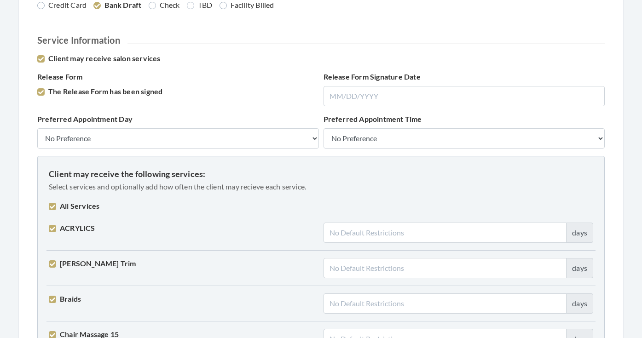
checkbox input "true"
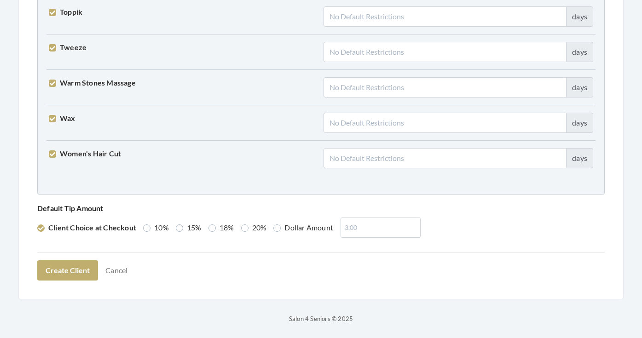
scroll to position [2332, 0]
click at [256, 230] on label "20%" at bounding box center [254, 228] width 26 height 11
radio input "true"
click at [79, 268] on button "Create Client" at bounding box center [67, 271] width 61 height 20
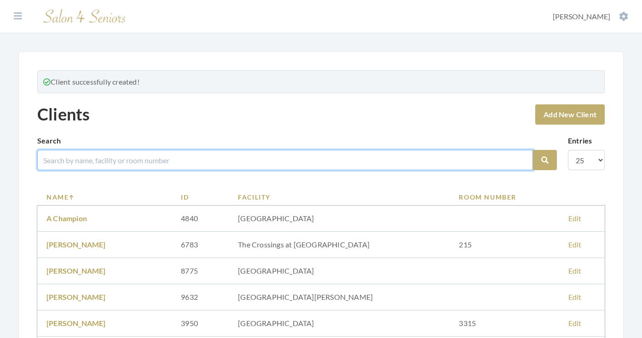
drag, startPoint x: 140, startPoint y: 167, endPoint x: 139, endPoint y: 160, distance: 7.6
click at [140, 167] on input "search" at bounding box center [285, 160] width 496 height 20
click at [139, 160] on input "search" at bounding box center [285, 160] width 496 height 20
type input "CASE"
click at [545, 160] on button "Search" at bounding box center [545, 160] width 24 height 20
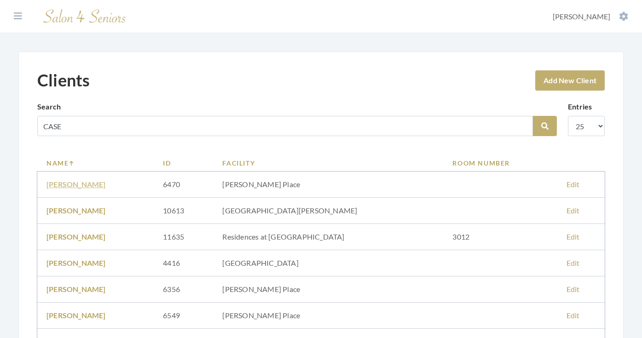
click at [69, 232] on link "[PERSON_NAME]" at bounding box center [75, 236] width 59 height 9
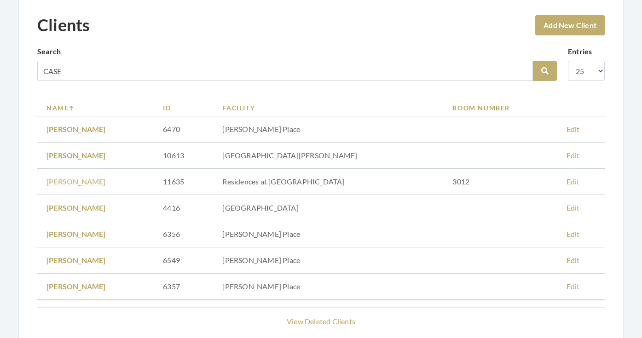
click at [73, 182] on link "DONALD CASE" at bounding box center [75, 181] width 59 height 9
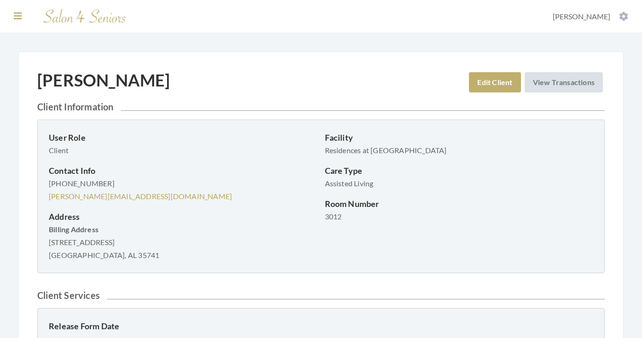
click at [21, 17] on icon at bounding box center [18, 16] width 8 height 9
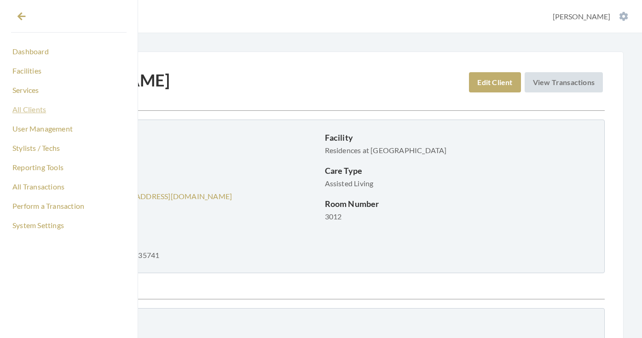
click at [27, 109] on link "All Clients" at bounding box center [69, 110] width 116 height 16
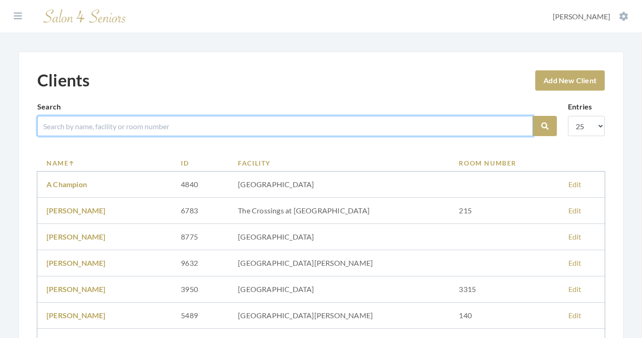
click at [162, 130] on input "search" at bounding box center [285, 126] width 496 height 20
type input "[PERSON_NAME]"
click at [545, 126] on button "Search" at bounding box center [545, 126] width 24 height 20
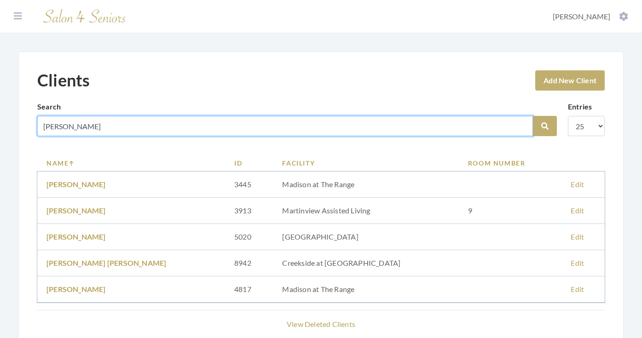
drag, startPoint x: 71, startPoint y: 131, endPoint x: 29, endPoint y: 127, distance: 42.1
click at [29, 127] on div "Clients Add New Client Search [PERSON_NAME] Search Entries 10 25 50 100 Name ID…" at bounding box center [320, 205] width 605 height 306
type input "[PERSON_NAME]"
click at [545, 126] on button "Search" at bounding box center [545, 126] width 24 height 20
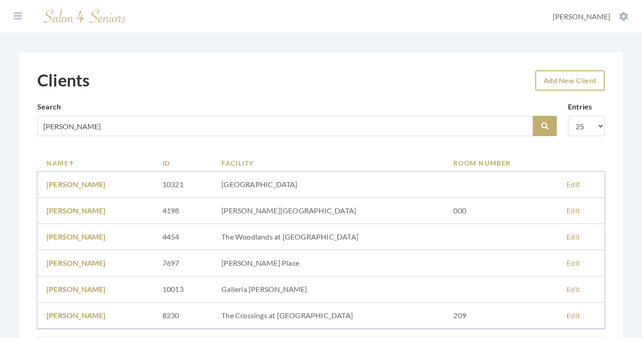
click at [552, 81] on link "Add New Client" at bounding box center [570, 80] width 70 height 20
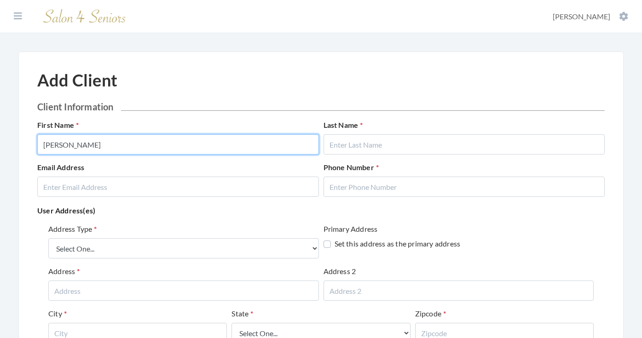
type input "[PERSON_NAME]"
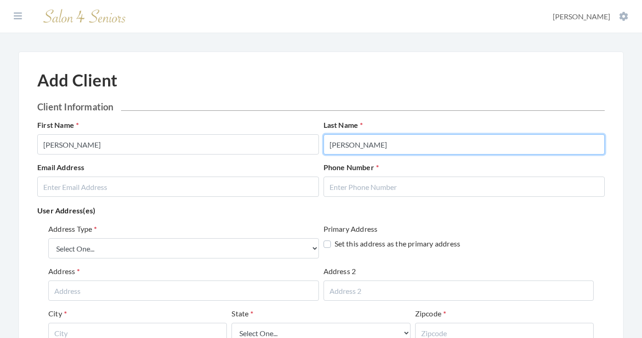
type input "[PERSON_NAME]"
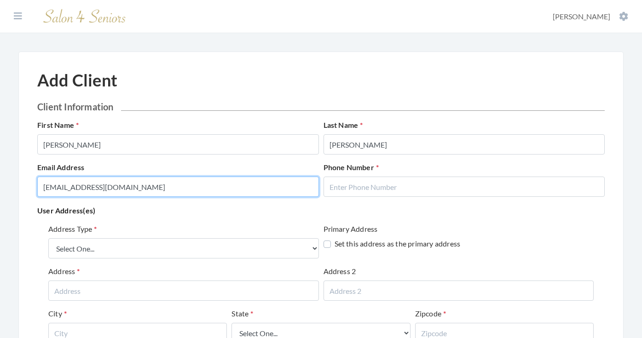
type input "[EMAIL_ADDRESS][DOMAIN_NAME]"
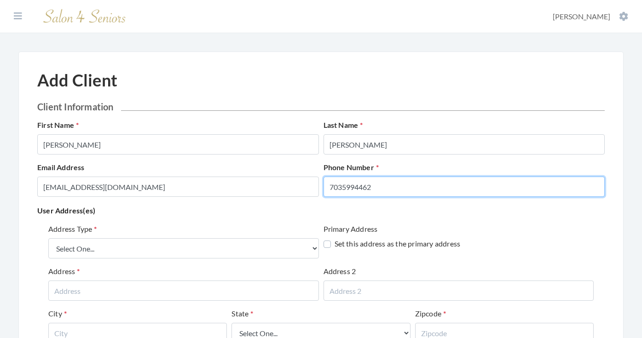
type input "7035994462"
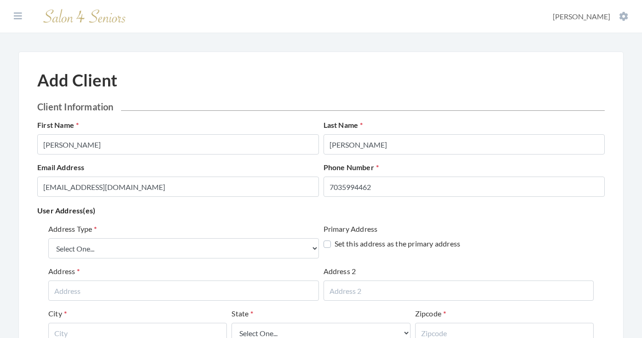
click at [221, 229] on div "Address Type Select One... Office Address Home Address Billing Address" at bounding box center [183, 241] width 271 height 35
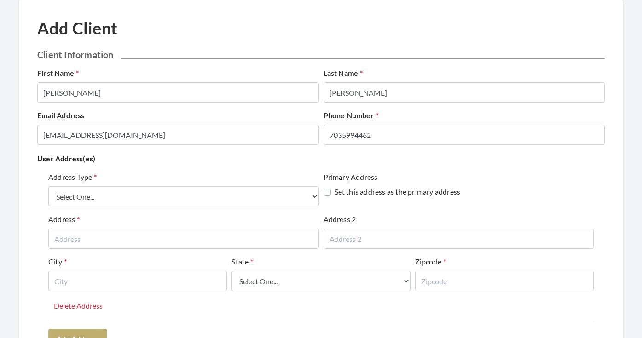
scroll to position [52, 0]
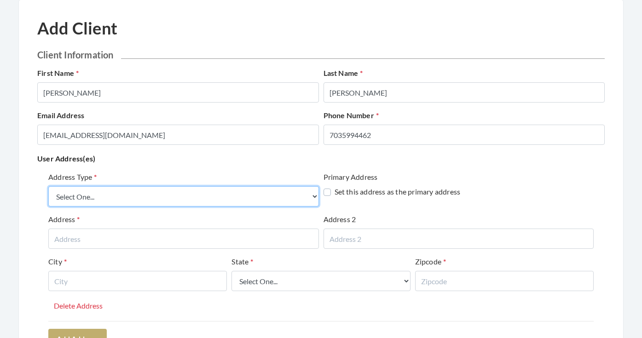
select select "billing"
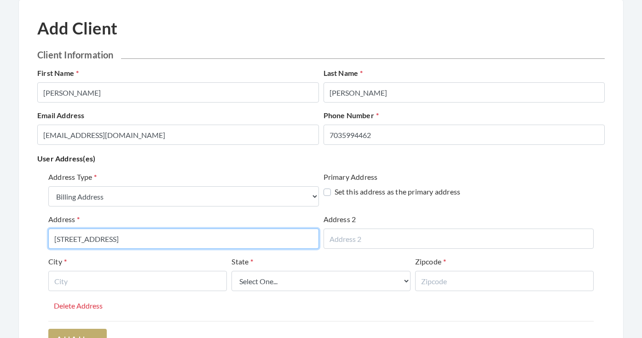
type input "[STREET_ADDRESS]"
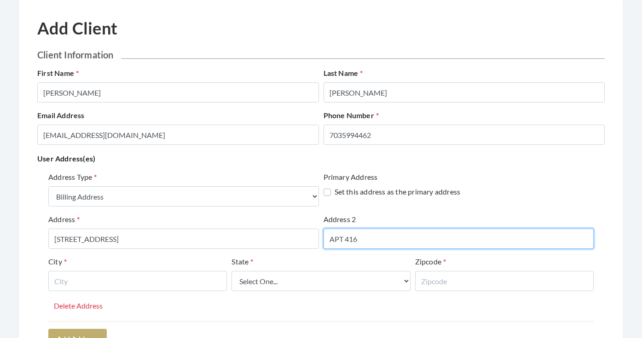
drag, startPoint x: 342, startPoint y: 240, endPoint x: 317, endPoint y: 239, distance: 25.3
click at [317, 239] on div "Address [STREET_ADDRESS]" at bounding box center [321, 235] width 550 height 42
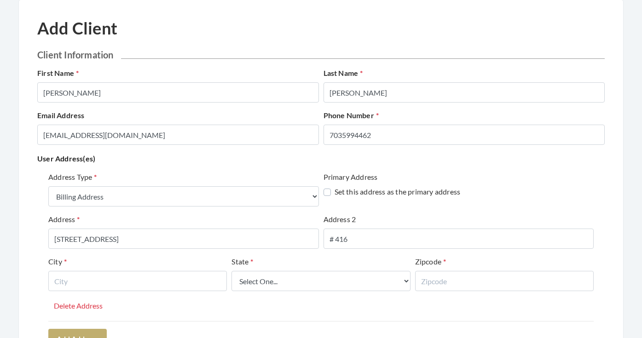
click at [358, 254] on div "Address 2 # 416" at bounding box center [458, 235] width 275 height 42
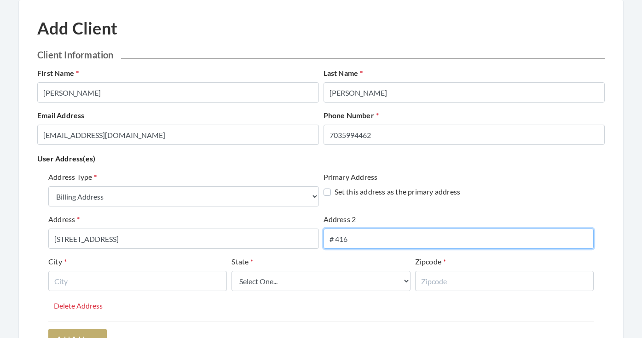
click at [336, 240] on input "# 416" at bounding box center [459, 239] width 271 height 20
type input "#416"
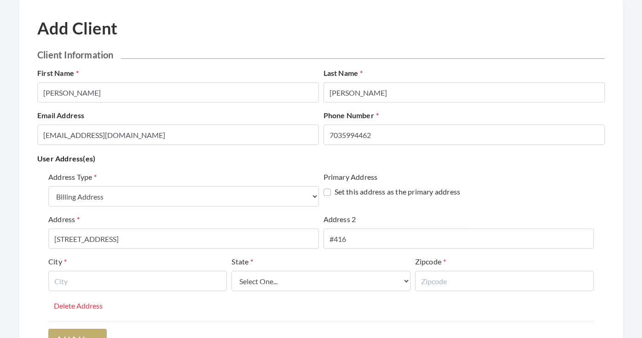
click at [356, 249] on div "Address 2 #416" at bounding box center [458, 235] width 275 height 42
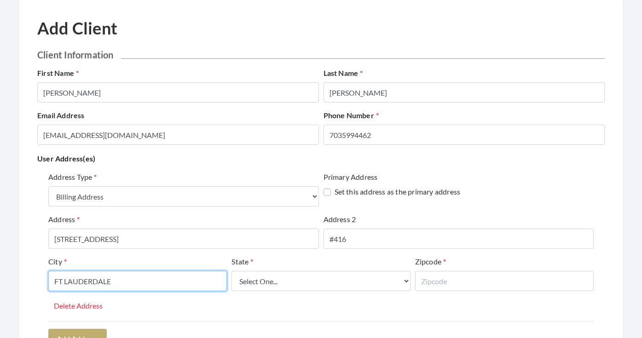
type input "FT LAUDERDALE"
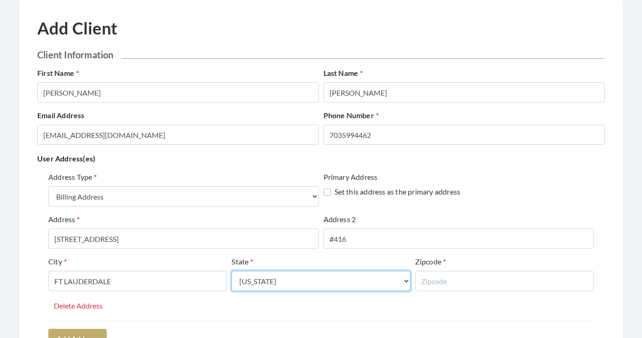
select select "fl"
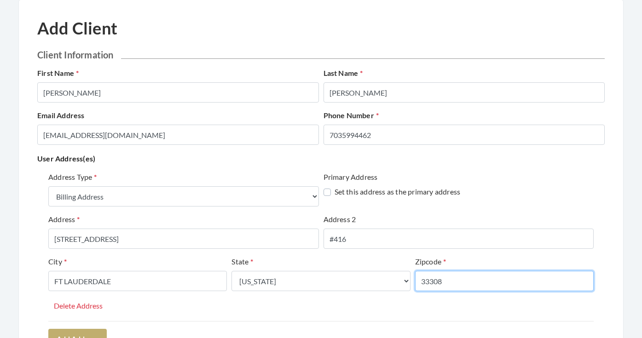
type input "33308"
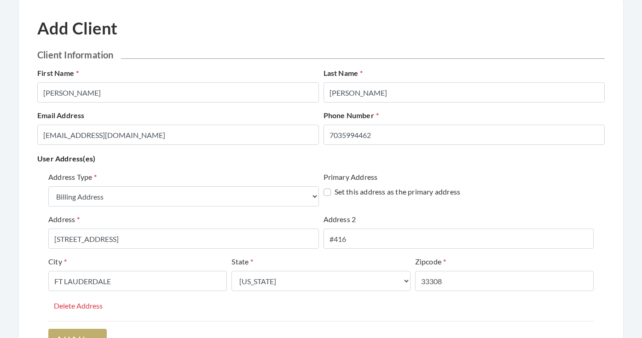
click at [223, 305] on div "Address Type Select One... Office Address Home Address Billing Address Primary …" at bounding box center [320, 247] width 545 height 150
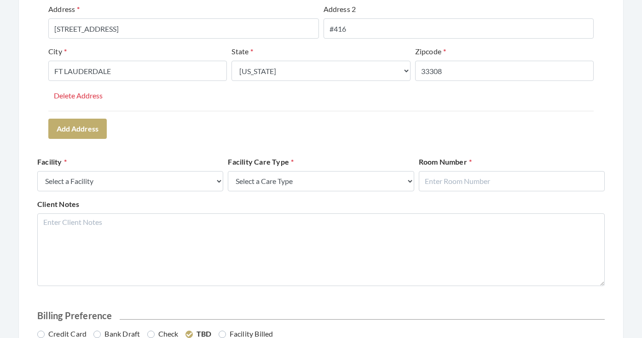
scroll to position [284, 0]
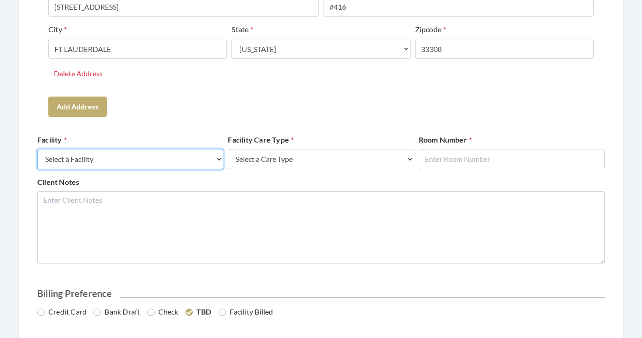
select select "54"
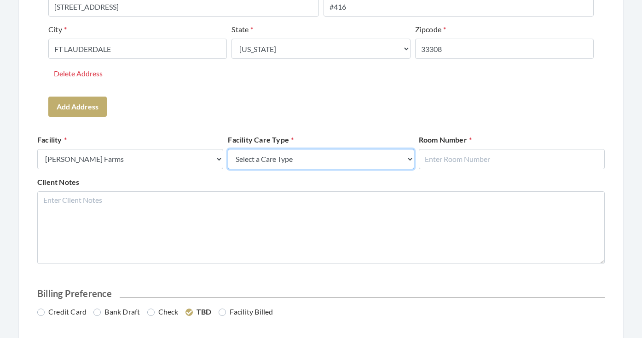
select select "4"
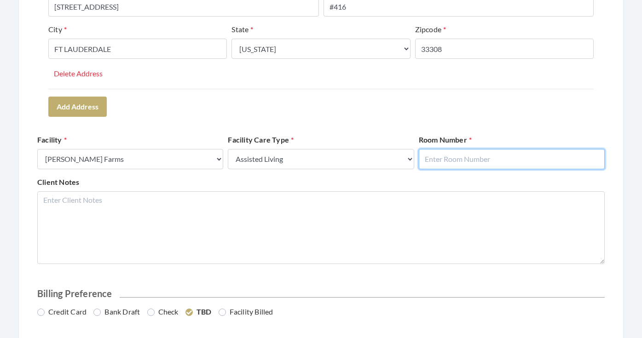
click at [453, 158] on input "text" at bounding box center [512, 159] width 186 height 20
type input "254"
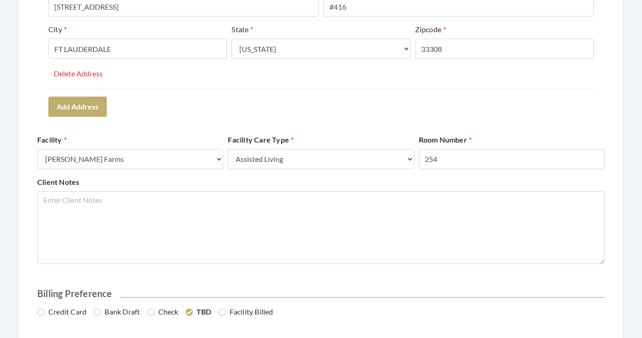
click at [462, 125] on form "Client Information First Name LAWRENCE Last Name TUBBS Email Address GINAPJONES…" at bounding box center [321, 115] width 568 height 597
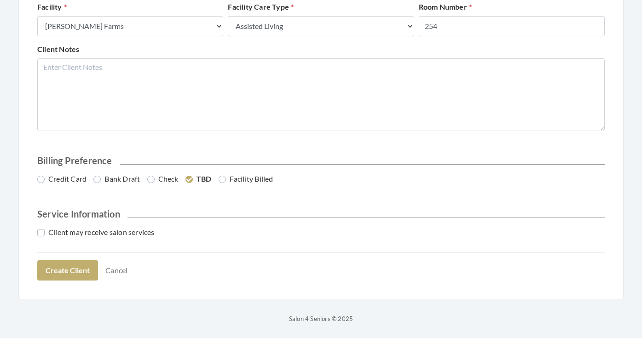
scroll to position [417, 0]
click at [78, 181] on label "Credit Card" at bounding box center [61, 179] width 49 height 11
radio input "true"
click at [80, 229] on label "Client may receive salon services" at bounding box center [95, 232] width 117 height 11
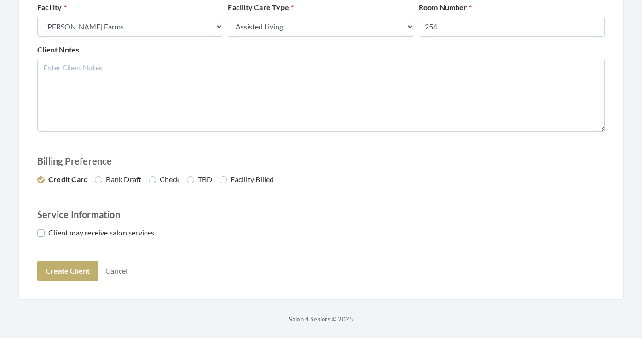
checkbox input "true"
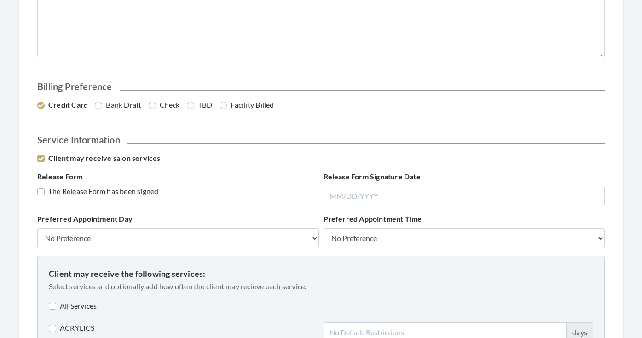
scroll to position [495, 0]
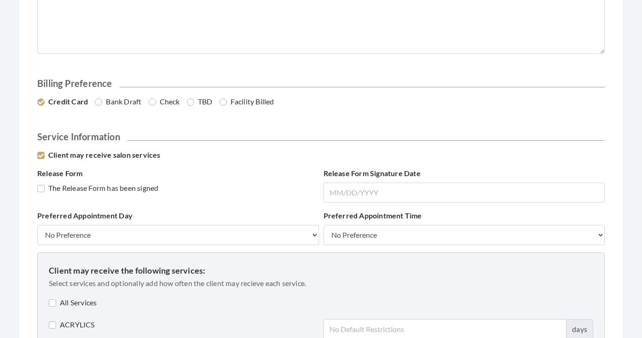
click at [82, 186] on label "The Release Form has been signed" at bounding box center [97, 188] width 121 height 11
checkbox input "true"
click at [81, 298] on label "All Services" at bounding box center [73, 302] width 48 height 11
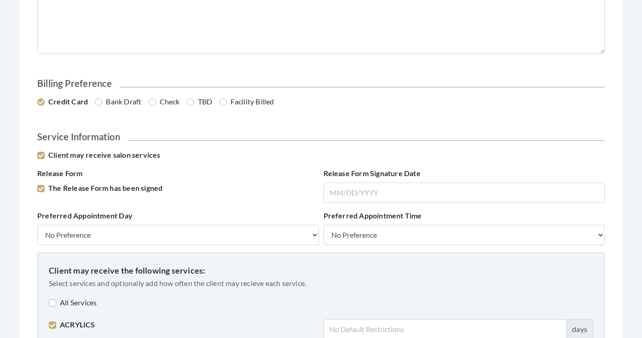
checkbox input "true"
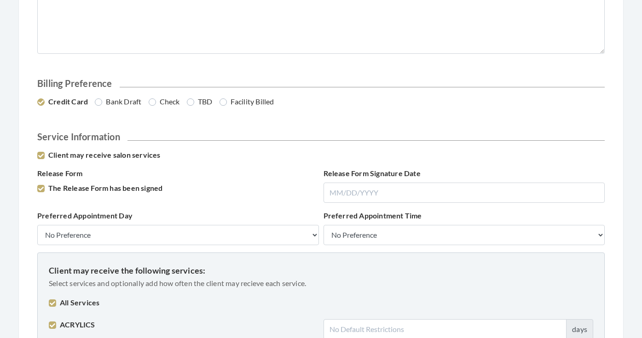
checkbox input "true"
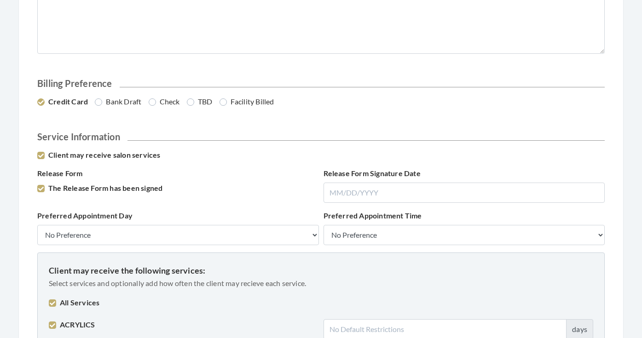
checkbox input "true"
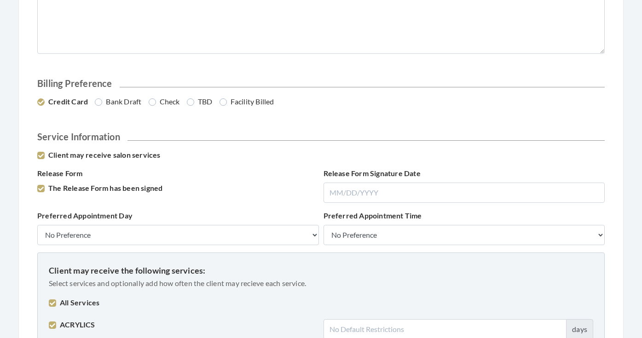
checkbox input "true"
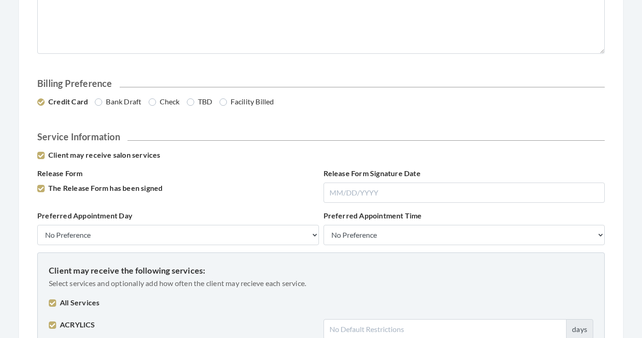
checkbox input "true"
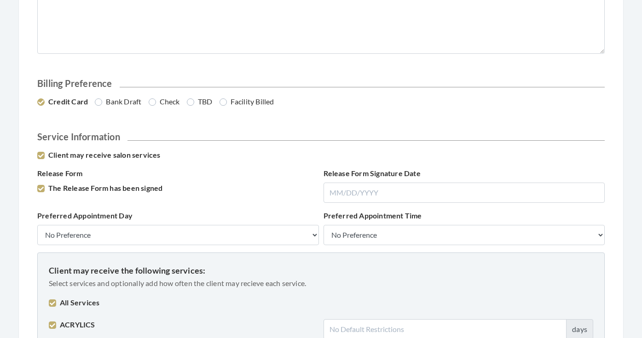
checkbox input "true"
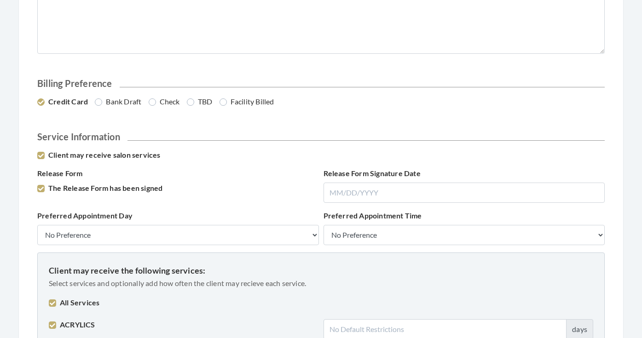
checkbox input "true"
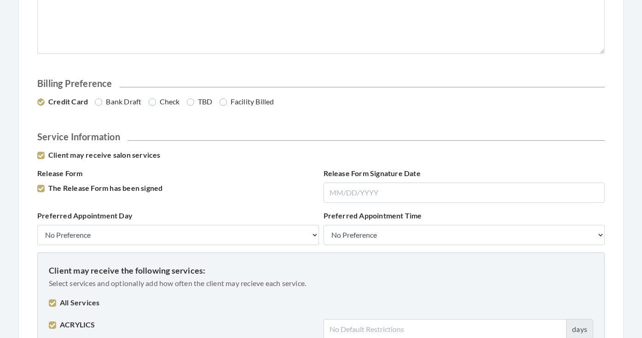
checkbox input "true"
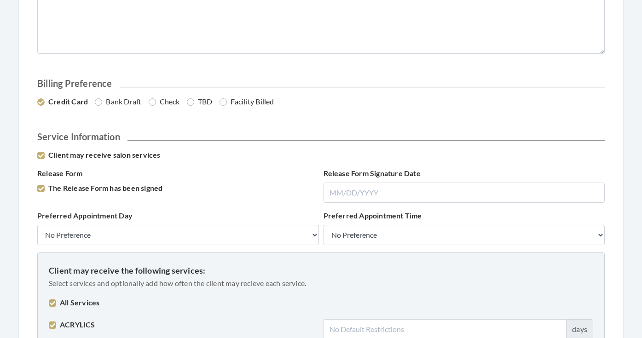
checkbox input "true"
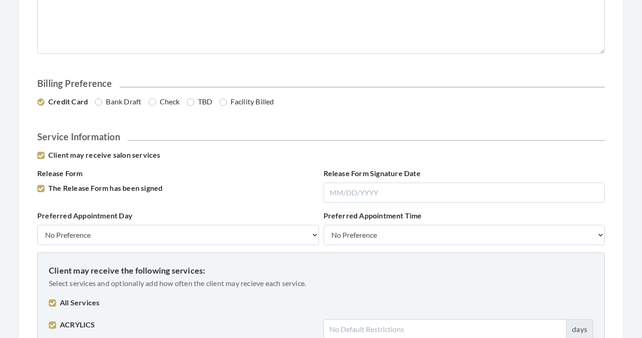
checkbox input "true"
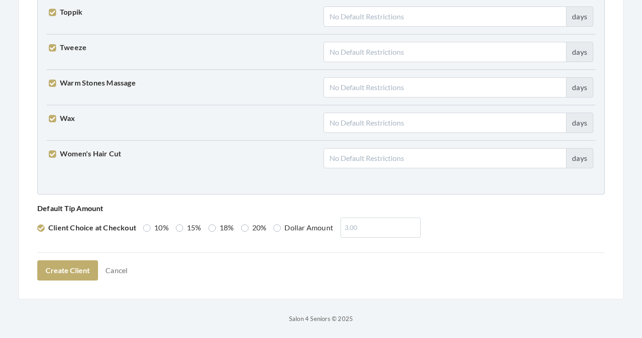
scroll to position [2332, 0]
click at [215, 229] on label "18%" at bounding box center [222, 228] width 26 height 11
radio input "true"
click at [81, 266] on button "Create Client" at bounding box center [67, 271] width 61 height 20
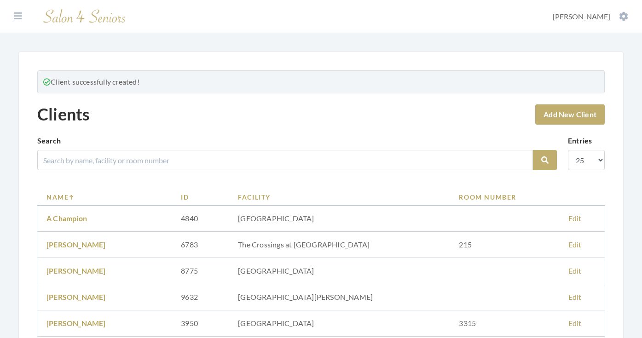
click at [176, 164] on input "search" at bounding box center [285, 160] width 496 height 20
type input "TUBBS"
click at [545, 160] on button "Search" at bounding box center [545, 160] width 24 height 20
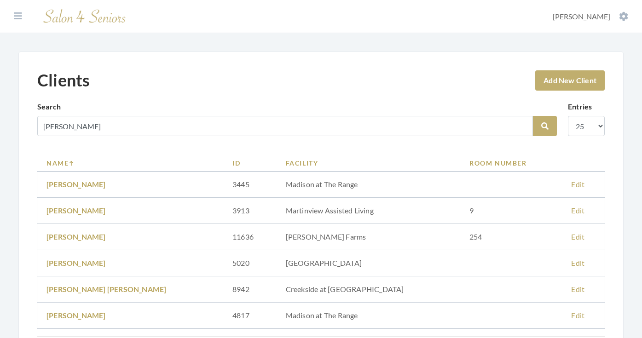
click at [102, 232] on link "LAWRENCE TUBBS" at bounding box center [75, 236] width 59 height 9
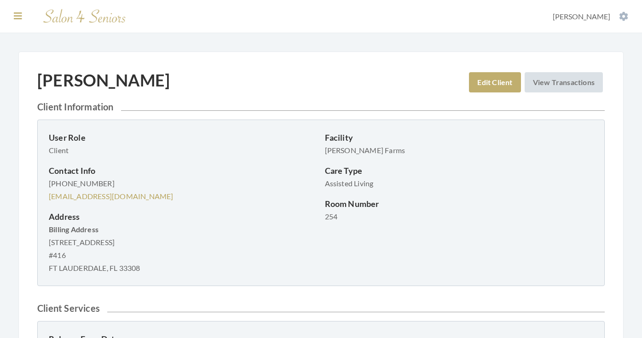
click at [19, 17] on icon at bounding box center [18, 16] width 8 height 9
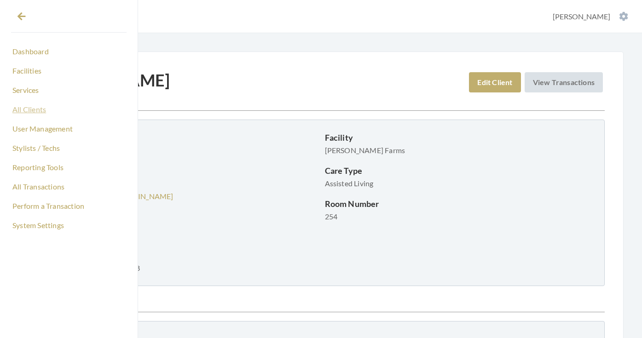
click at [33, 111] on link "All Clients" at bounding box center [69, 110] width 116 height 16
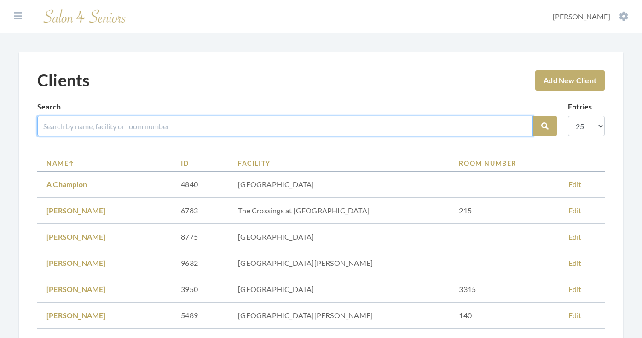
click at [83, 119] on input "search" at bounding box center [285, 126] width 496 height 20
type input "[PERSON_NAME]"
click at [545, 126] on button "Search" at bounding box center [545, 126] width 24 height 20
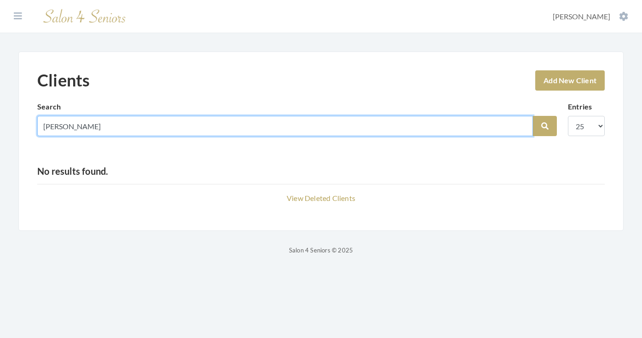
click at [522, 126] on input "GEREN" at bounding box center [285, 126] width 496 height 20
click at [415, 130] on input "JACKS" at bounding box center [285, 126] width 496 height 20
type input "JACK"
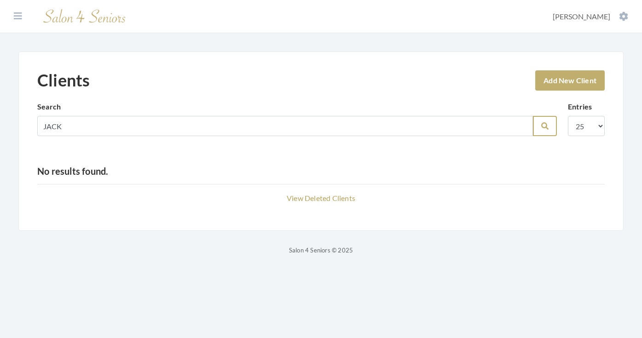
click at [545, 123] on icon "submit" at bounding box center [544, 125] width 7 height 7
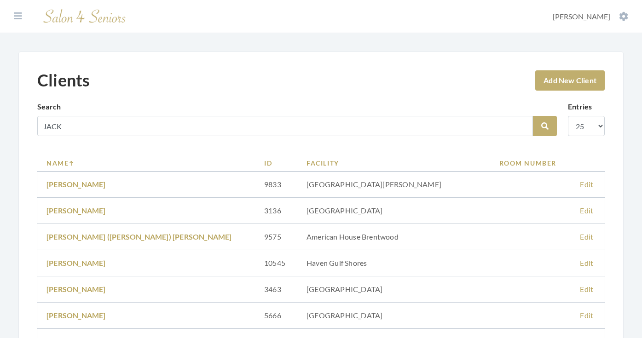
click at [307, 158] on link "Facility" at bounding box center [394, 163] width 174 height 10
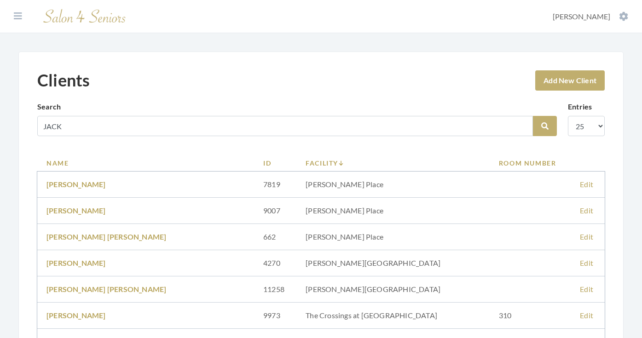
click at [306, 161] on link "Facility" at bounding box center [393, 163] width 175 height 10
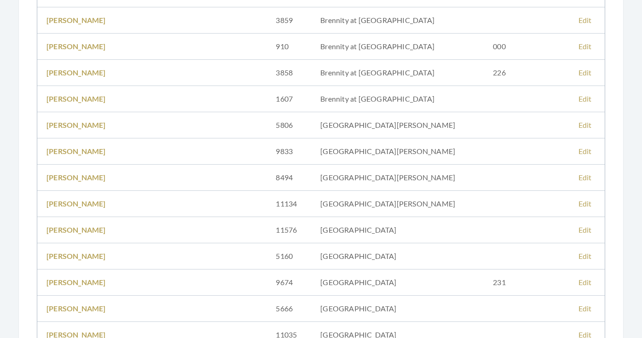
scroll to position [616, 0]
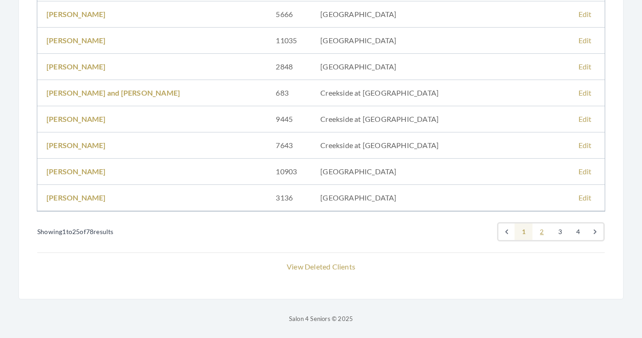
click at [540, 232] on link "2" at bounding box center [542, 232] width 18 height 17
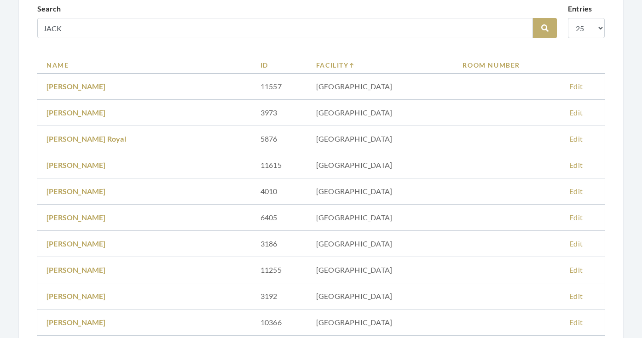
scroll to position [45, 0]
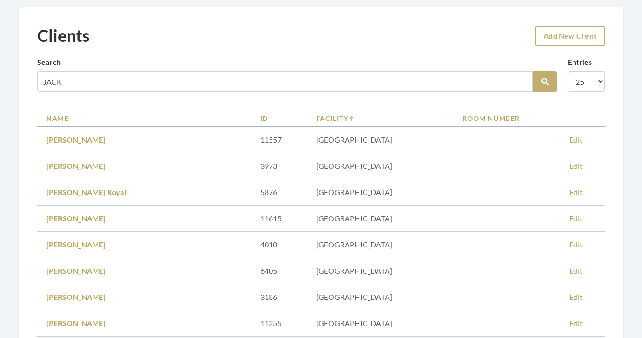
click at [554, 39] on link "Add New Client" at bounding box center [570, 36] width 70 height 20
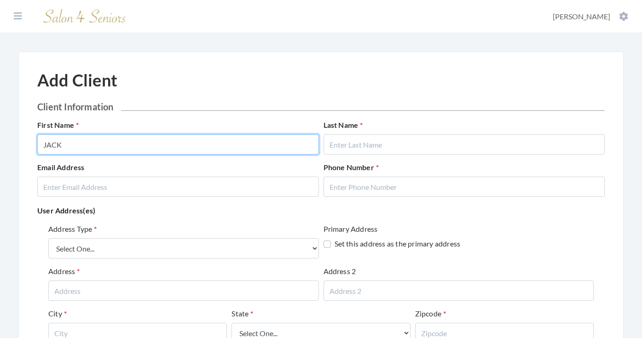
type input "JACK"
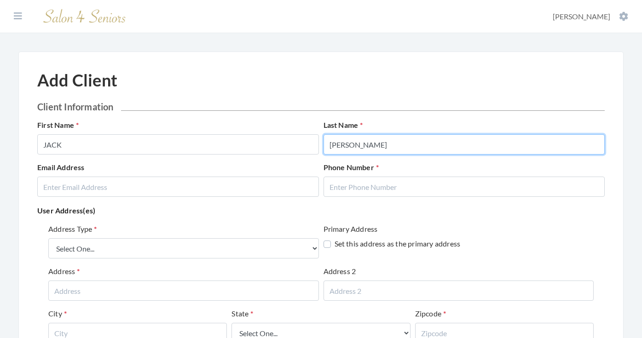
type input "[PERSON_NAME]"
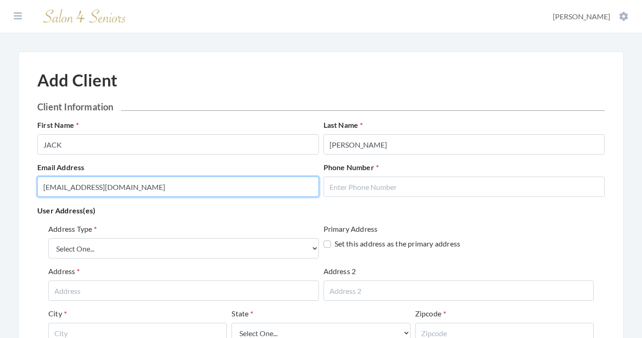
type input "JDOTGRN@GMAIL.COM"
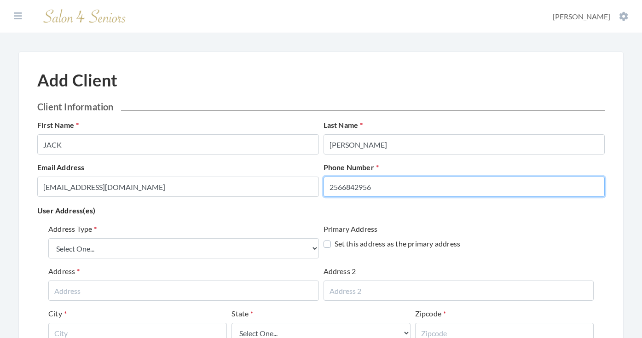
type input "2566842956"
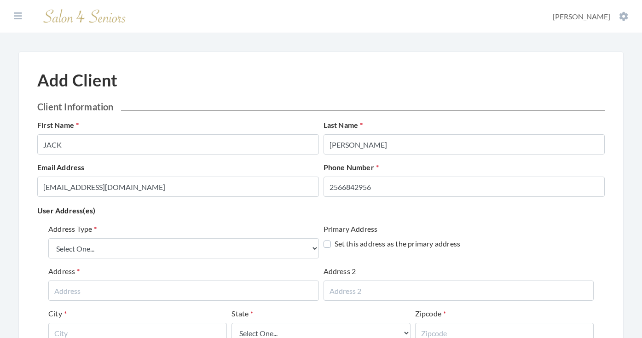
click at [236, 230] on div "Address Type Select One... Office Address Home Address Billing Address" at bounding box center [183, 241] width 271 height 35
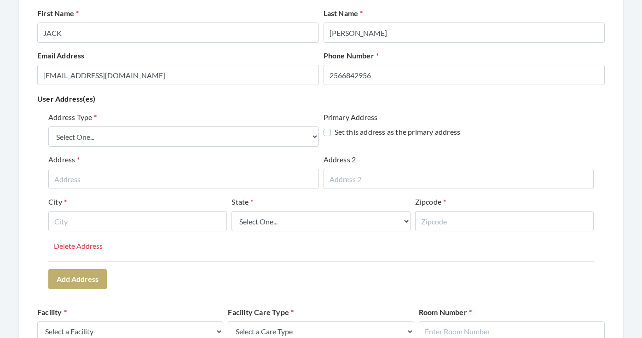
scroll to position [123, 0]
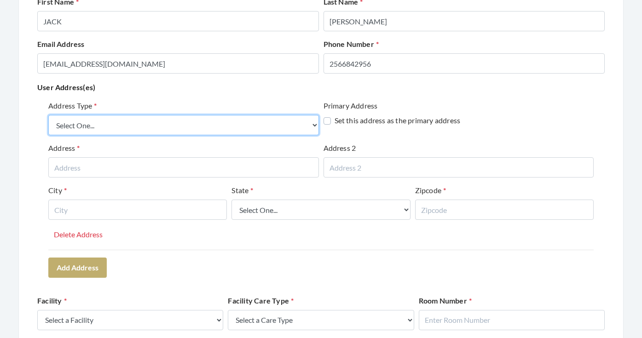
select select "billing"
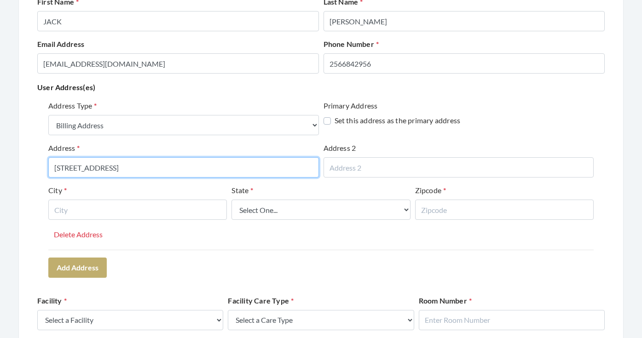
click at [84, 169] on input "1117 HARMITAGE AVENUE" at bounding box center [183, 167] width 271 height 20
type input "[STREET_ADDRESS]"
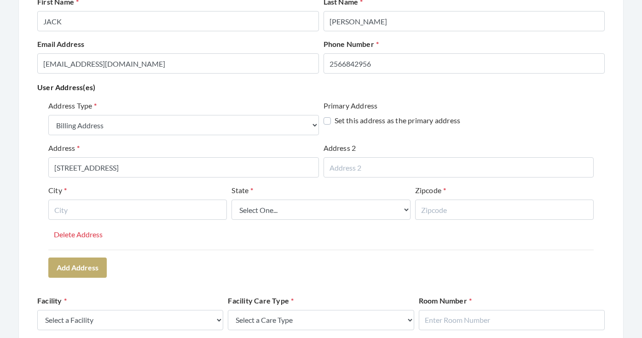
click at [115, 179] on div "Address 1117 HERMITAGE AVENUE" at bounding box center [183, 164] width 275 height 42
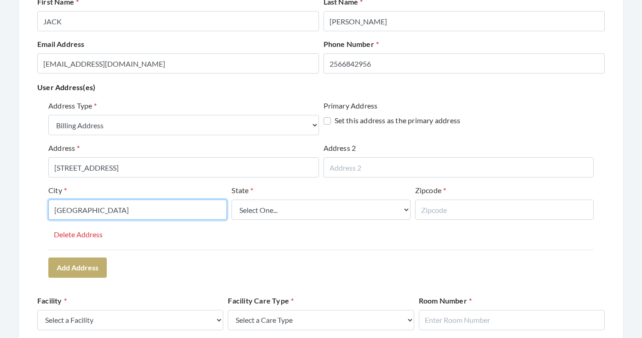
type input "HUNTSVILLE"
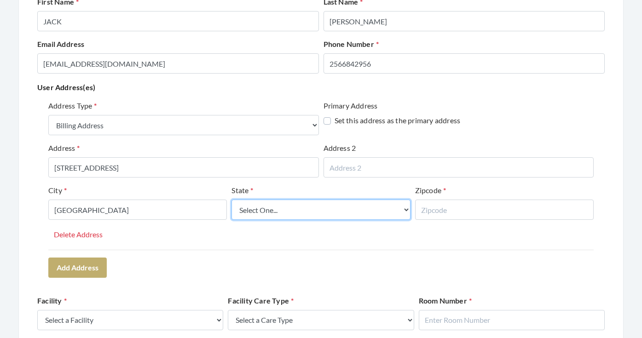
select select "al"
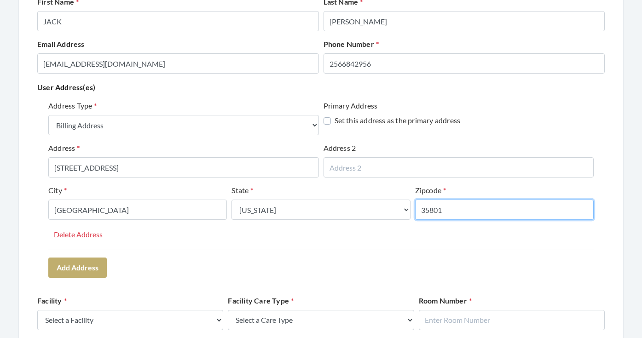
type input "35801"
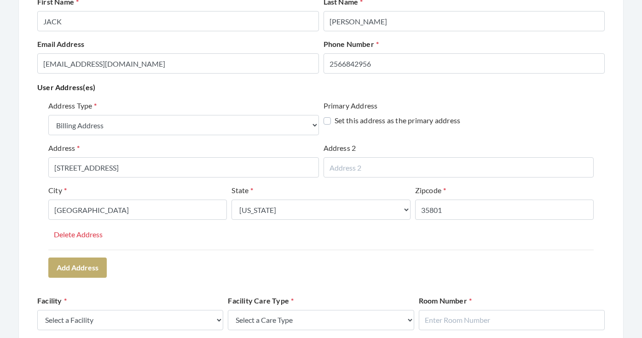
click at [201, 267] on div "Address Type Select One... Office Address Home Address Billing Address Primary …" at bounding box center [321, 189] width 568 height 185
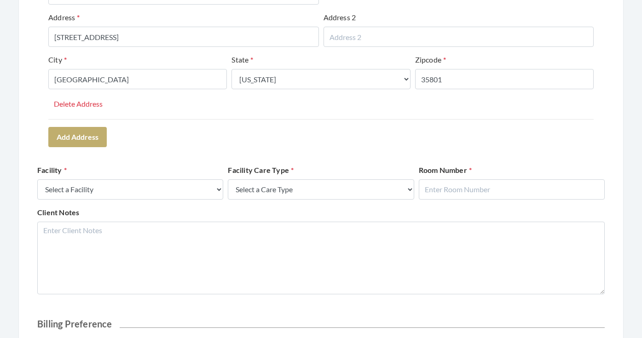
scroll to position [259, 0]
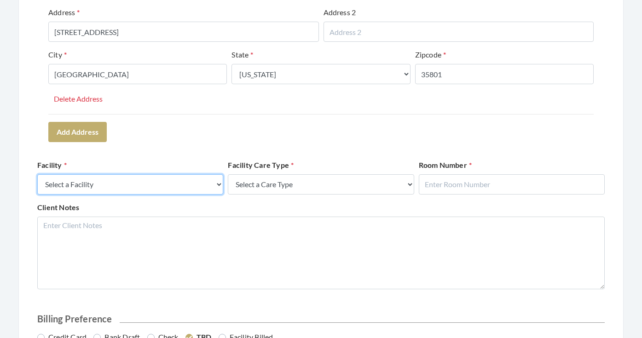
select select "54"
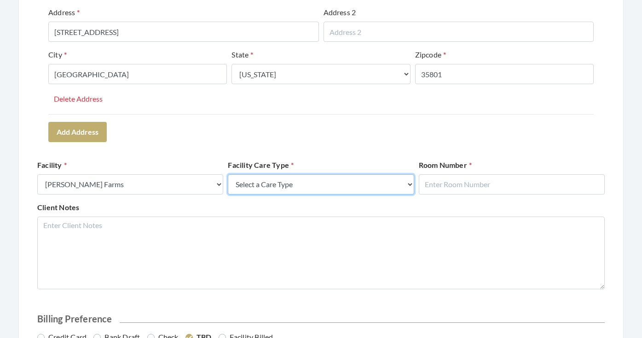
select select "4"
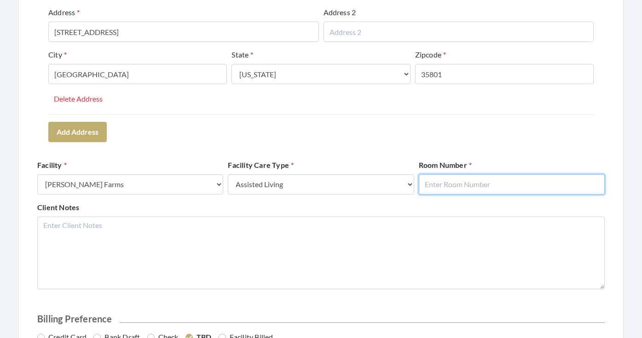
click at [457, 182] on input "text" at bounding box center [512, 184] width 186 height 20
type input "248"
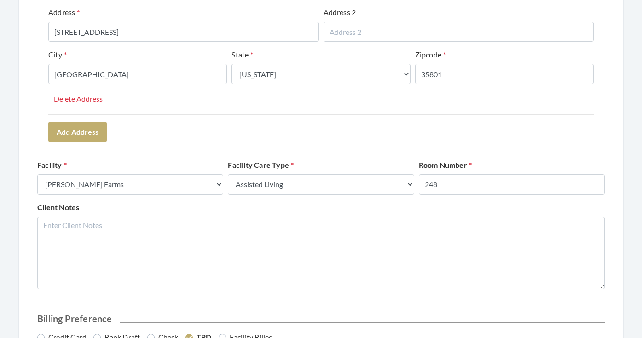
click at [476, 146] on form "Client Information First Name JACK Last Name GEREN Email Address JDOTGRN@GMAIL.…" at bounding box center [321, 140] width 568 height 597
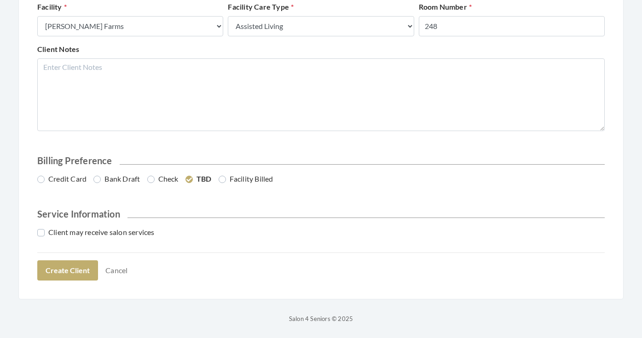
scroll to position [417, 0]
click at [82, 177] on label "Credit Card" at bounding box center [61, 179] width 49 height 11
radio input "true"
click at [80, 230] on label "Client may receive salon services" at bounding box center [95, 232] width 117 height 11
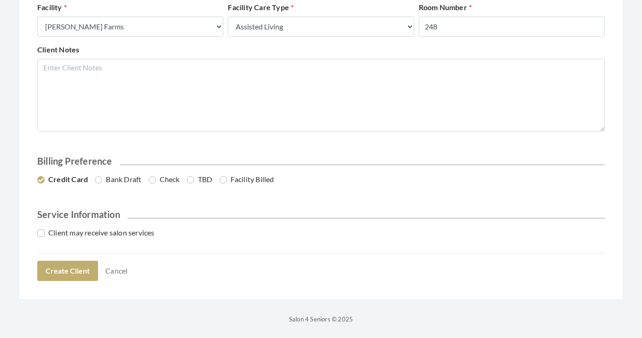
checkbox input "true"
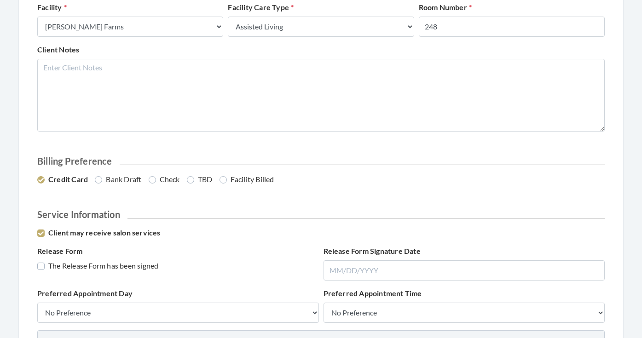
click at [80, 264] on label "The Release Form has been signed" at bounding box center [97, 266] width 121 height 11
checkbox input "true"
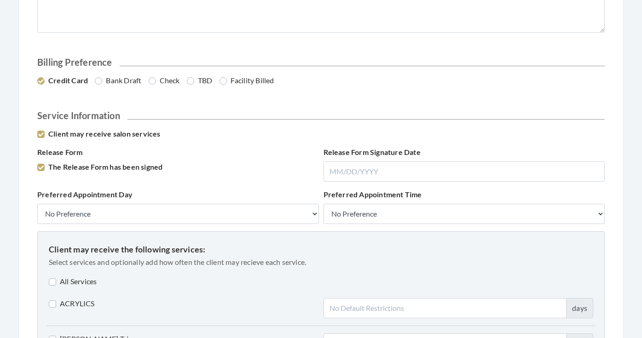
scroll to position [520, 0]
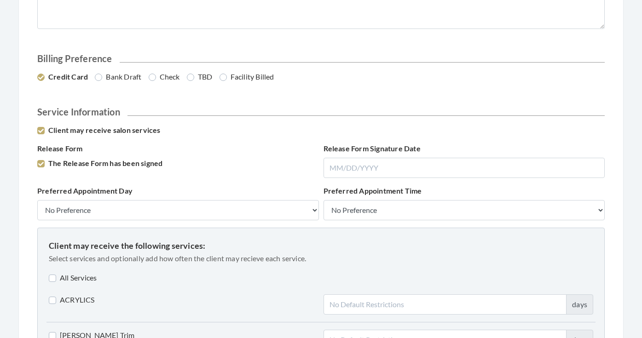
click at [79, 278] on label "All Services" at bounding box center [73, 278] width 48 height 11
checkbox input "true"
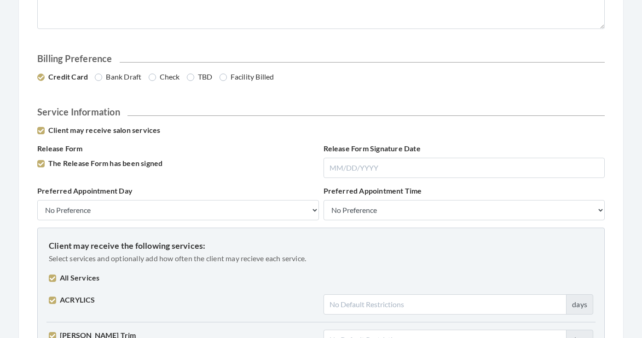
checkbox input "true"
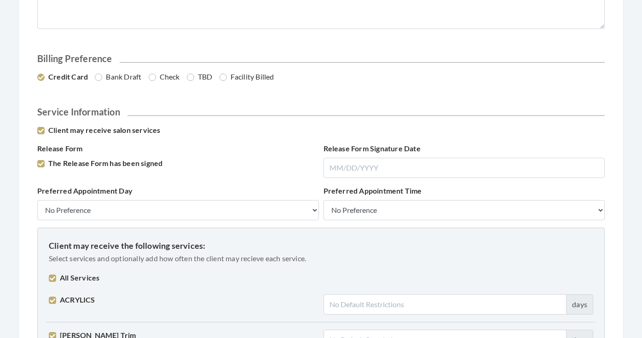
checkbox input "true"
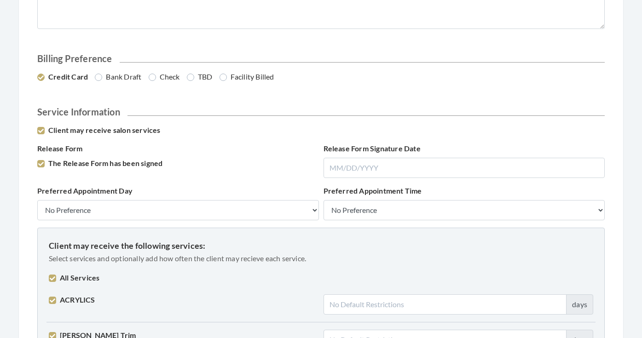
checkbox input "true"
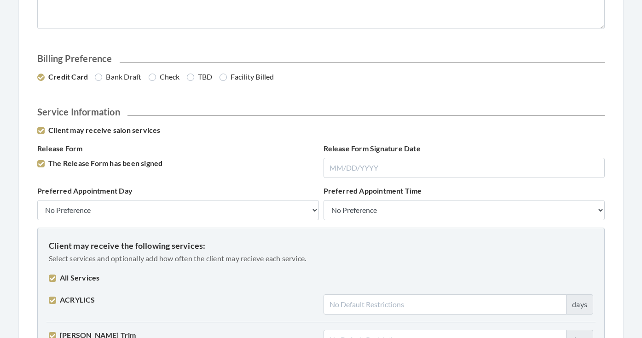
checkbox input "true"
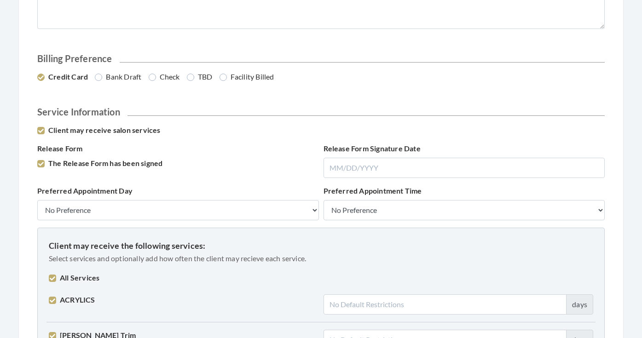
checkbox input "true"
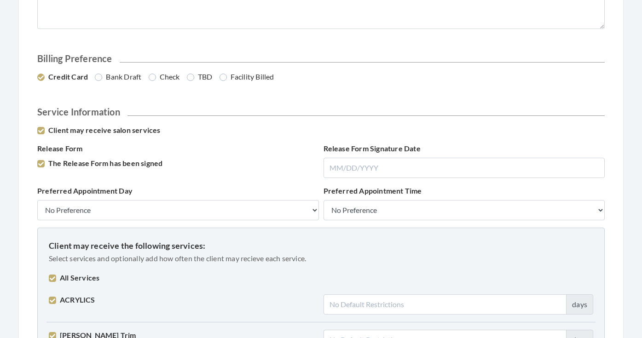
checkbox input "true"
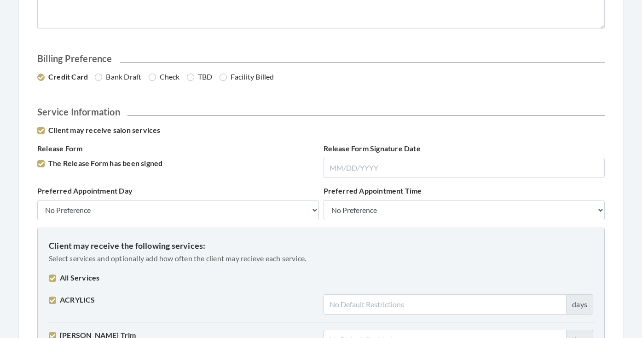
checkbox input "true"
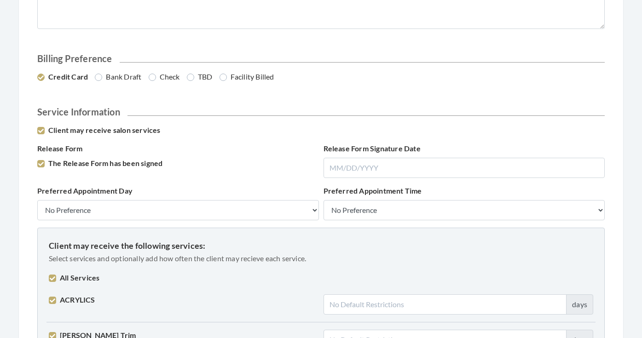
checkbox input "true"
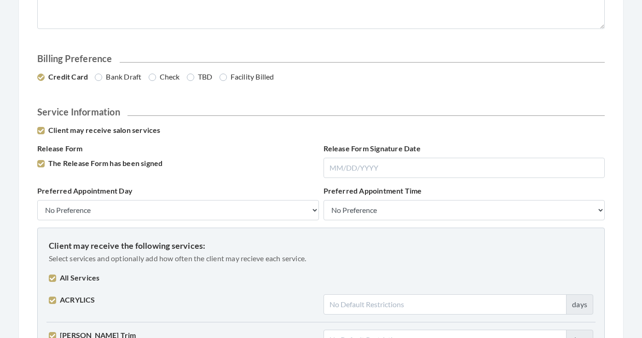
checkbox input "true"
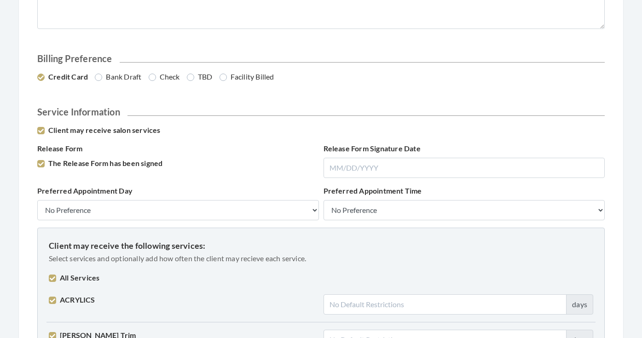
checkbox input "true"
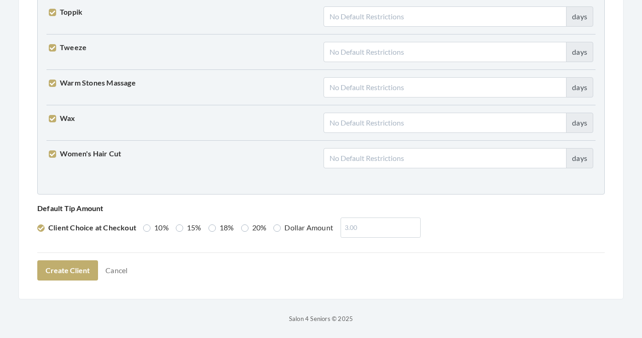
scroll to position [2332, 0]
click at [182, 227] on label "15%" at bounding box center [189, 228] width 26 height 11
radio input "true"
click at [73, 274] on button "Create Client" at bounding box center [67, 271] width 61 height 20
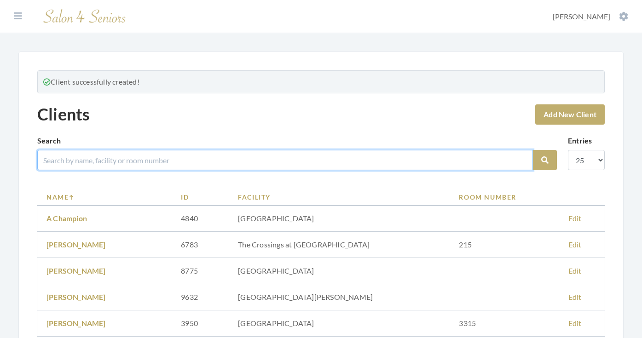
click at [110, 164] on input "search" at bounding box center [285, 160] width 496 height 20
type input "[PERSON_NAME]"
click at [545, 160] on button "Search" at bounding box center [545, 160] width 24 height 20
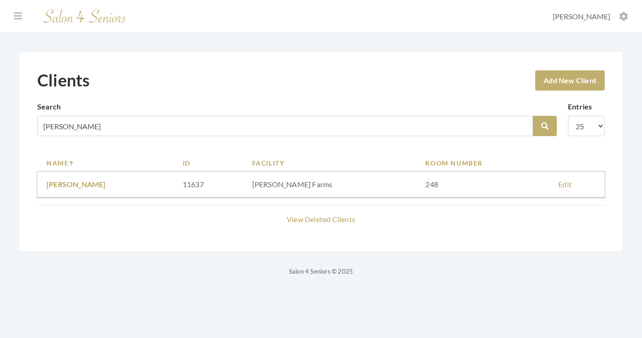
click at [67, 184] on link "[PERSON_NAME]" at bounding box center [75, 184] width 59 height 9
